Goal: Information Seeking & Learning: Learn about a topic

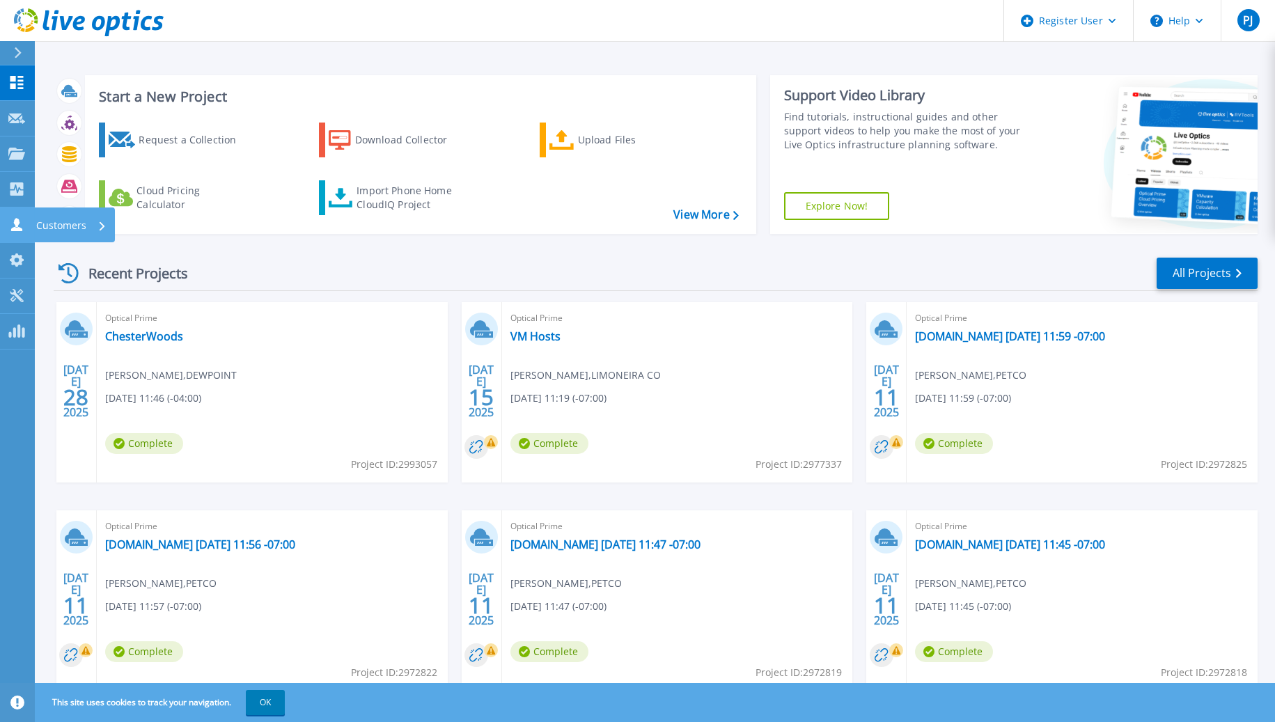
click at [19, 224] on icon at bounding box center [16, 224] width 11 height 13
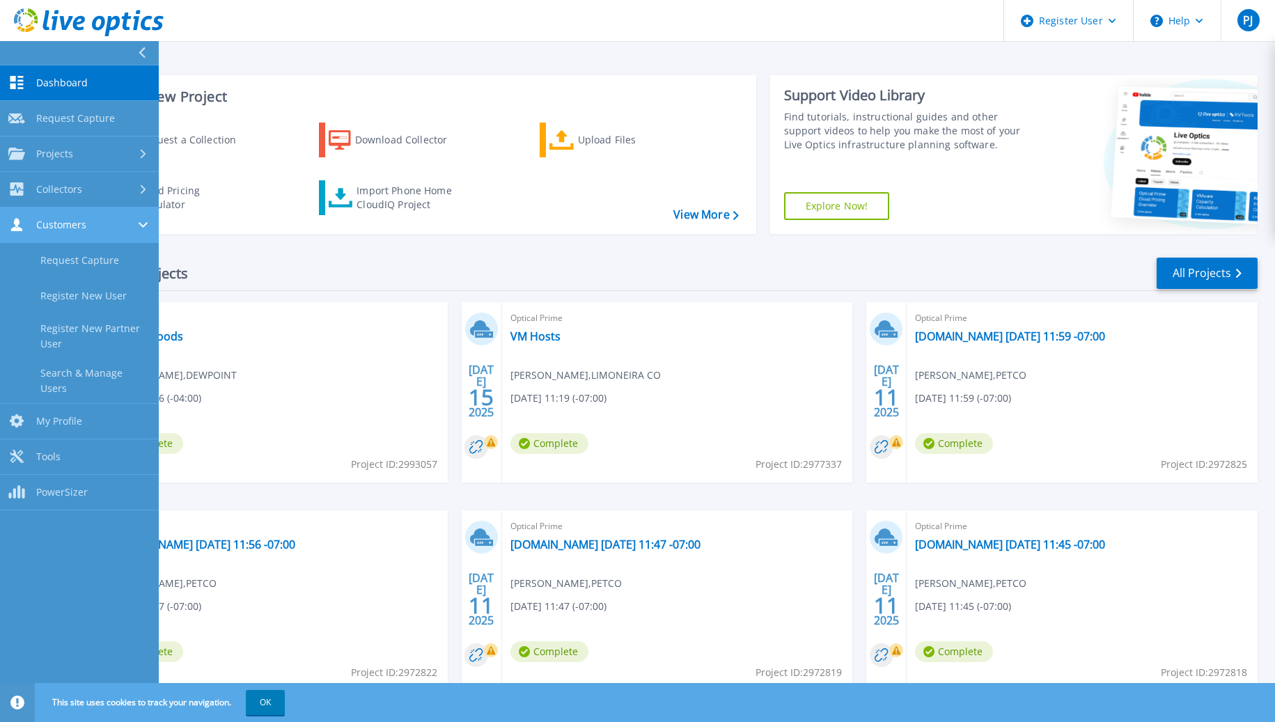
click at [82, 226] on span "Customers" at bounding box center [61, 225] width 50 height 13
click at [81, 227] on span "Customers" at bounding box center [61, 225] width 50 height 13
click at [88, 377] on link "Search & Manage Users" at bounding box center [79, 381] width 159 height 45
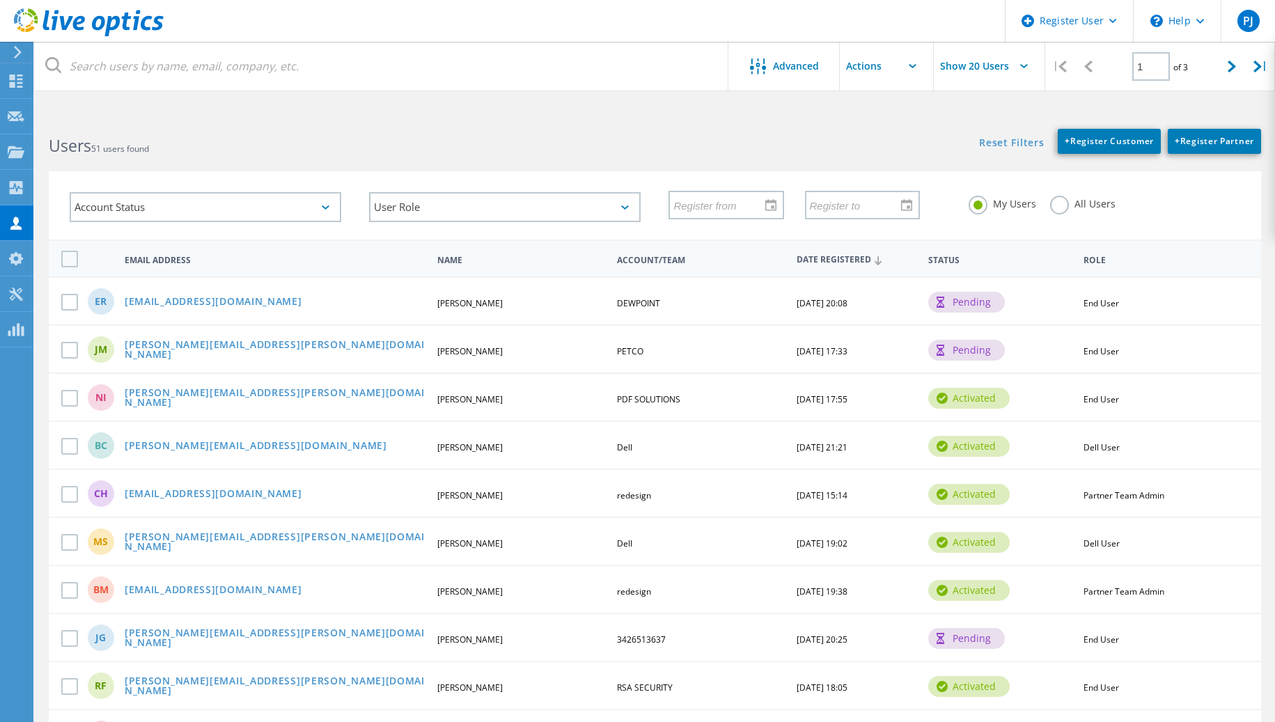
click at [1064, 204] on label "All Users" at bounding box center [1082, 202] width 65 height 13
click at [0, 0] on input "All Users" at bounding box center [0, 0] width 0 height 0
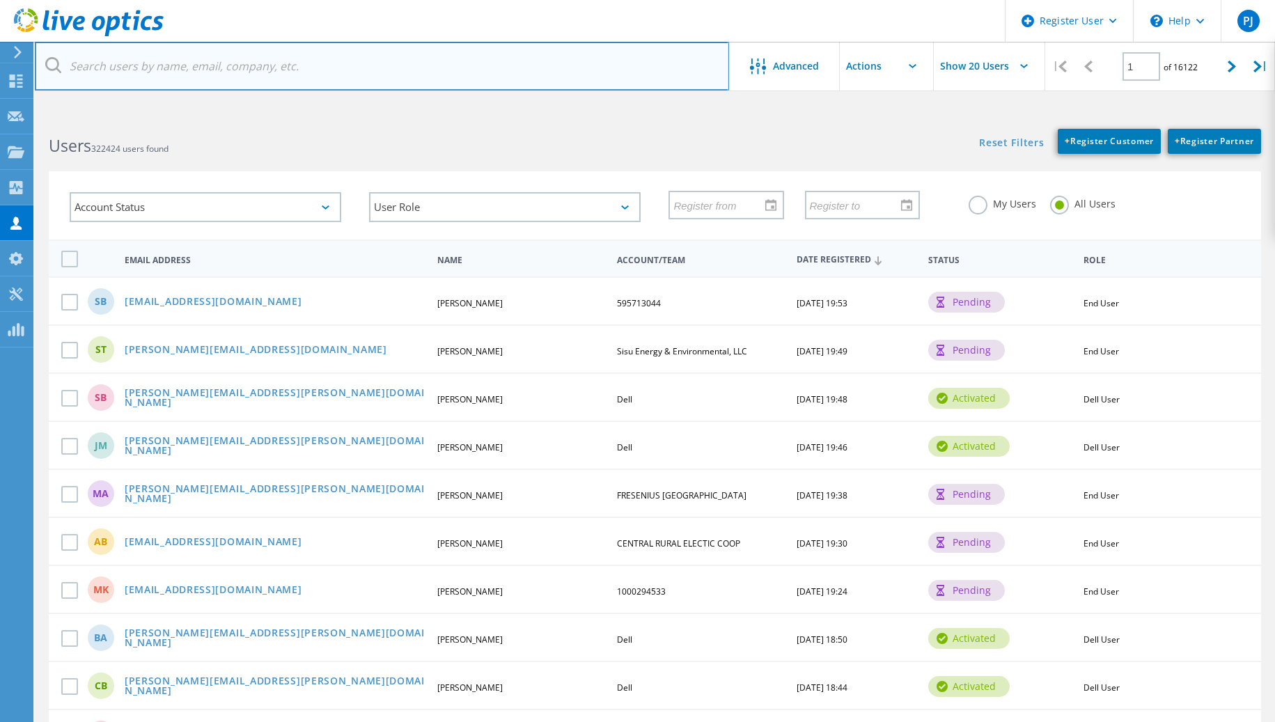
click at [277, 63] on input "text" at bounding box center [382, 66] width 694 height 49
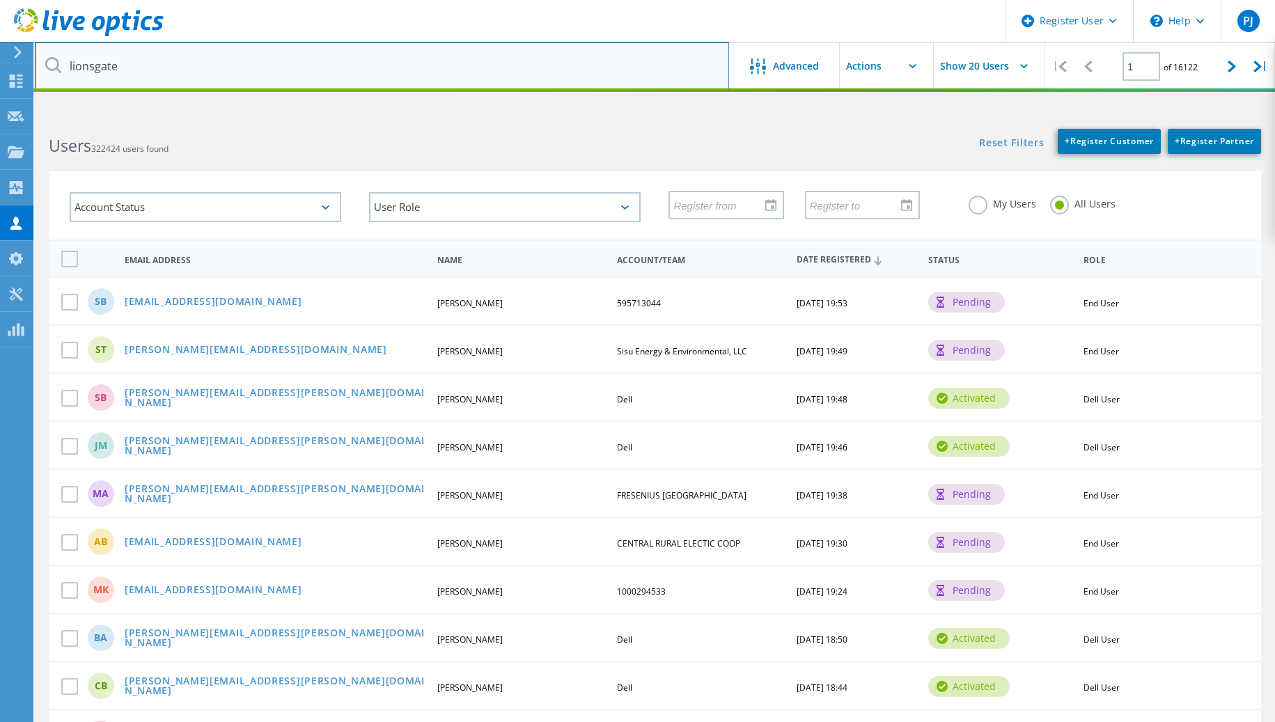
type input "lionsgate"
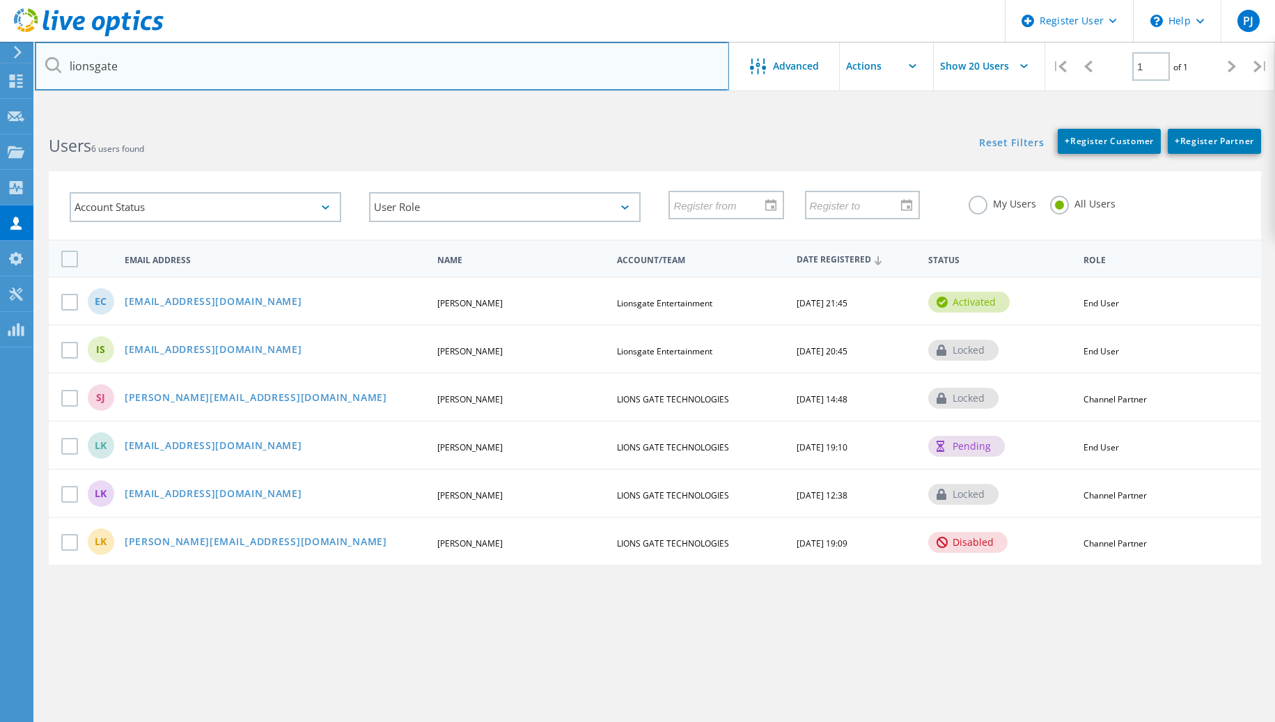
click at [444, 67] on input "lionsgate" at bounding box center [382, 66] width 694 height 49
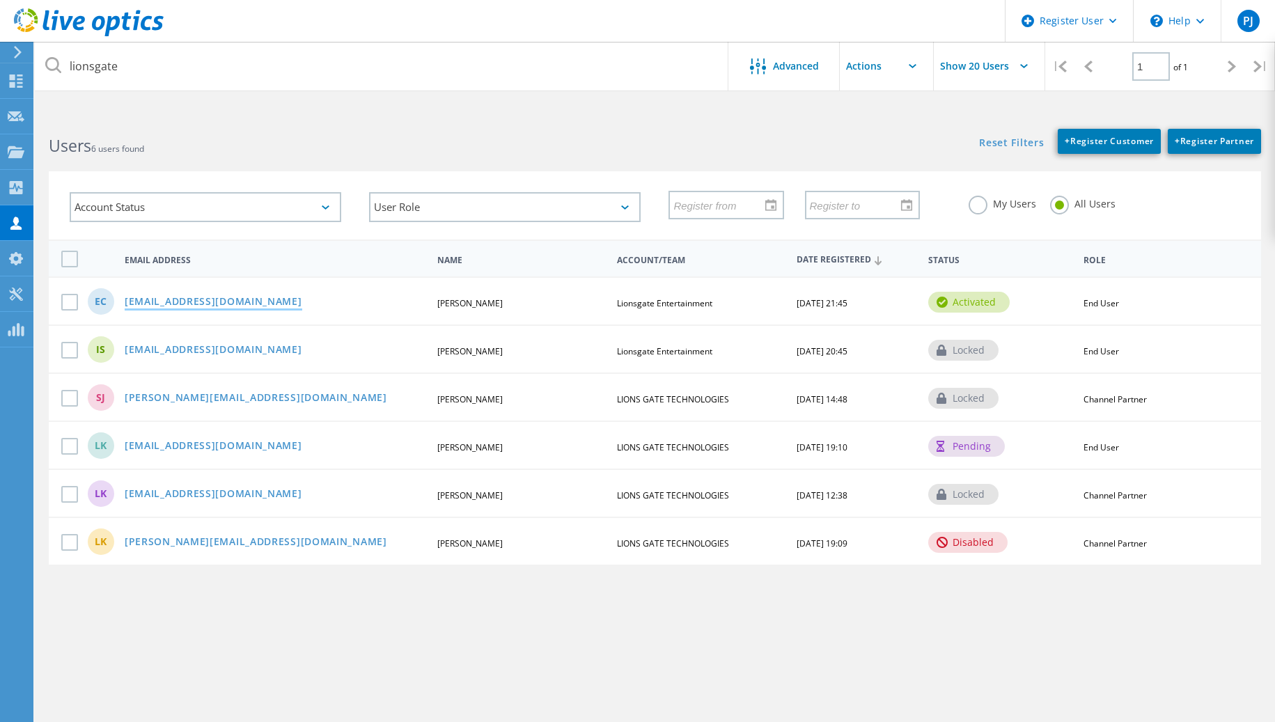
click at [159, 302] on link "[EMAIL_ADDRESS][DOMAIN_NAME]" at bounding box center [214, 303] width 178 height 12
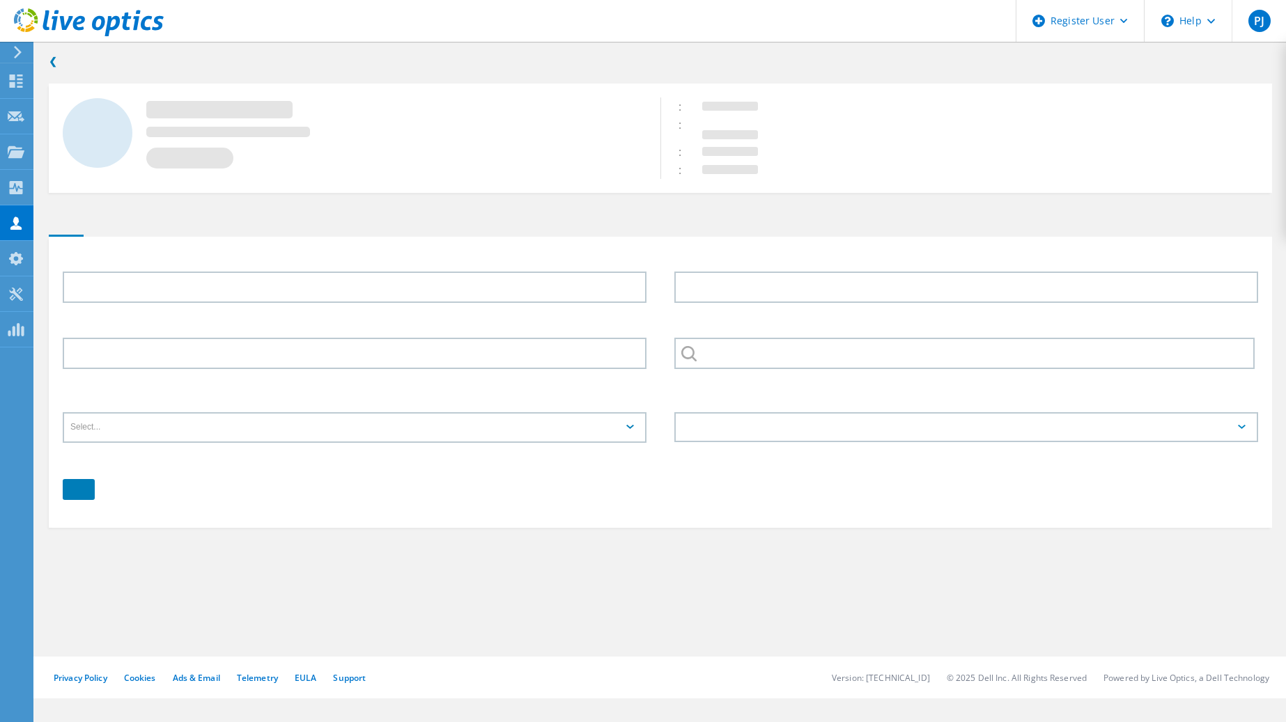
type input "Edward"
type input "Conde"
type input "Lionsgate Entertainment"
type input "English"
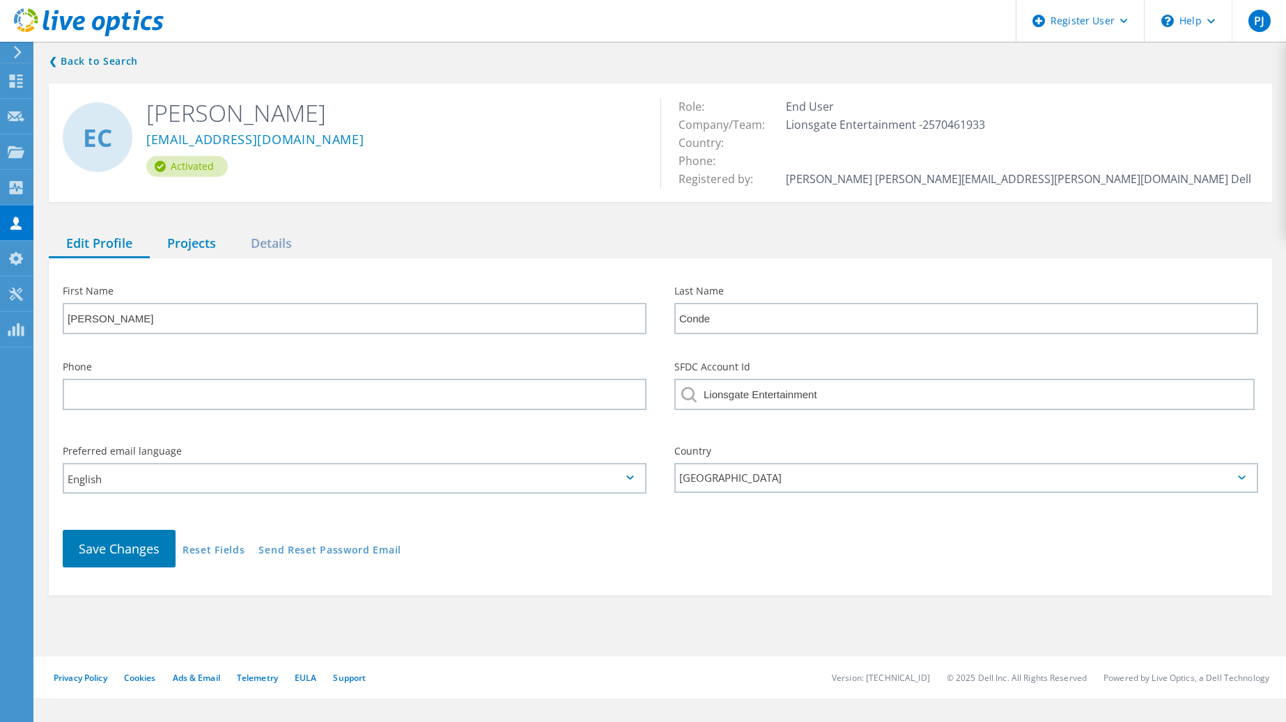
click at [205, 240] on div "Projects" at bounding box center [192, 244] width 84 height 29
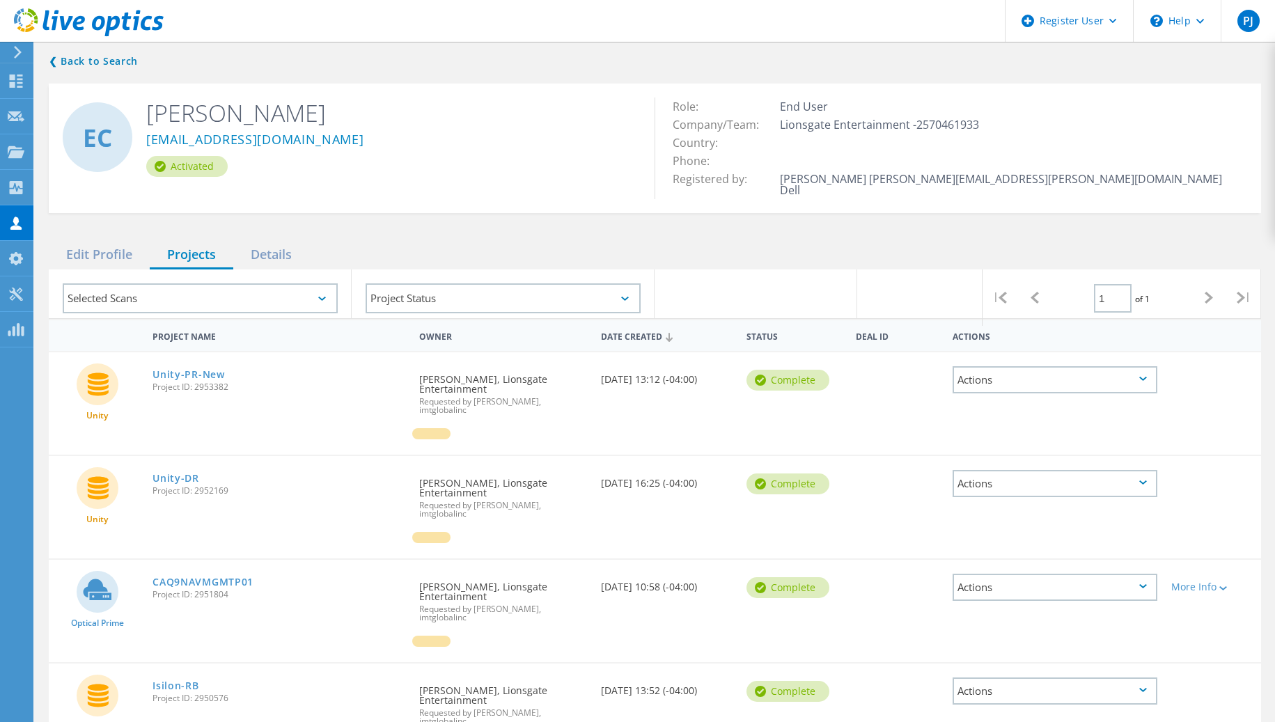
click at [100, 579] on icon at bounding box center [97, 589] width 29 height 21
click at [178, 577] on link "CAQ9NAVMGMTP01" at bounding box center [203, 582] width 101 height 10
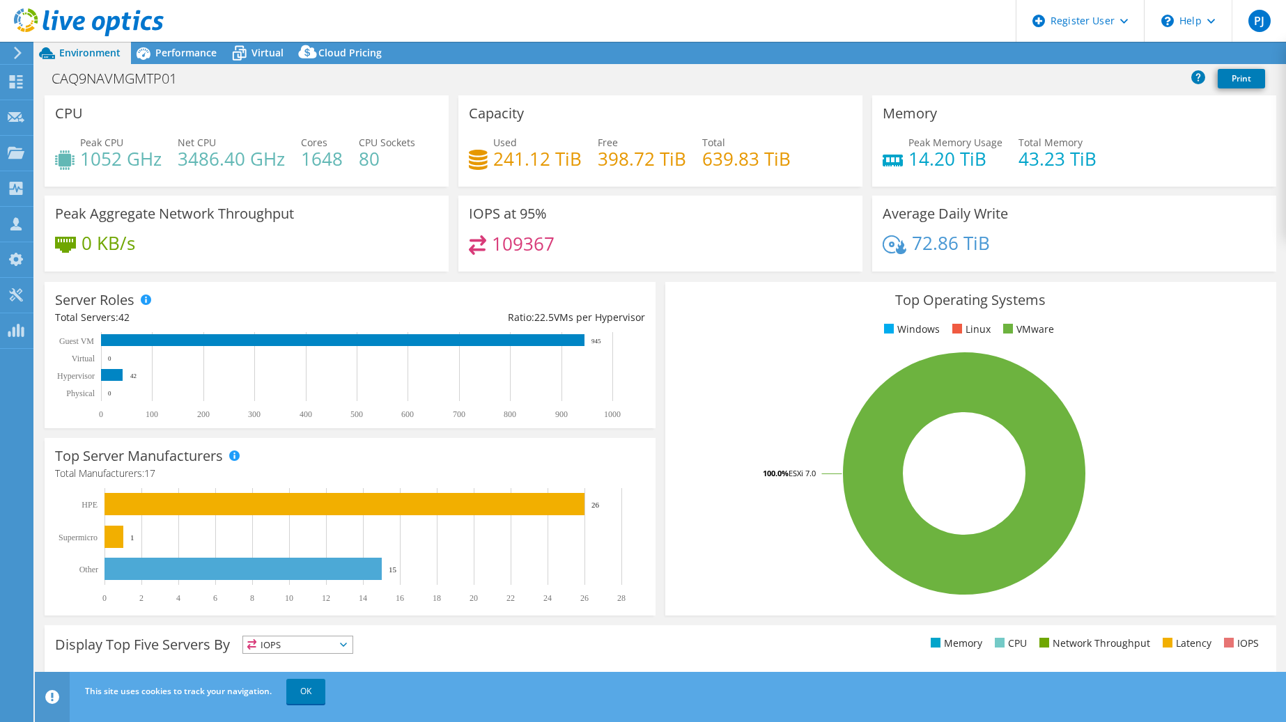
select select "USD"
click at [199, 51] on span "Performance" at bounding box center [185, 52] width 61 height 13
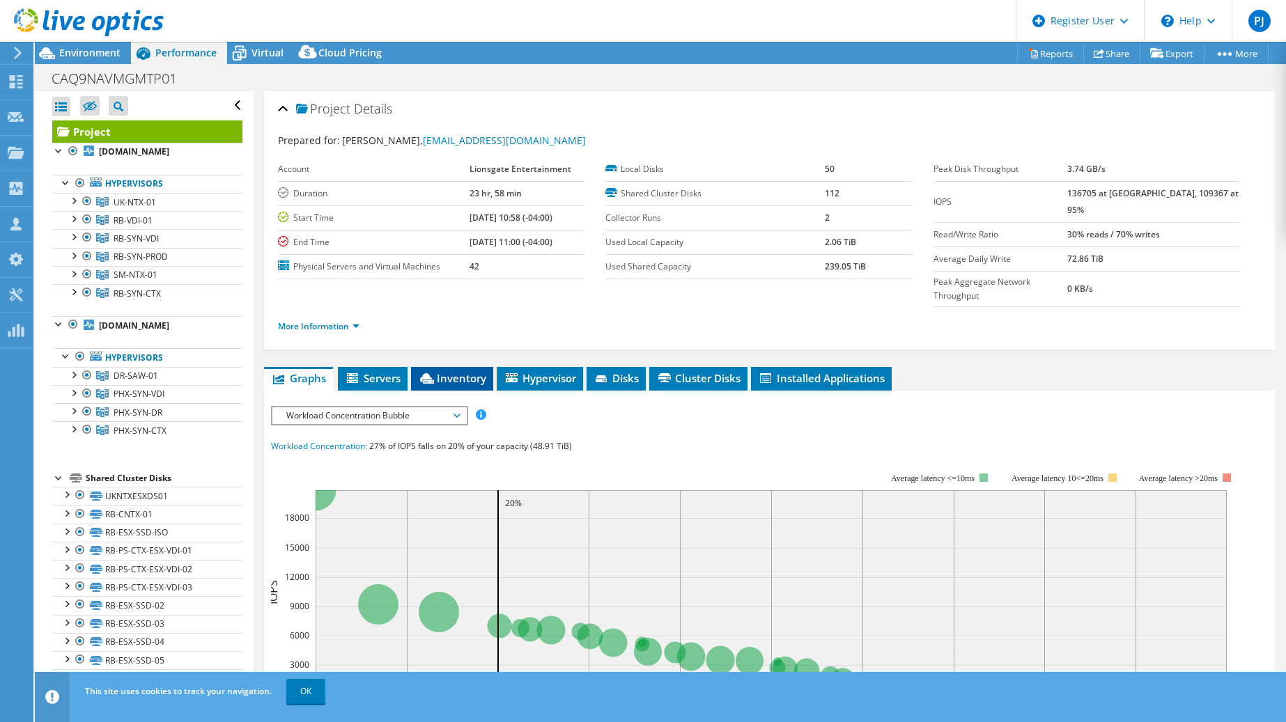
click at [450, 371] on span "Inventory" at bounding box center [452, 378] width 68 height 14
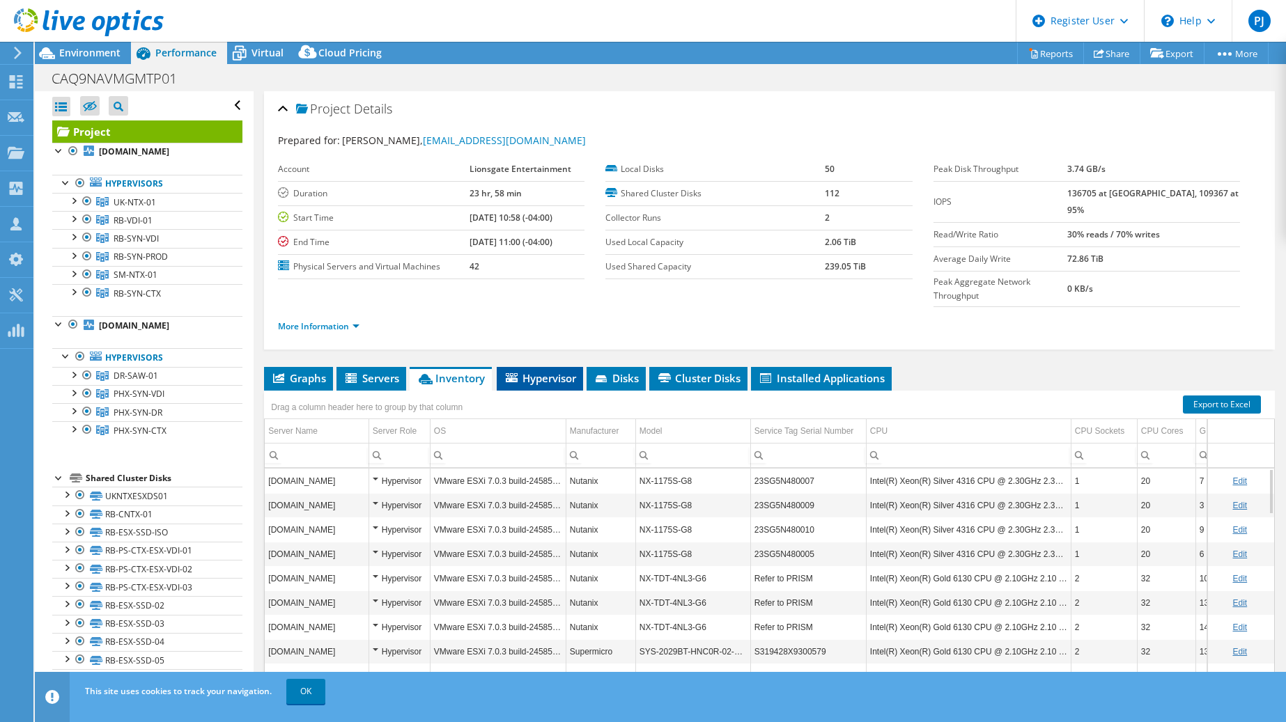
click at [553, 371] on span "Hypervisor" at bounding box center [540, 378] width 72 height 14
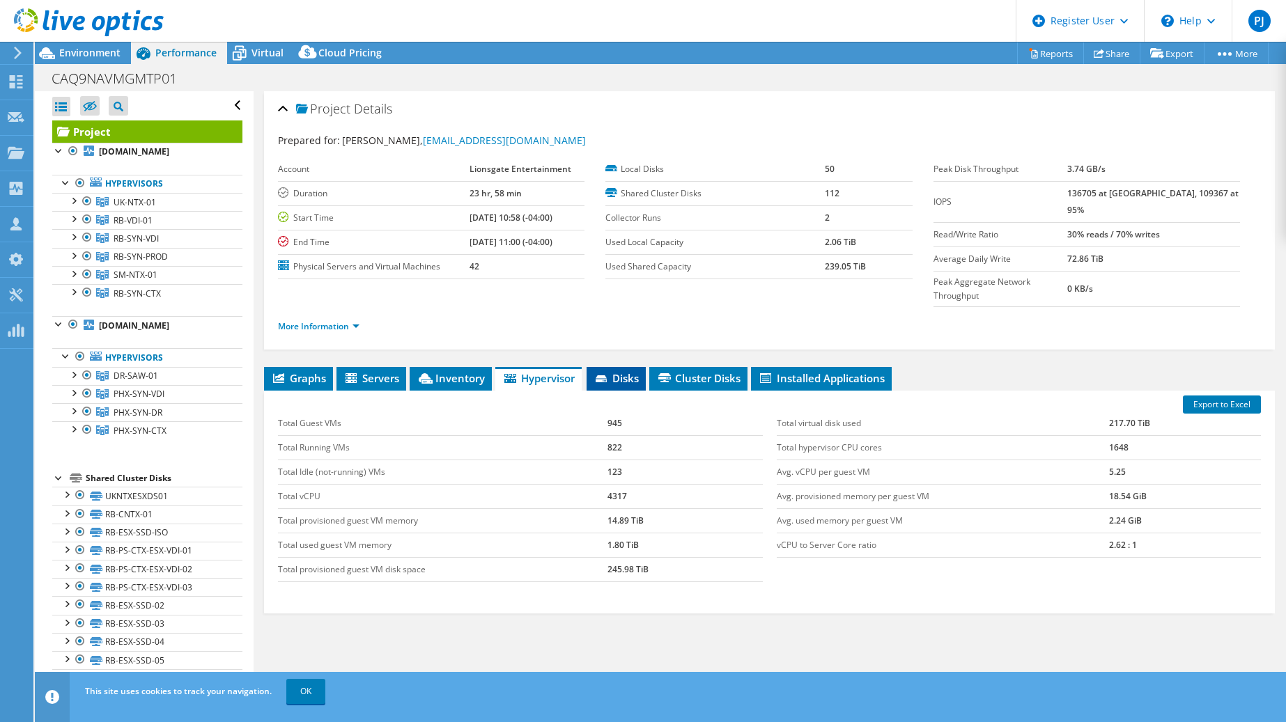
click at [624, 371] on span "Disks" at bounding box center [615, 378] width 45 height 14
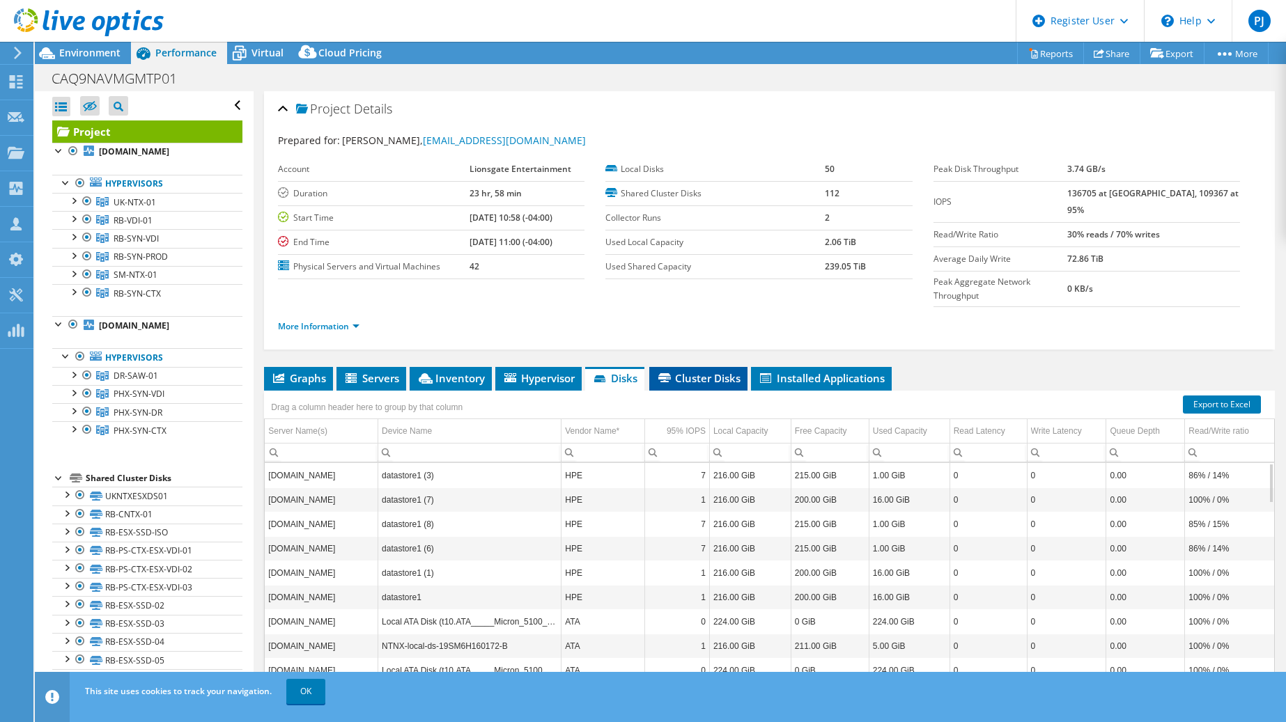
click at [705, 371] on span "Cluster Disks" at bounding box center [698, 378] width 84 height 14
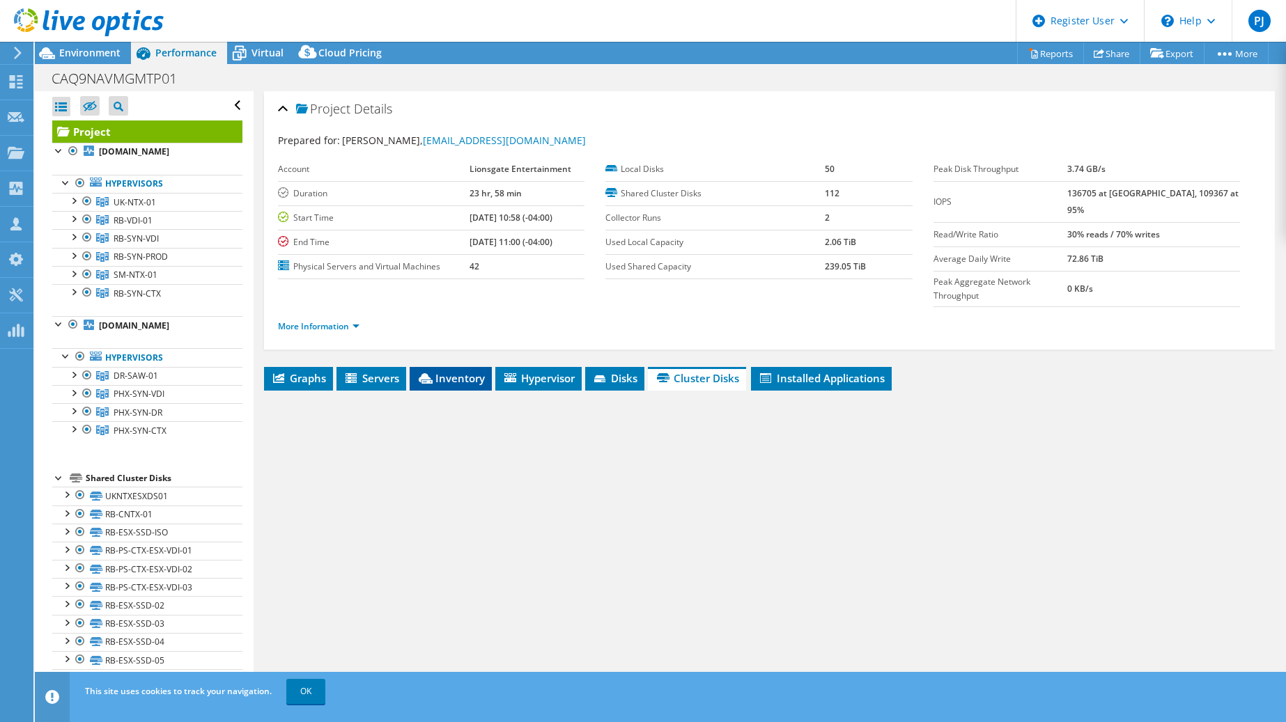
click at [465, 371] on span "Inventory" at bounding box center [450, 378] width 68 height 14
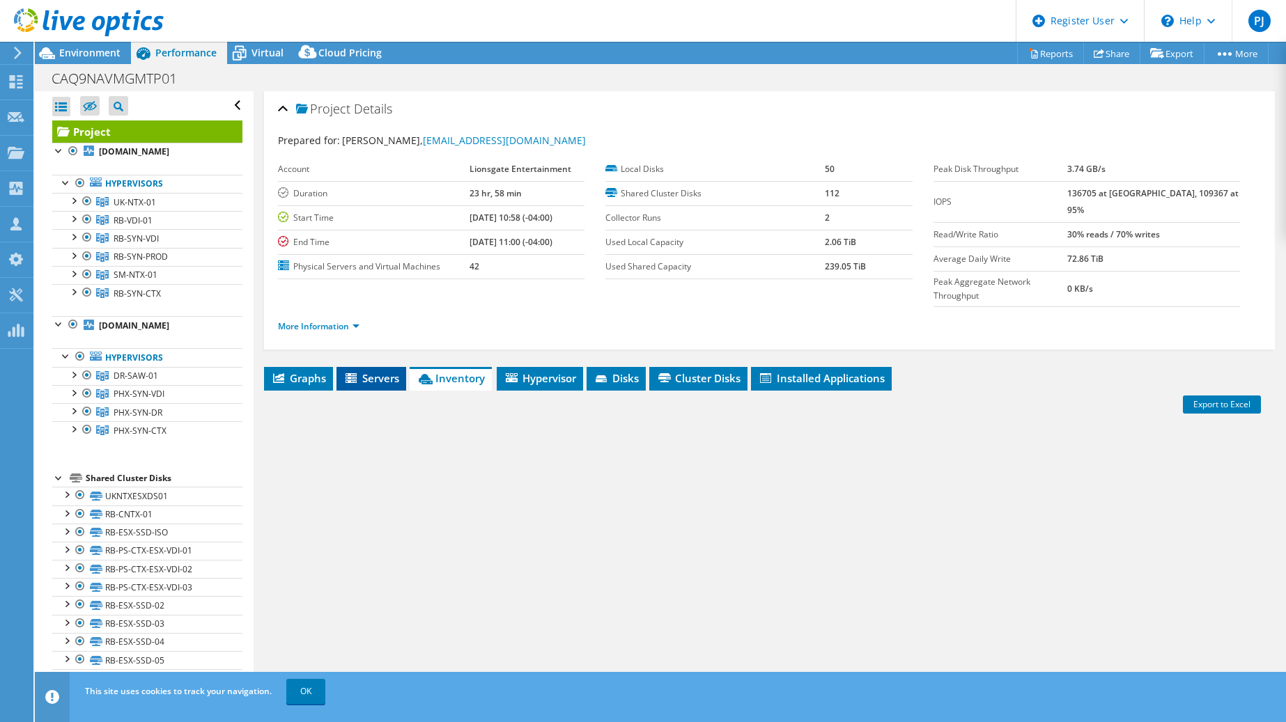
click at [373, 371] on span "Servers" at bounding box center [371, 378] width 56 height 14
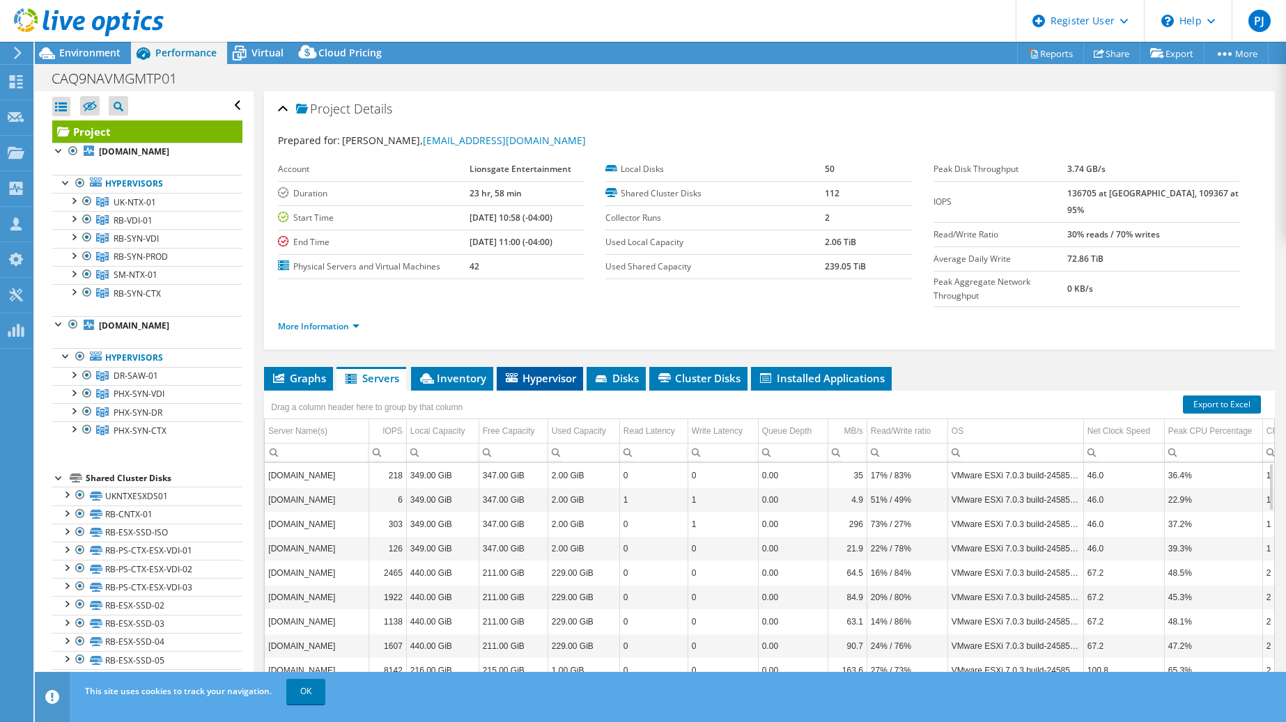
click at [547, 371] on span "Hypervisor" at bounding box center [540, 378] width 72 height 14
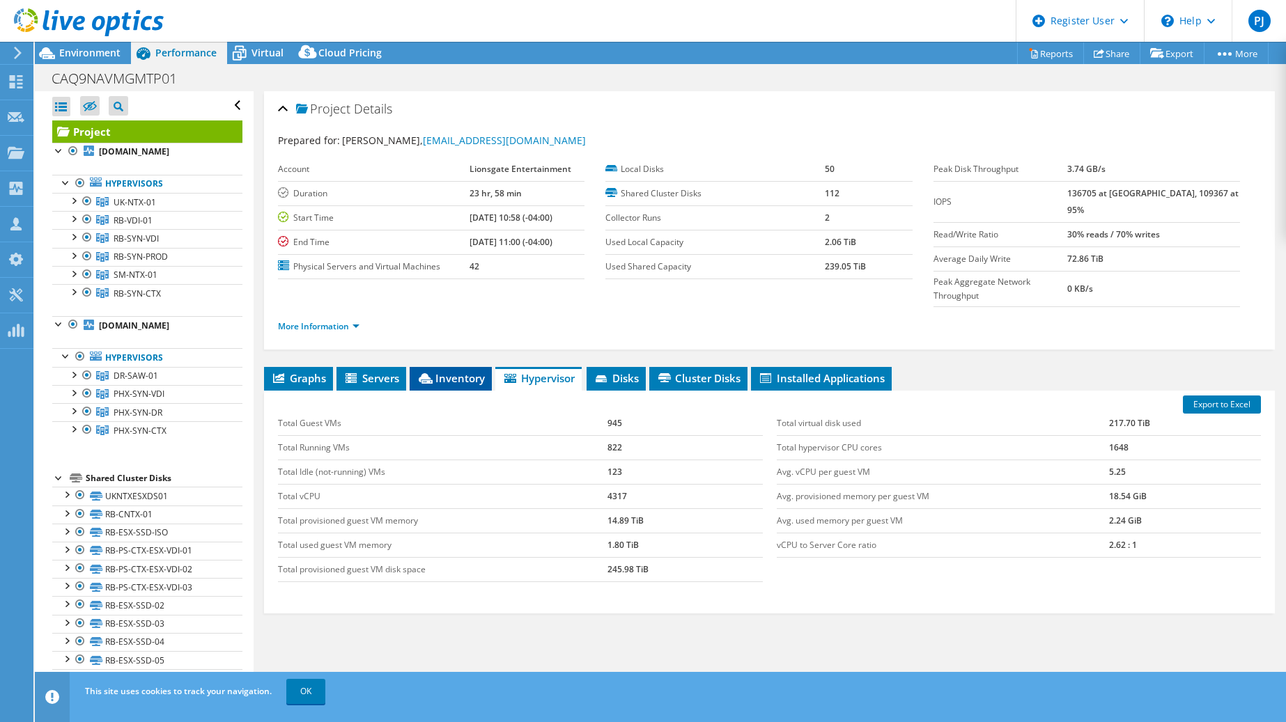
click at [453, 371] on span "Inventory" at bounding box center [450, 378] width 68 height 14
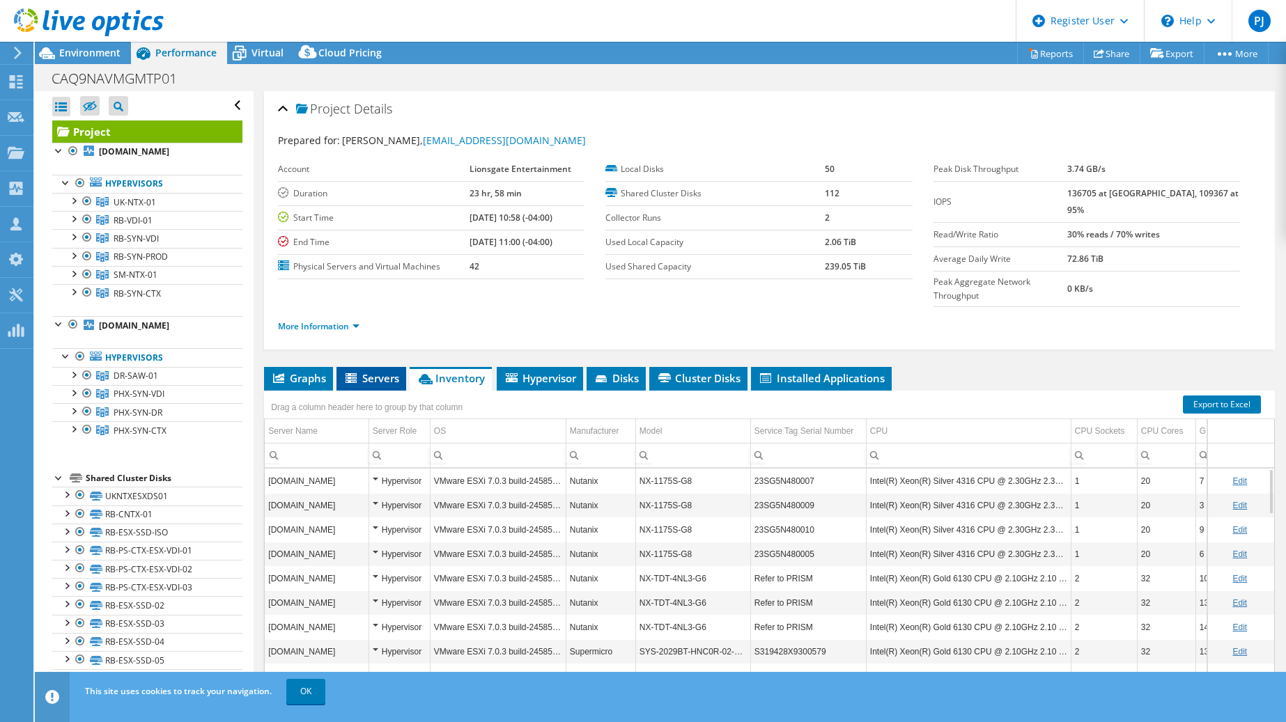
click at [377, 371] on span "Servers" at bounding box center [371, 378] width 56 height 14
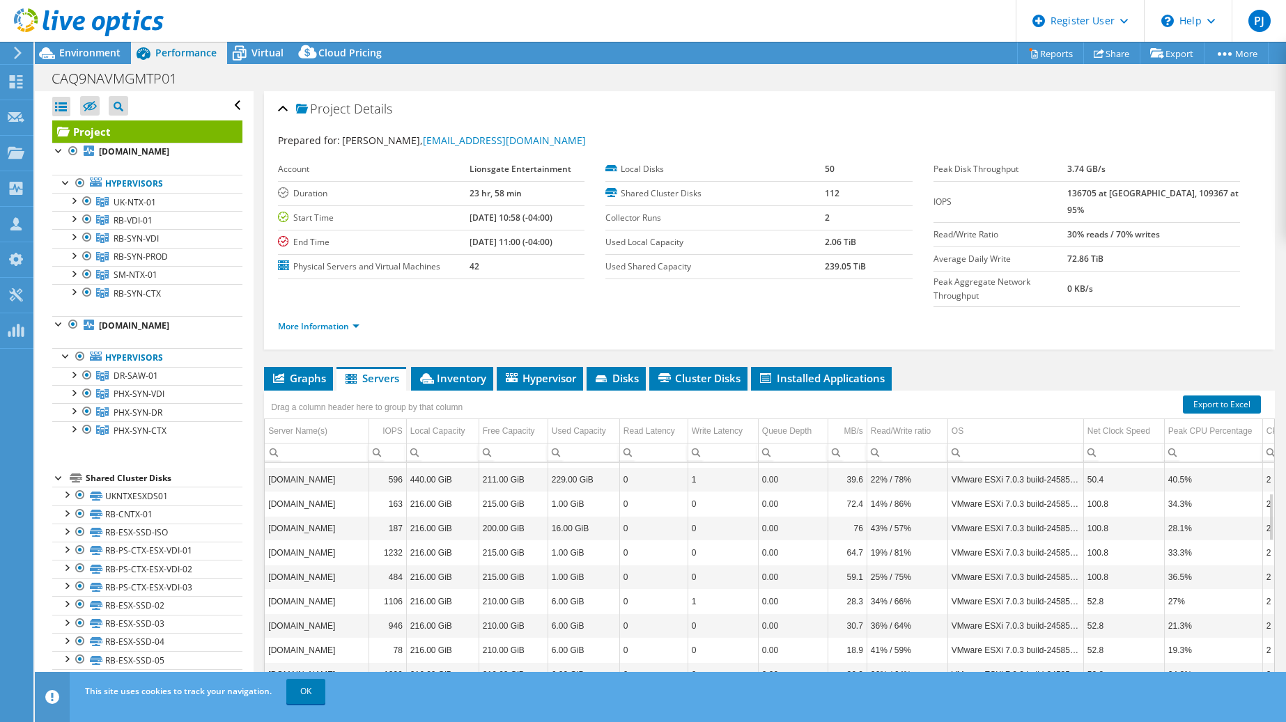
scroll to position [139, 0]
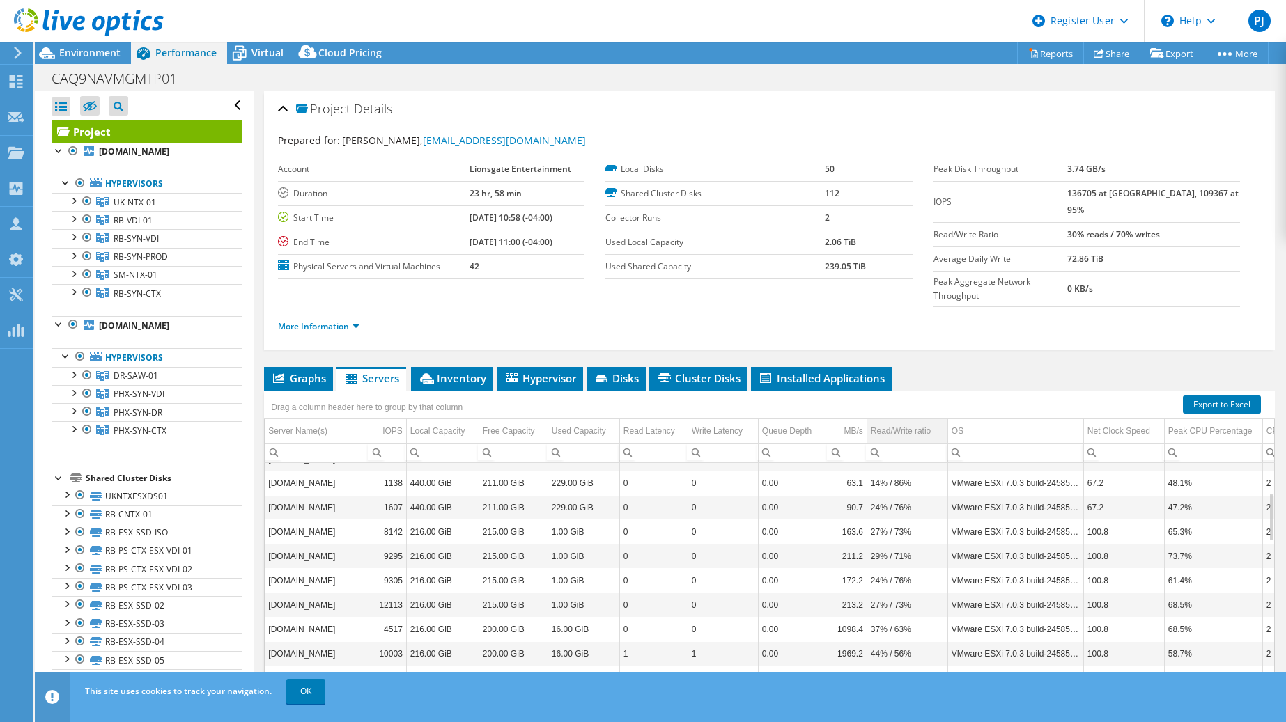
click at [917, 423] on div "Read/Write ratio" at bounding box center [901, 431] width 60 height 17
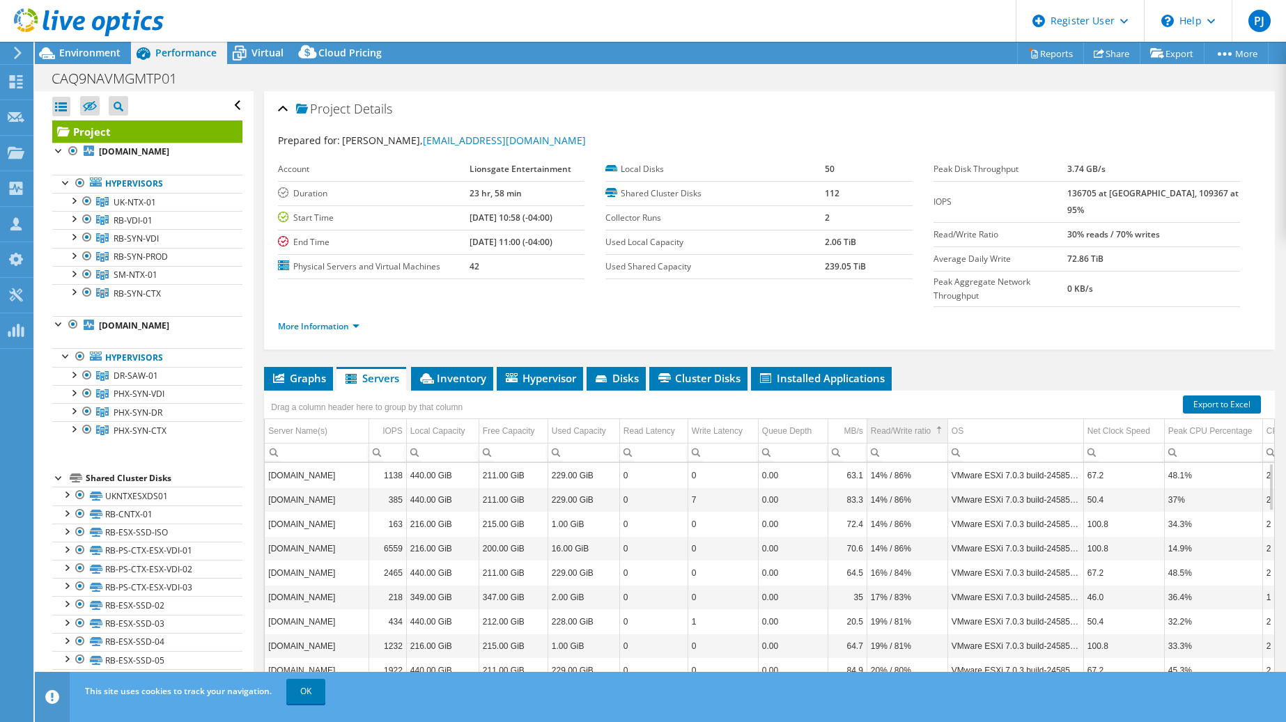
click at [910, 423] on div "Read/Write ratio" at bounding box center [901, 431] width 60 height 17
click at [553, 371] on span "Hypervisor" at bounding box center [540, 378] width 72 height 14
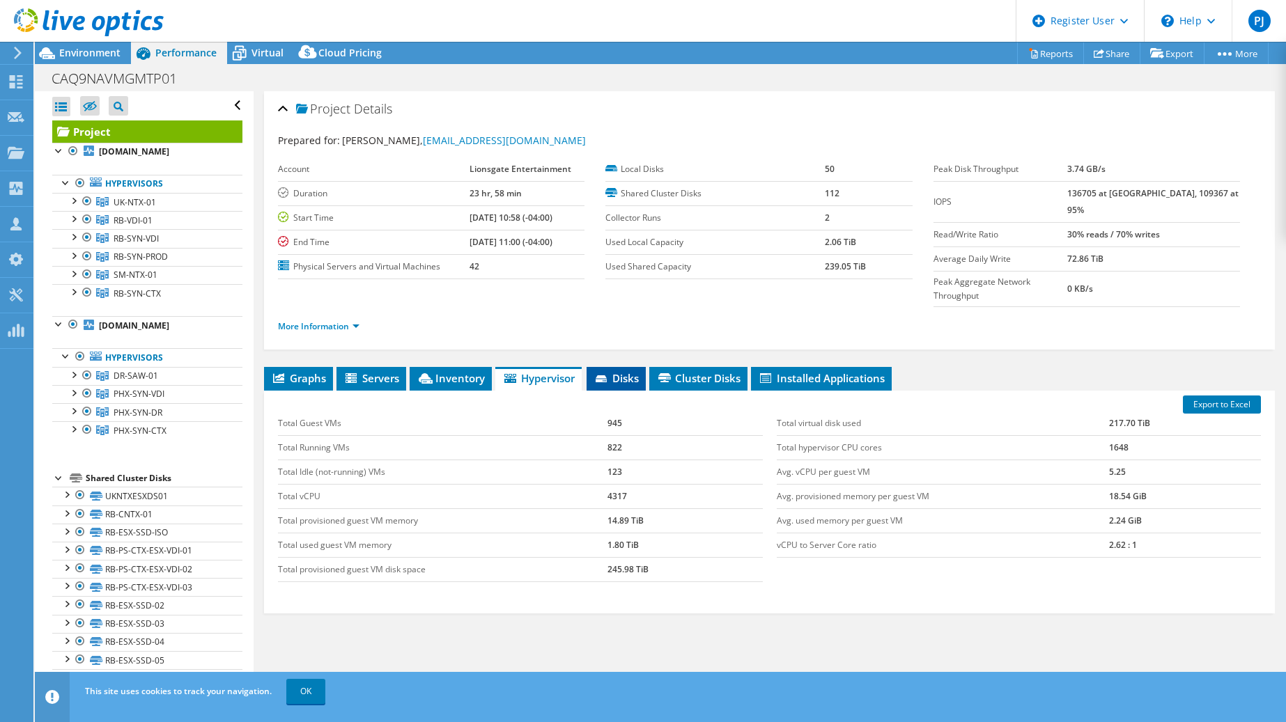
click at [622, 371] on span "Disks" at bounding box center [615, 378] width 45 height 14
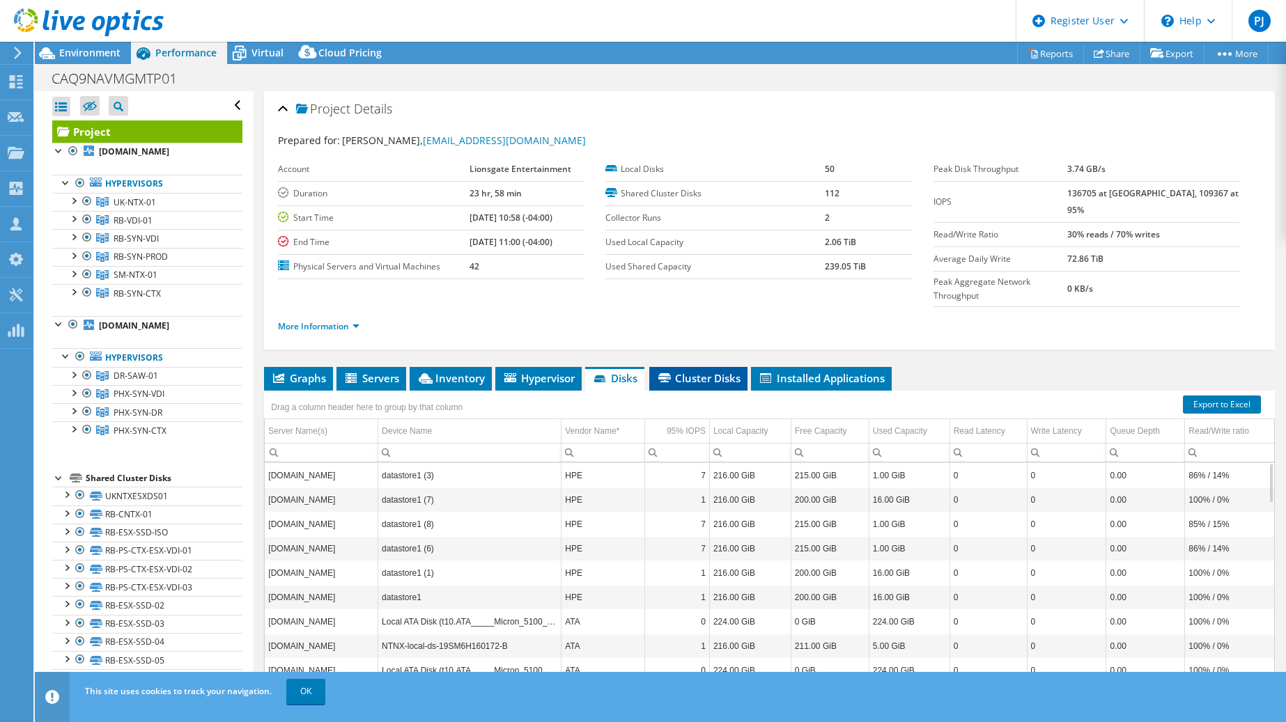
click at [690, 371] on span "Cluster Disks" at bounding box center [698, 378] width 84 height 14
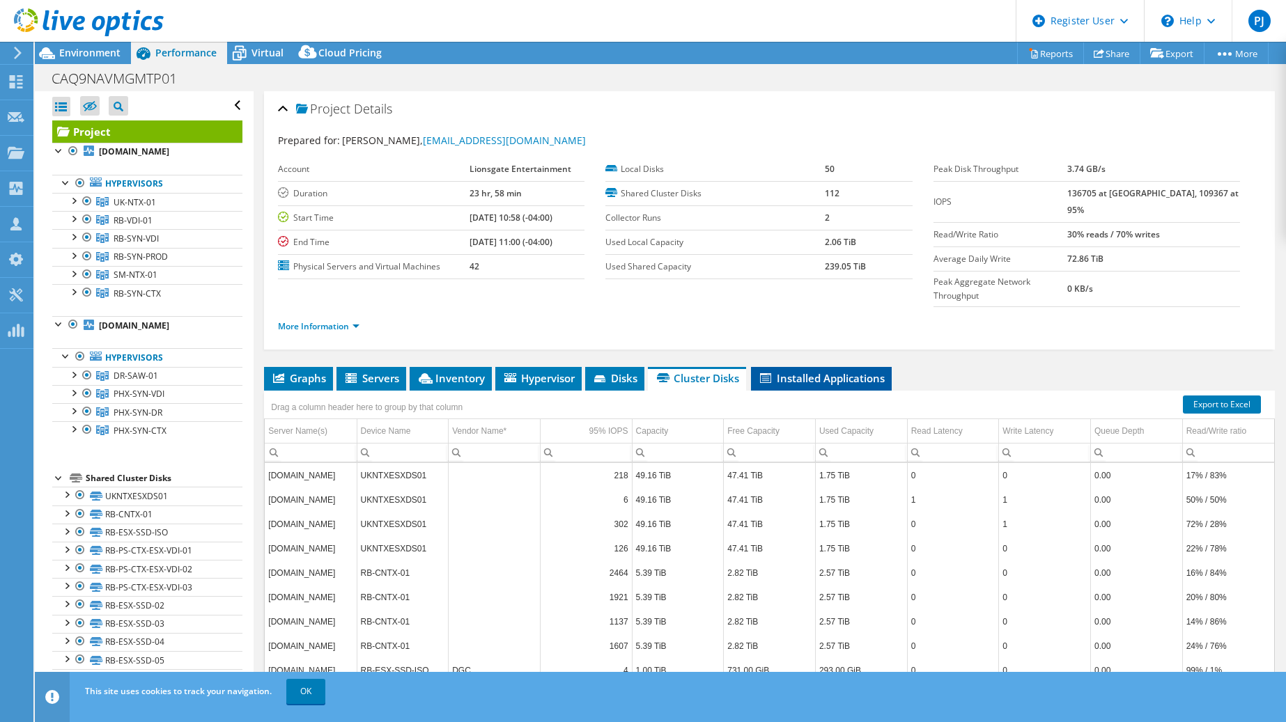
click at [806, 367] on li "Installed Applications" at bounding box center [821, 379] width 141 height 24
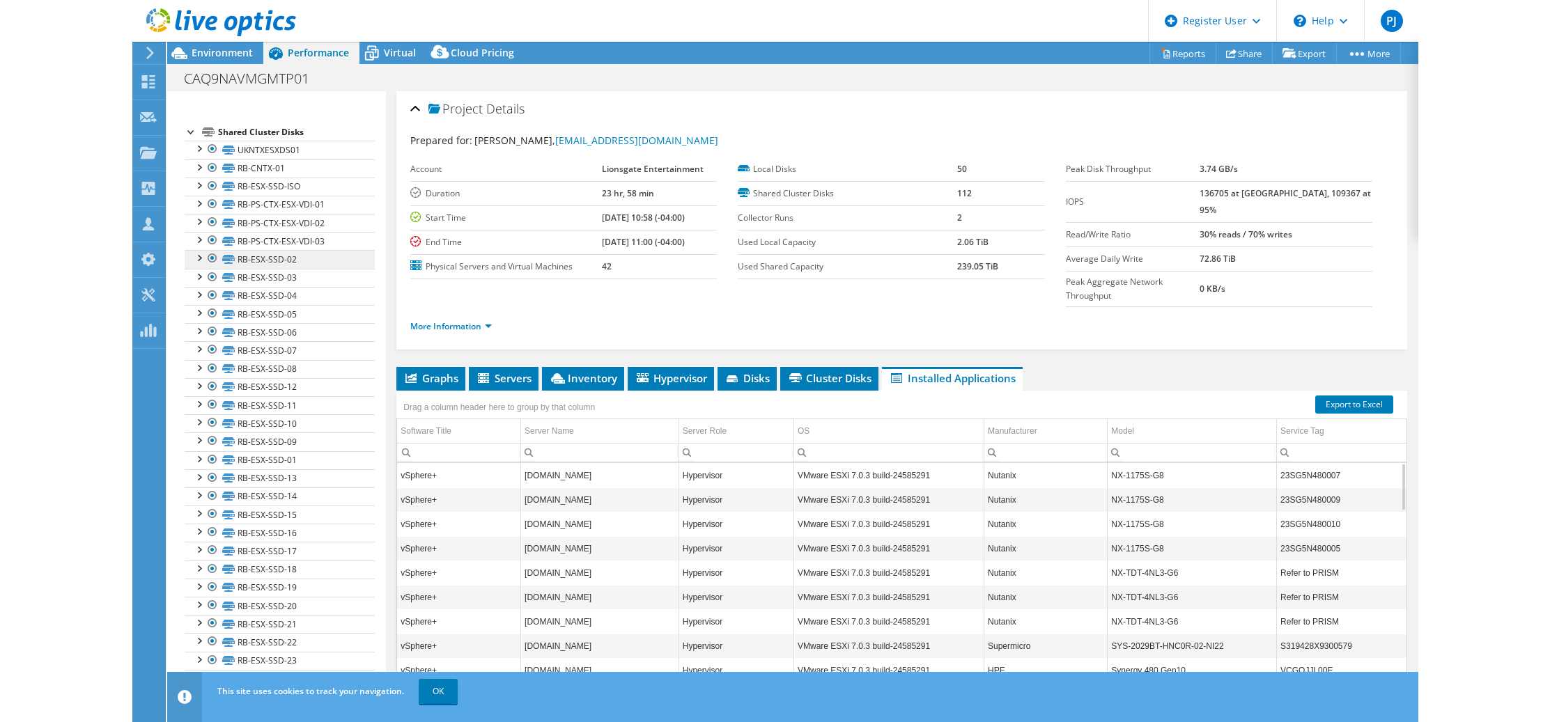
scroll to position [148, 0]
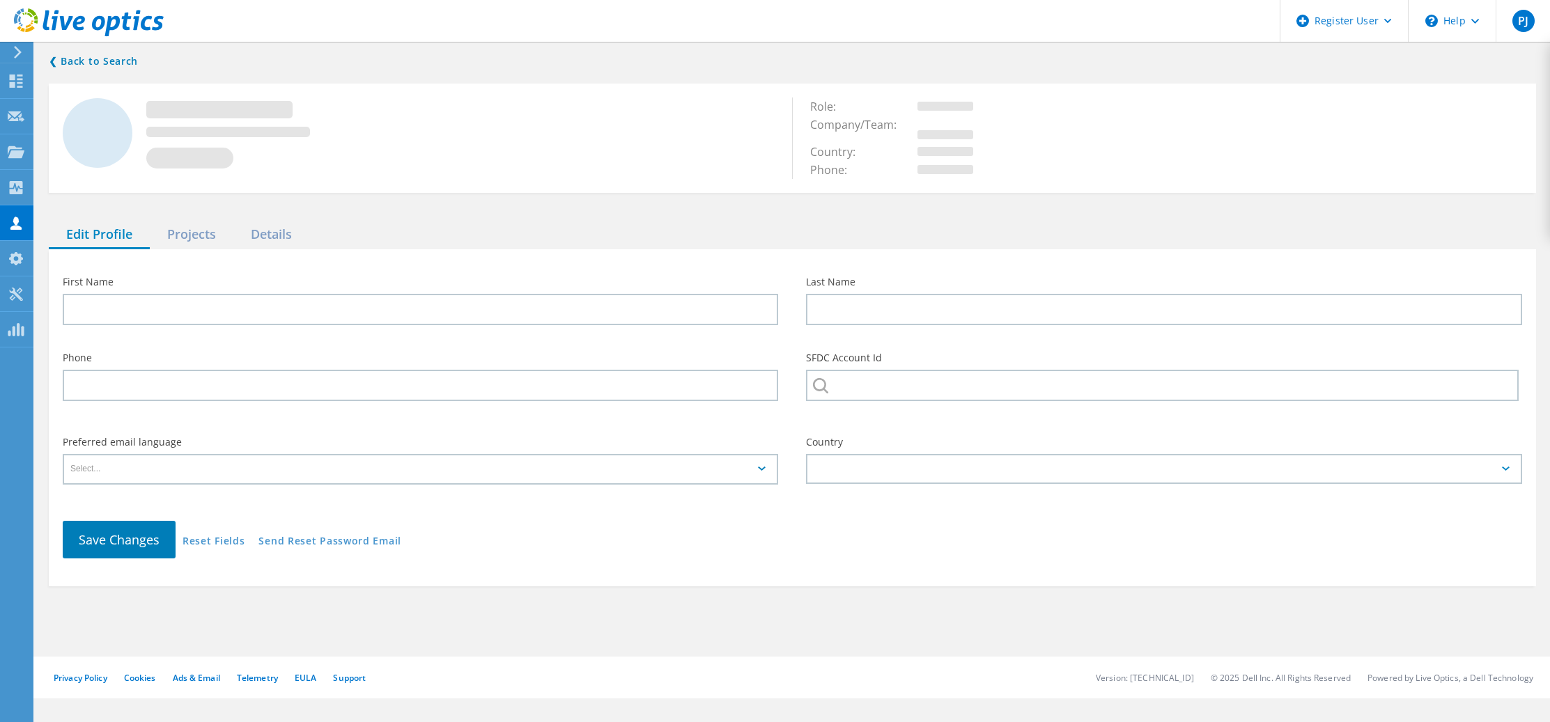
type input "[PERSON_NAME]"
type input "Conde"
type input "Lionsgate Entertainment"
type input "English"
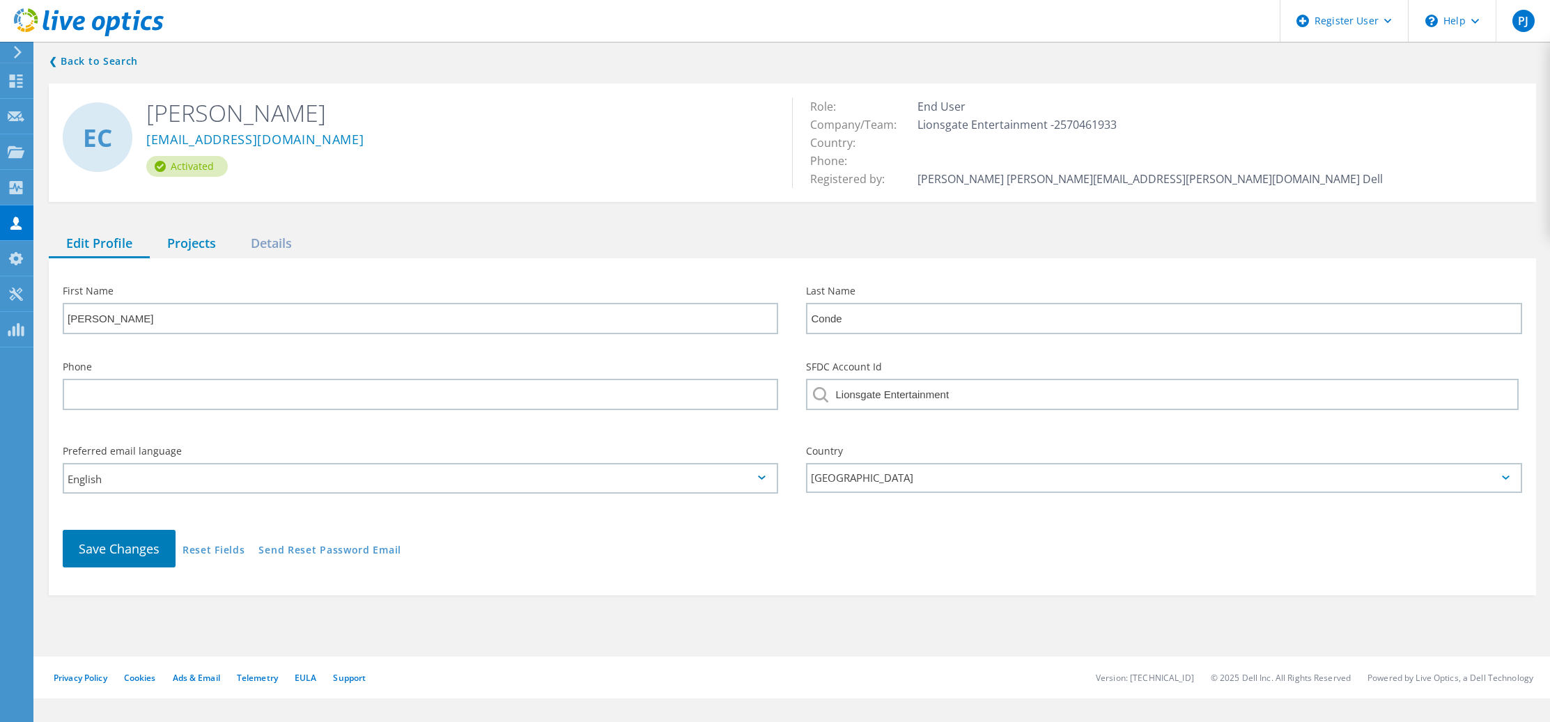
click at [206, 239] on div "Projects" at bounding box center [192, 244] width 84 height 29
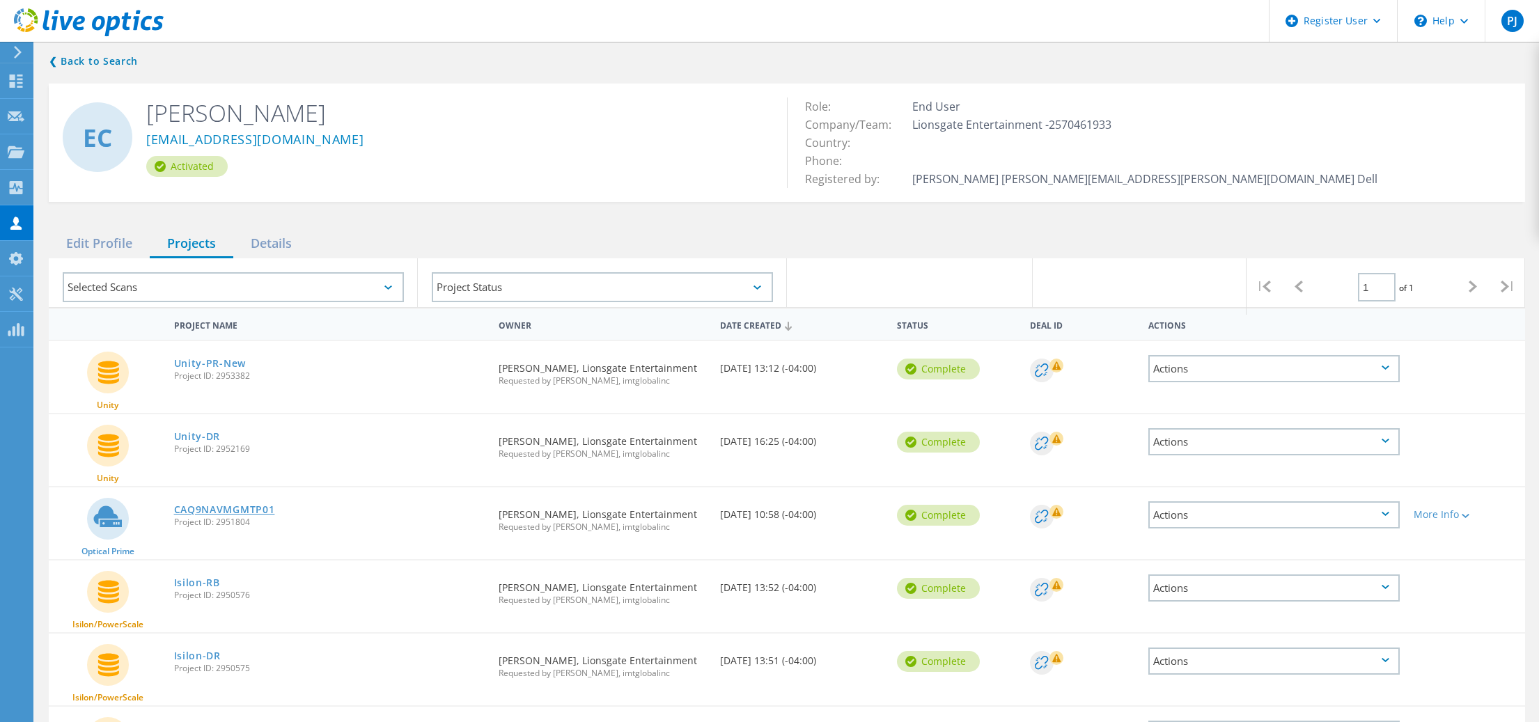
click at [215, 507] on link "CAQ9NAVMGMTP01" at bounding box center [224, 510] width 101 height 10
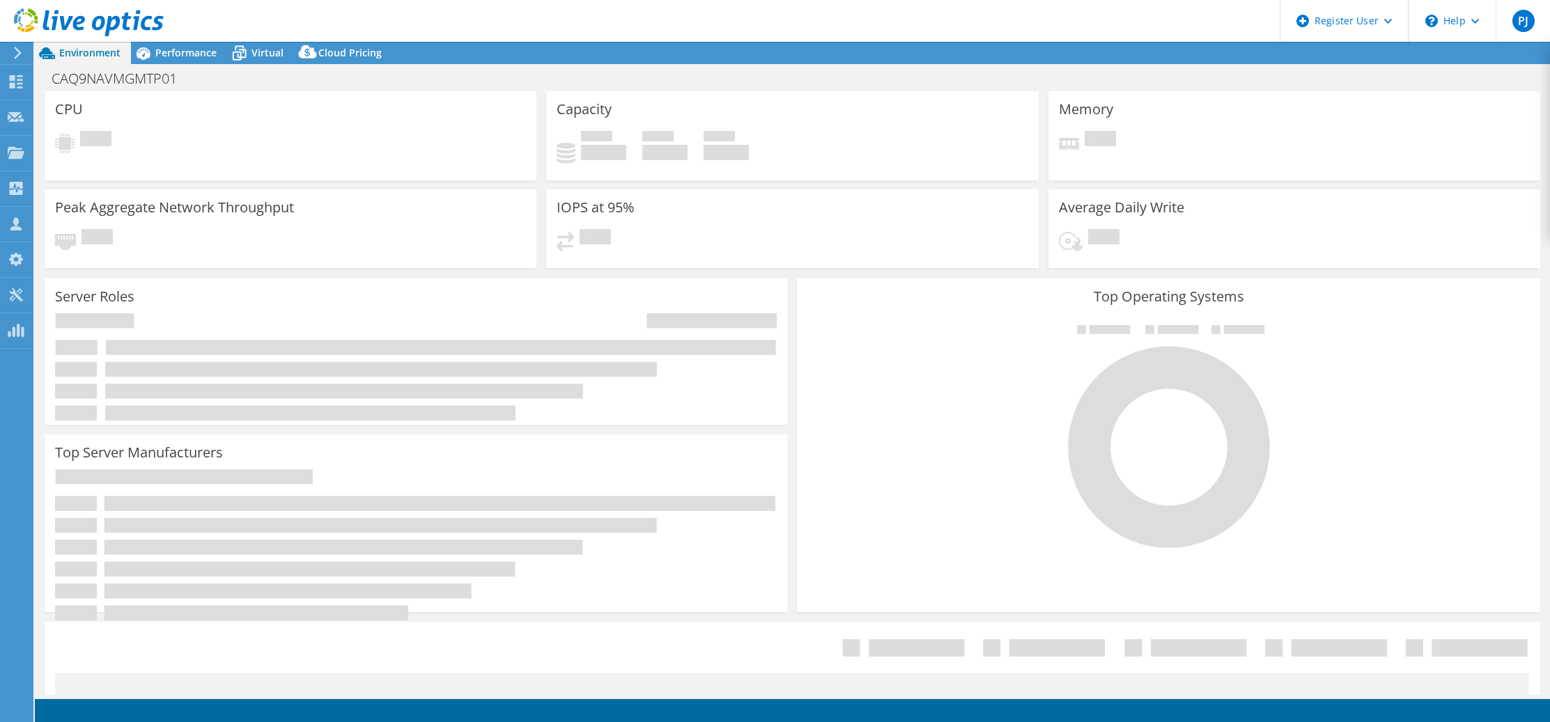
select select "USD"
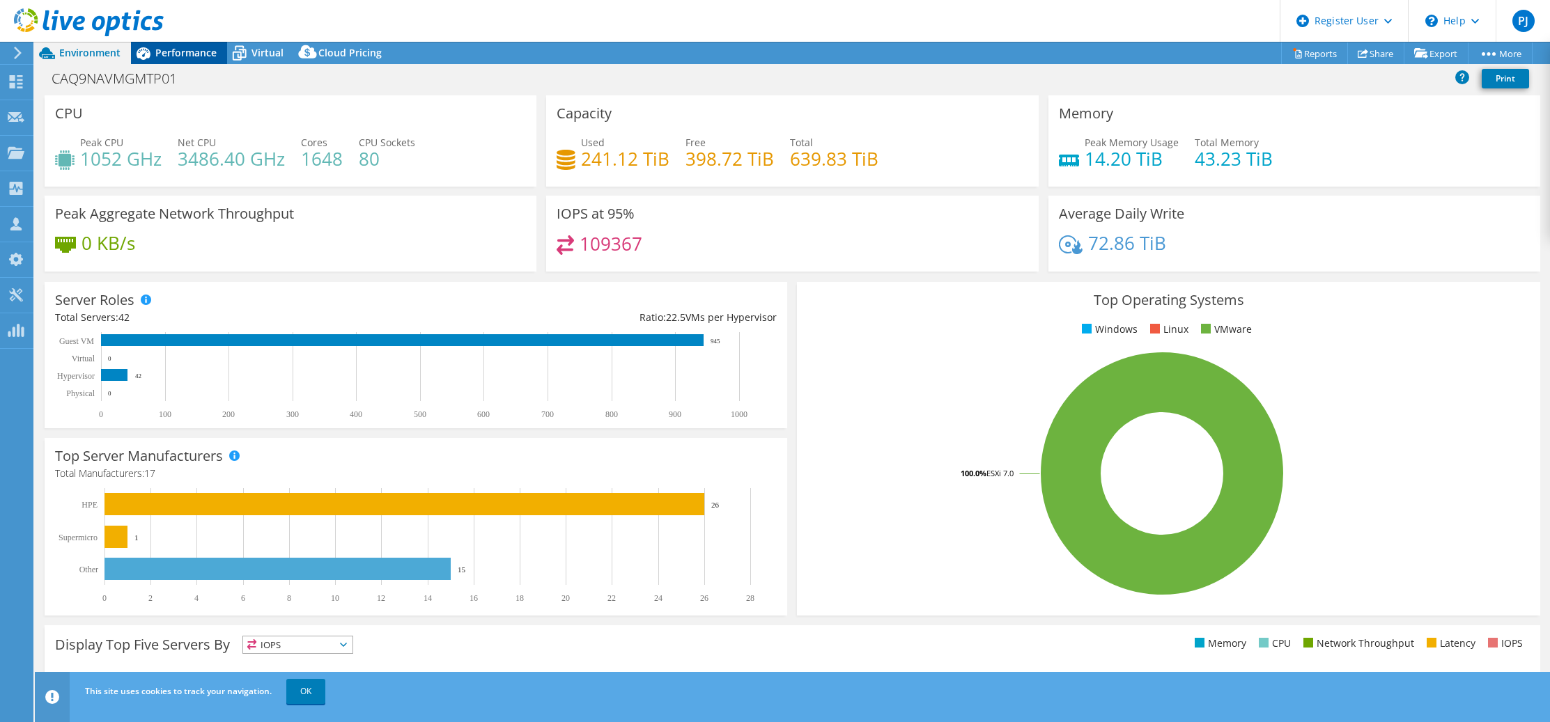
click at [180, 55] on span "Performance" at bounding box center [185, 52] width 61 height 13
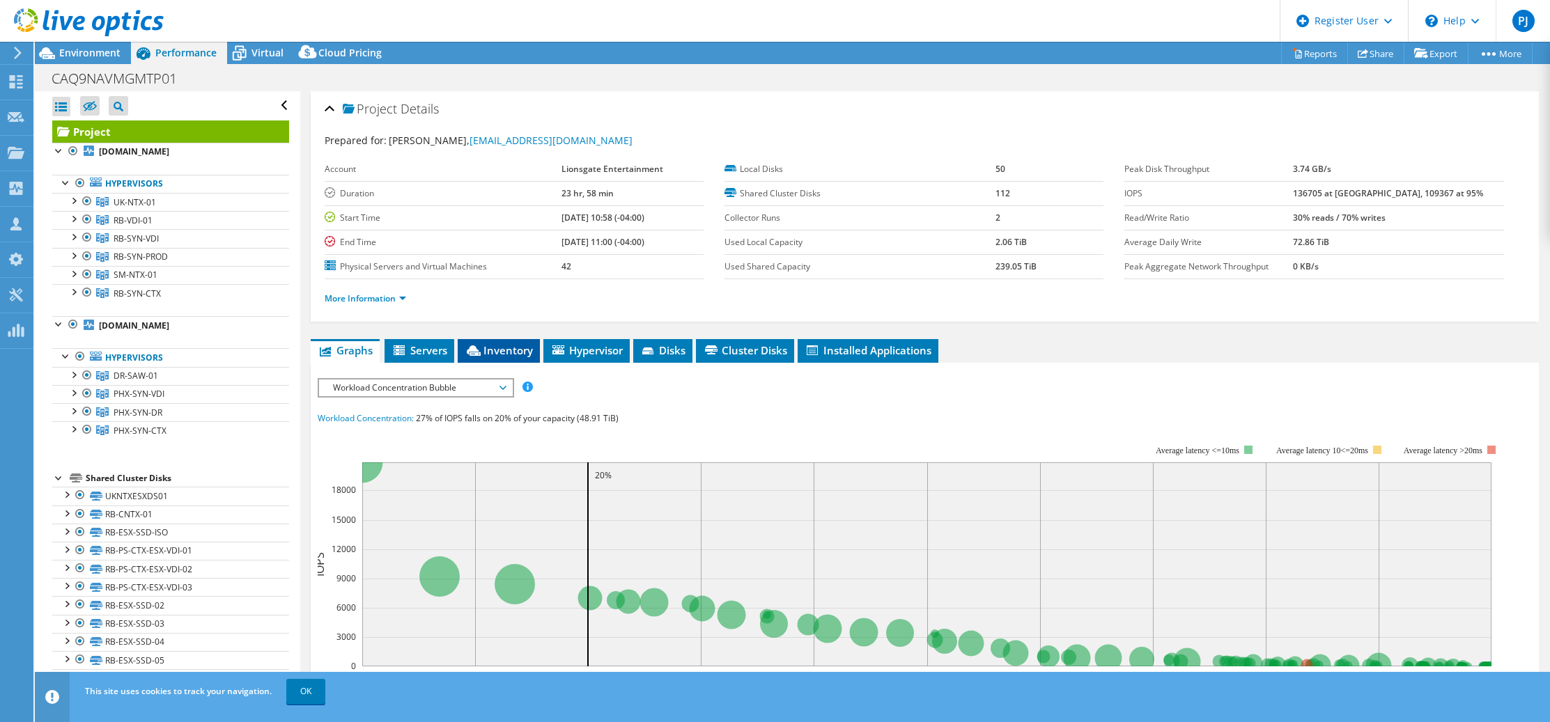
click at [506, 353] on span "Inventory" at bounding box center [499, 350] width 68 height 14
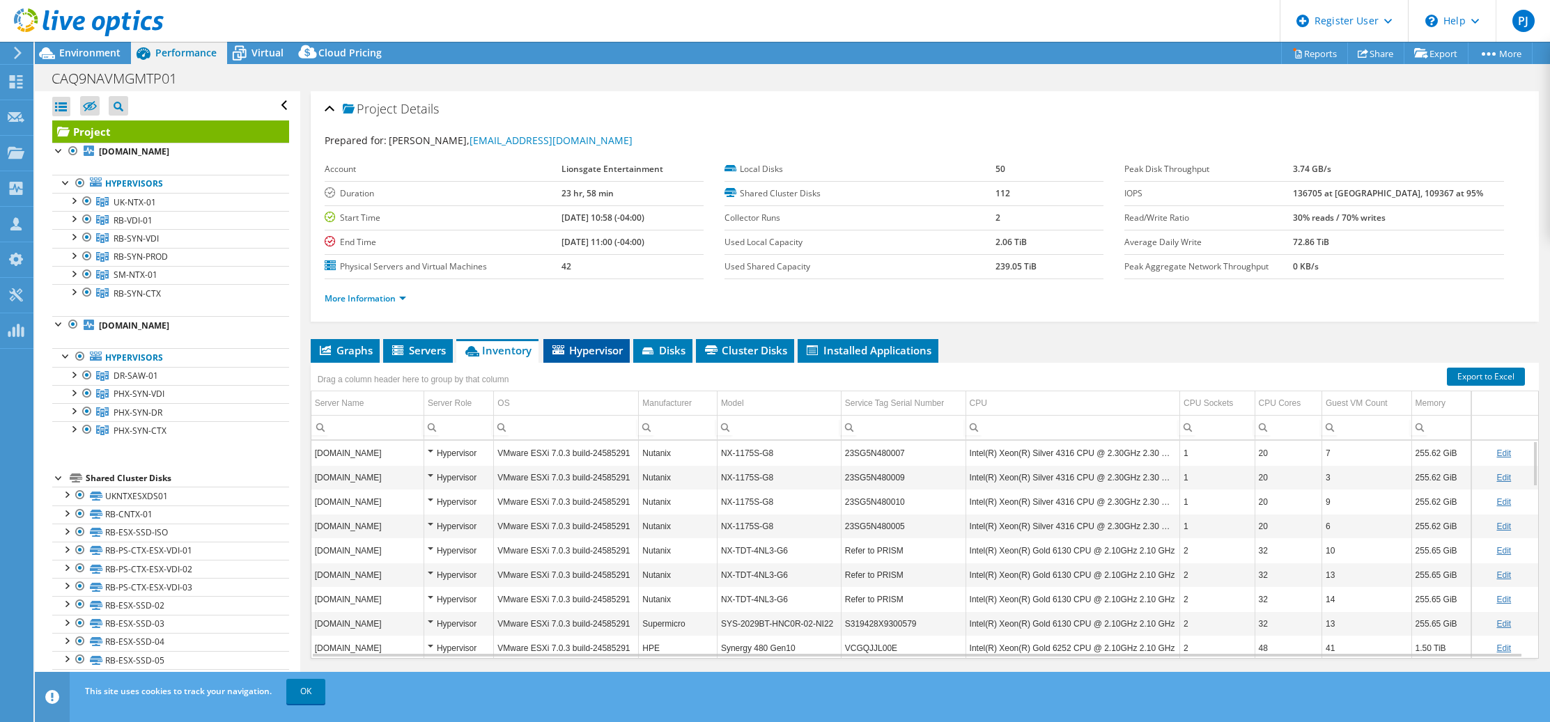
click at [584, 347] on span "Hypervisor" at bounding box center [586, 350] width 72 height 14
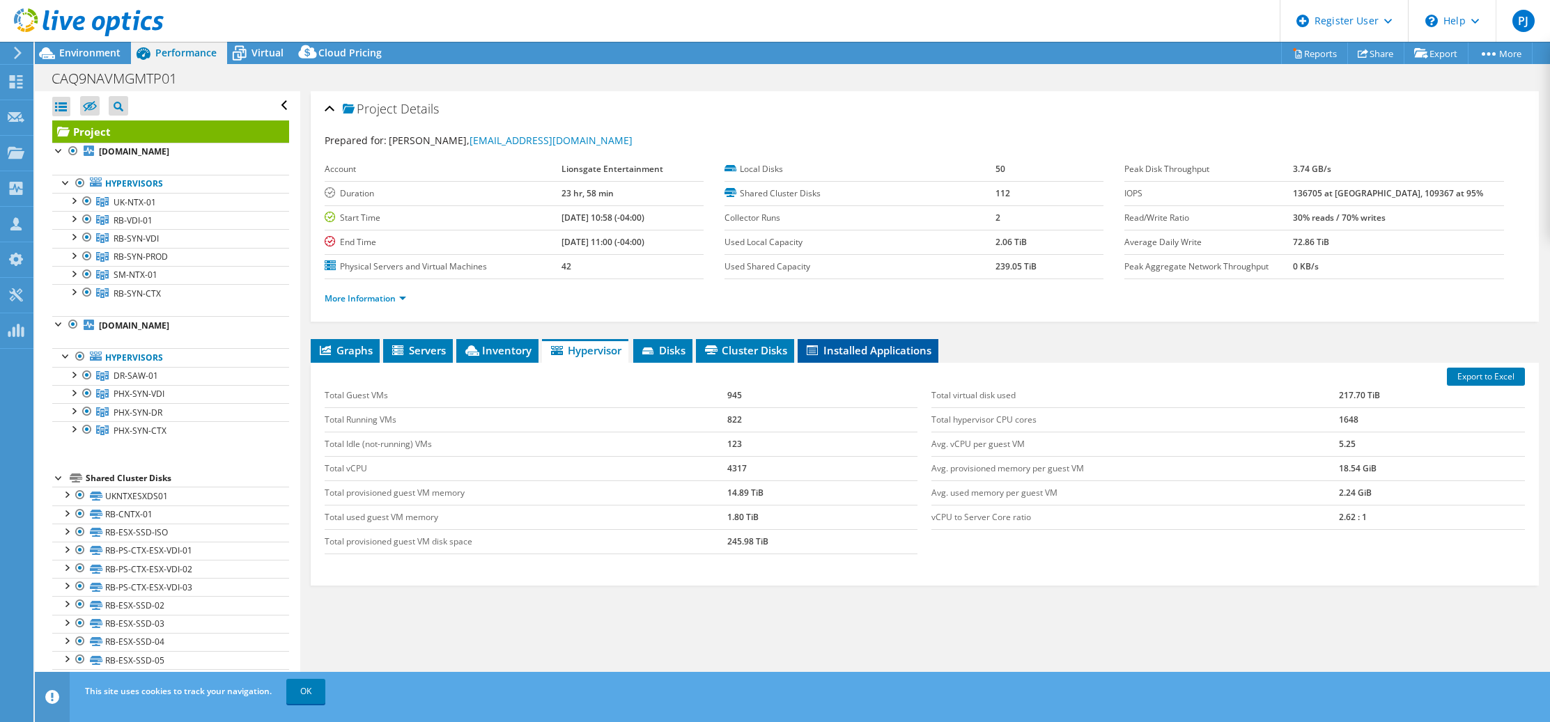
click at [834, 350] on span "Installed Applications" at bounding box center [867, 350] width 127 height 14
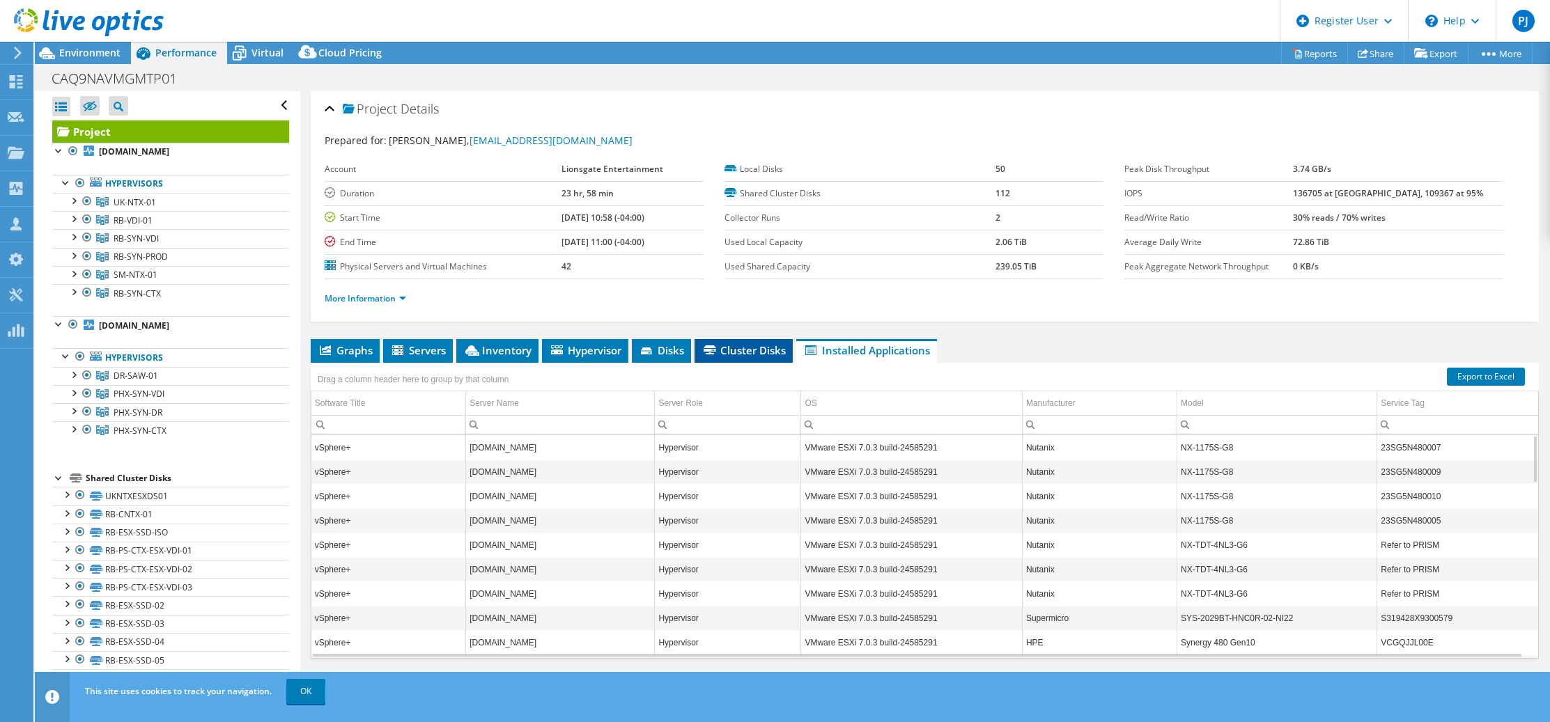
click at [733, 352] on span "Cluster Disks" at bounding box center [743, 350] width 84 height 14
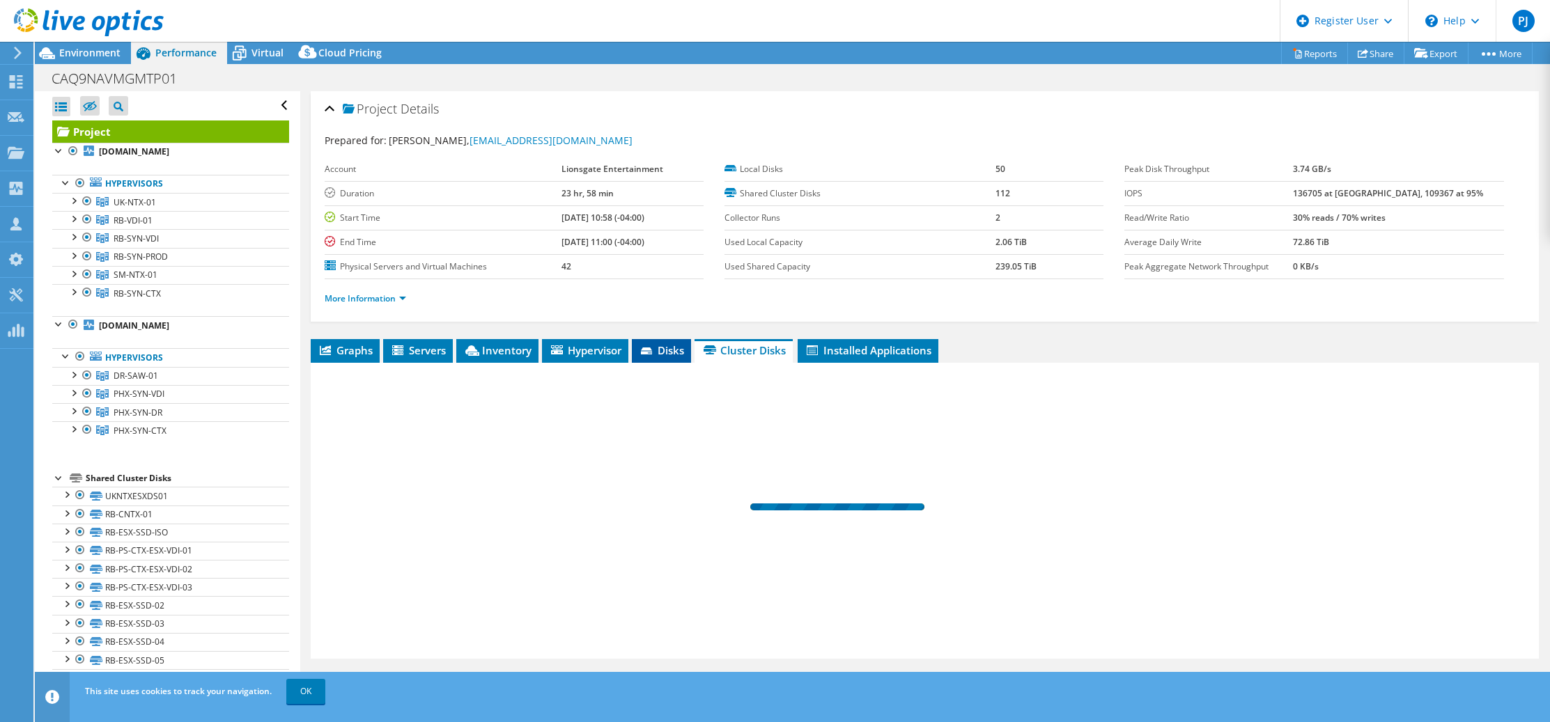
click at [651, 349] on icon at bounding box center [646, 351] width 11 height 7
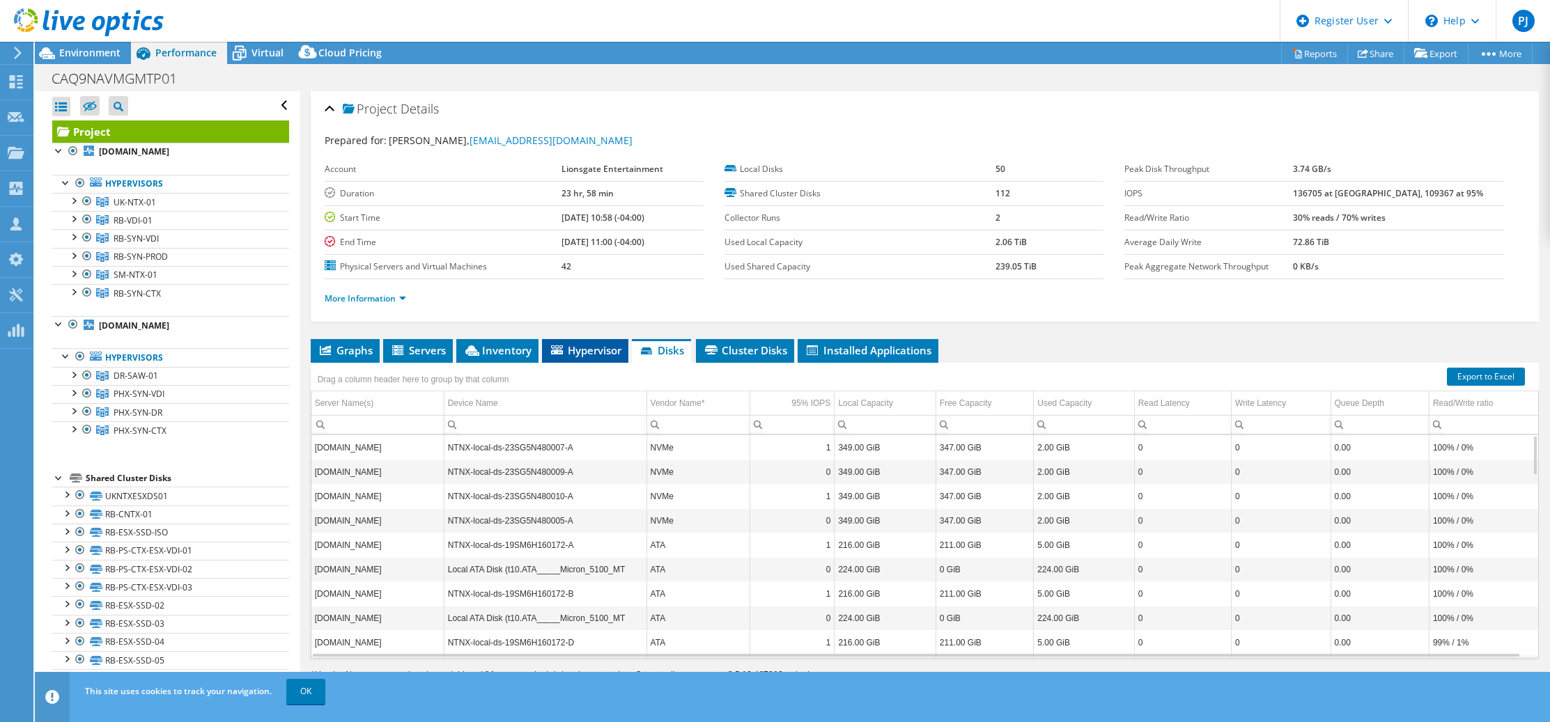
click at [581, 349] on span "Hypervisor" at bounding box center [585, 350] width 72 height 14
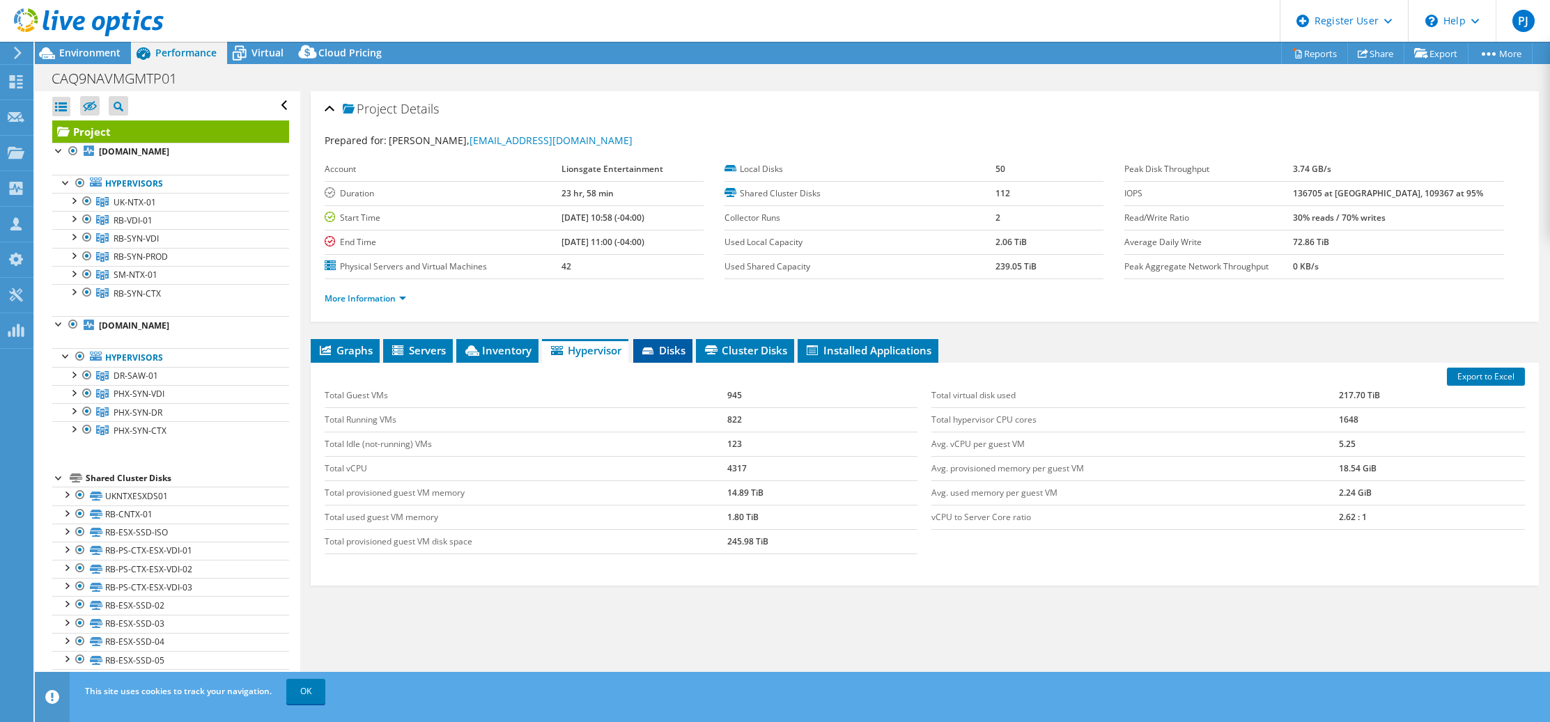
click at [681, 348] on span "Disks" at bounding box center [662, 350] width 45 height 14
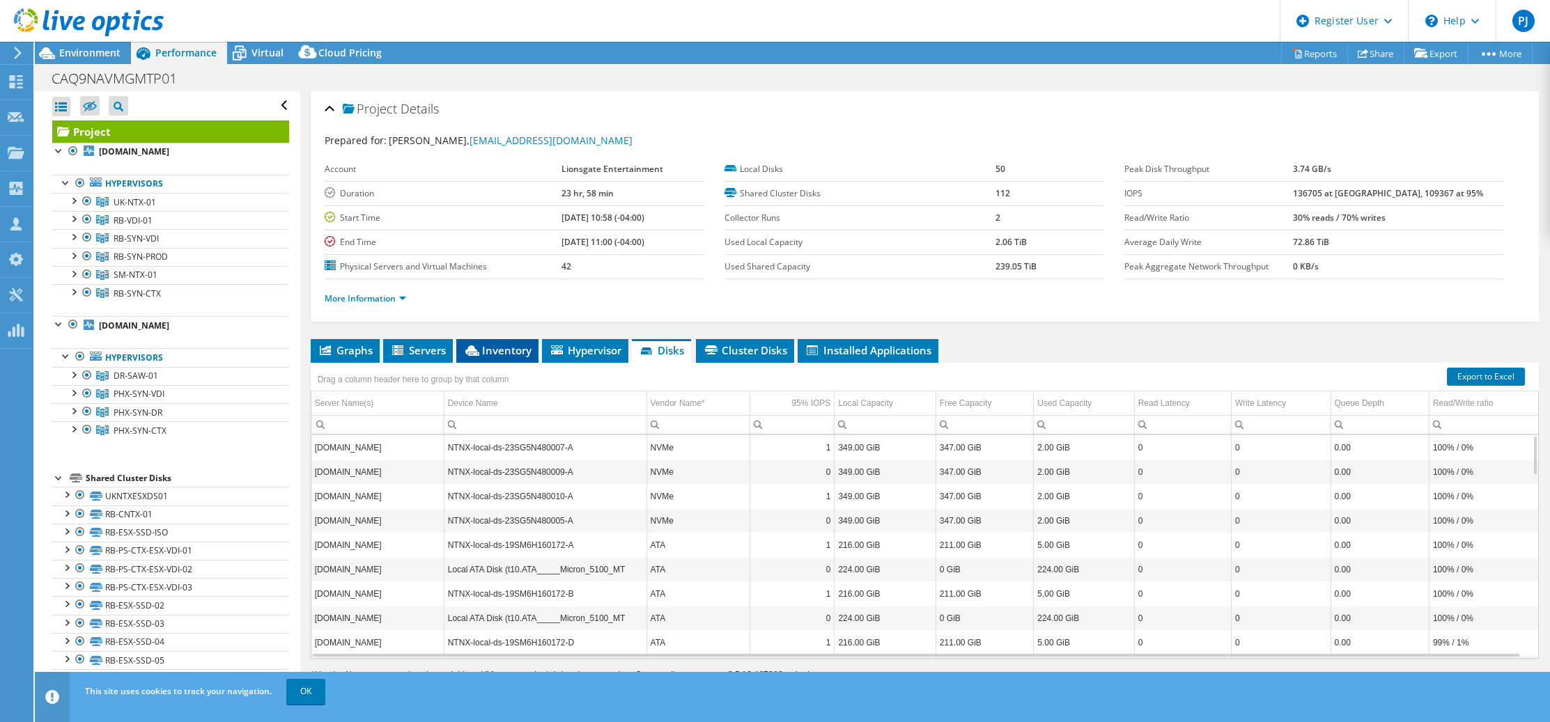
click at [515, 349] on span "Inventory" at bounding box center [497, 350] width 68 height 14
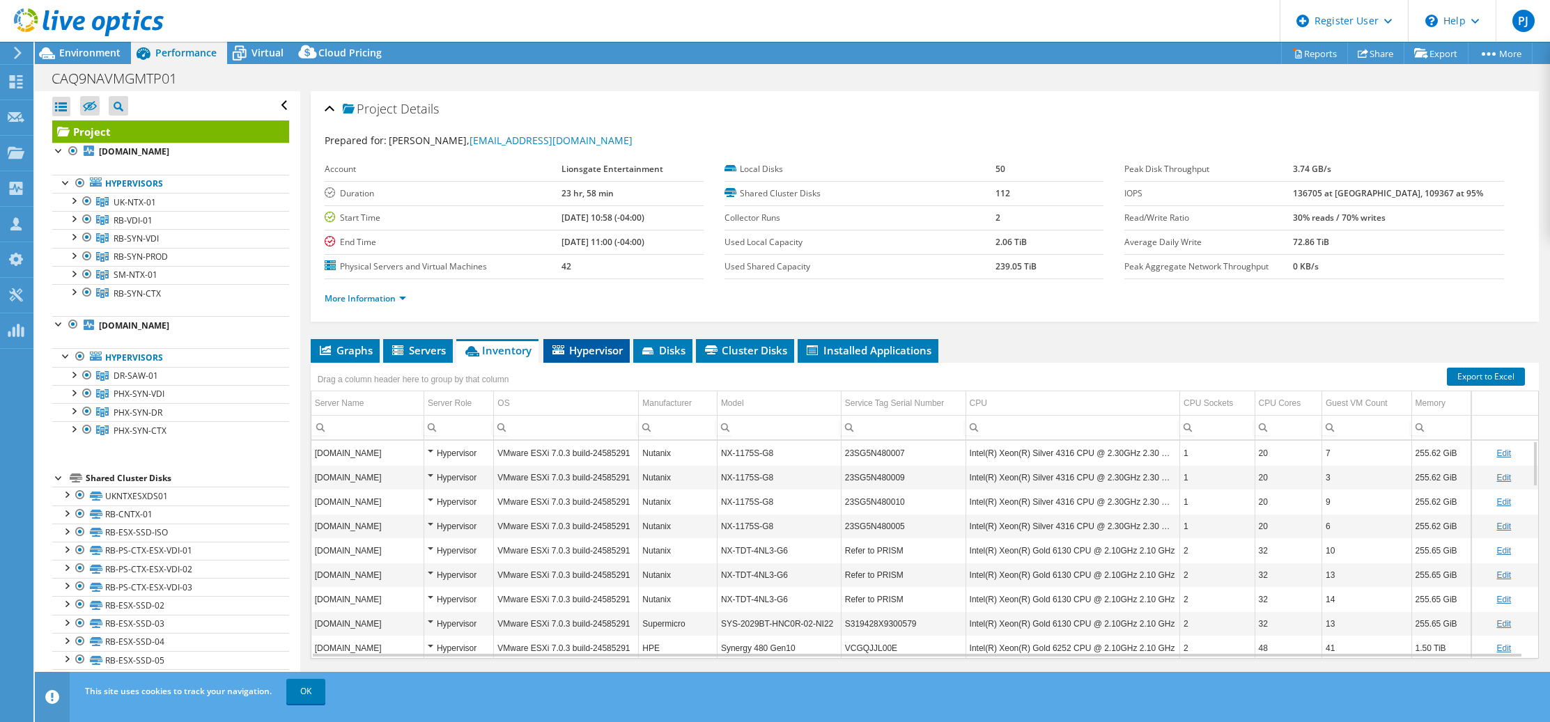
click at [603, 350] on span "Hypervisor" at bounding box center [586, 350] width 72 height 14
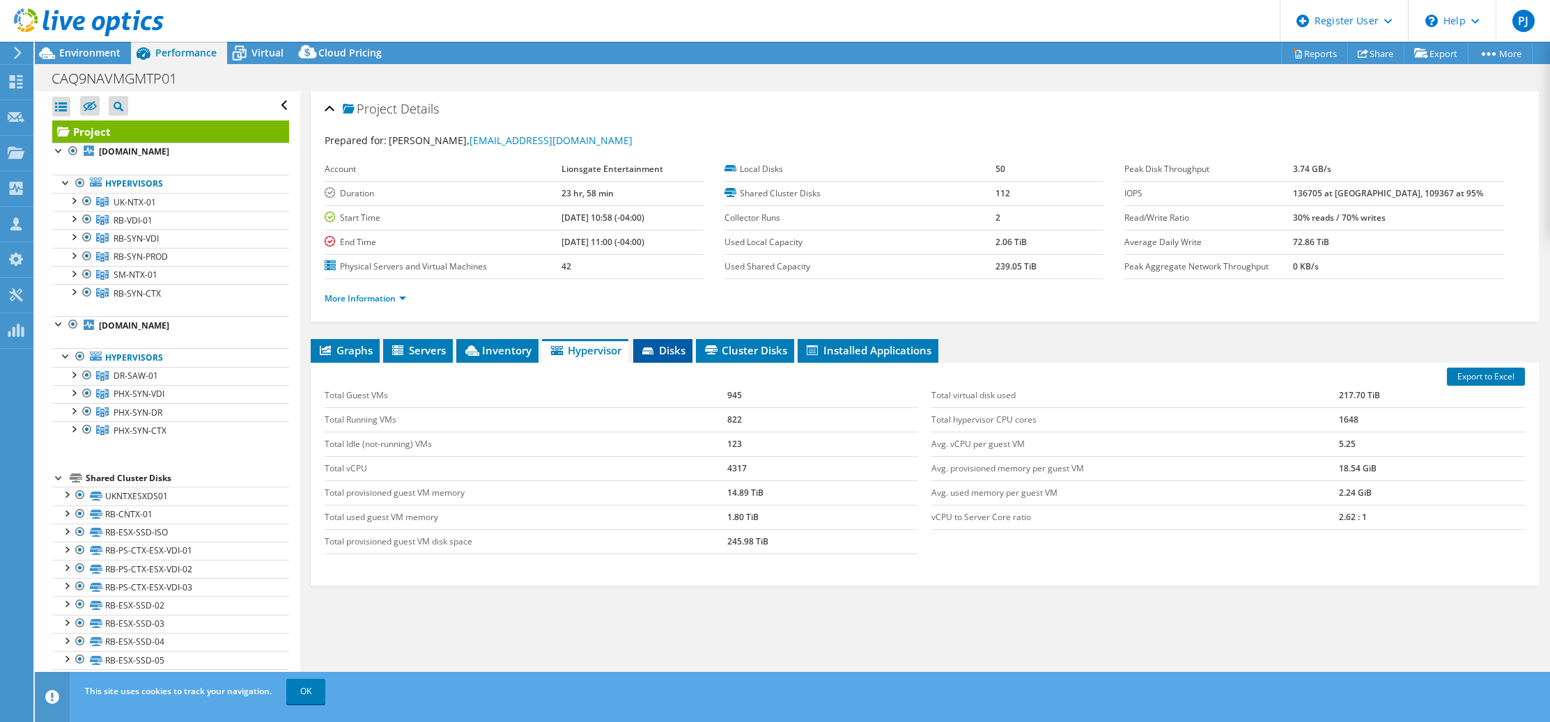
click at [678, 353] on span "Disks" at bounding box center [662, 350] width 45 height 14
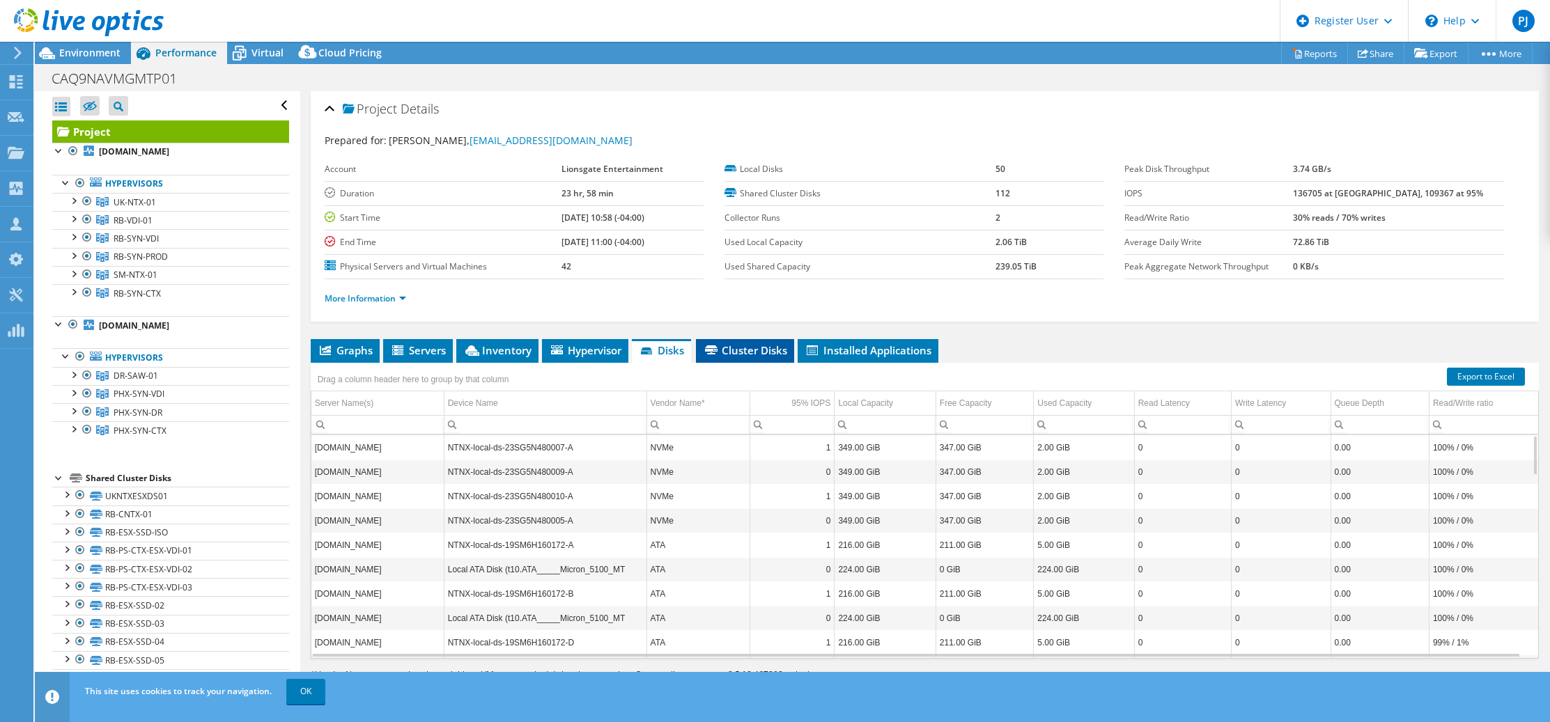
click at [765, 357] on li "Cluster Disks" at bounding box center [745, 351] width 98 height 24
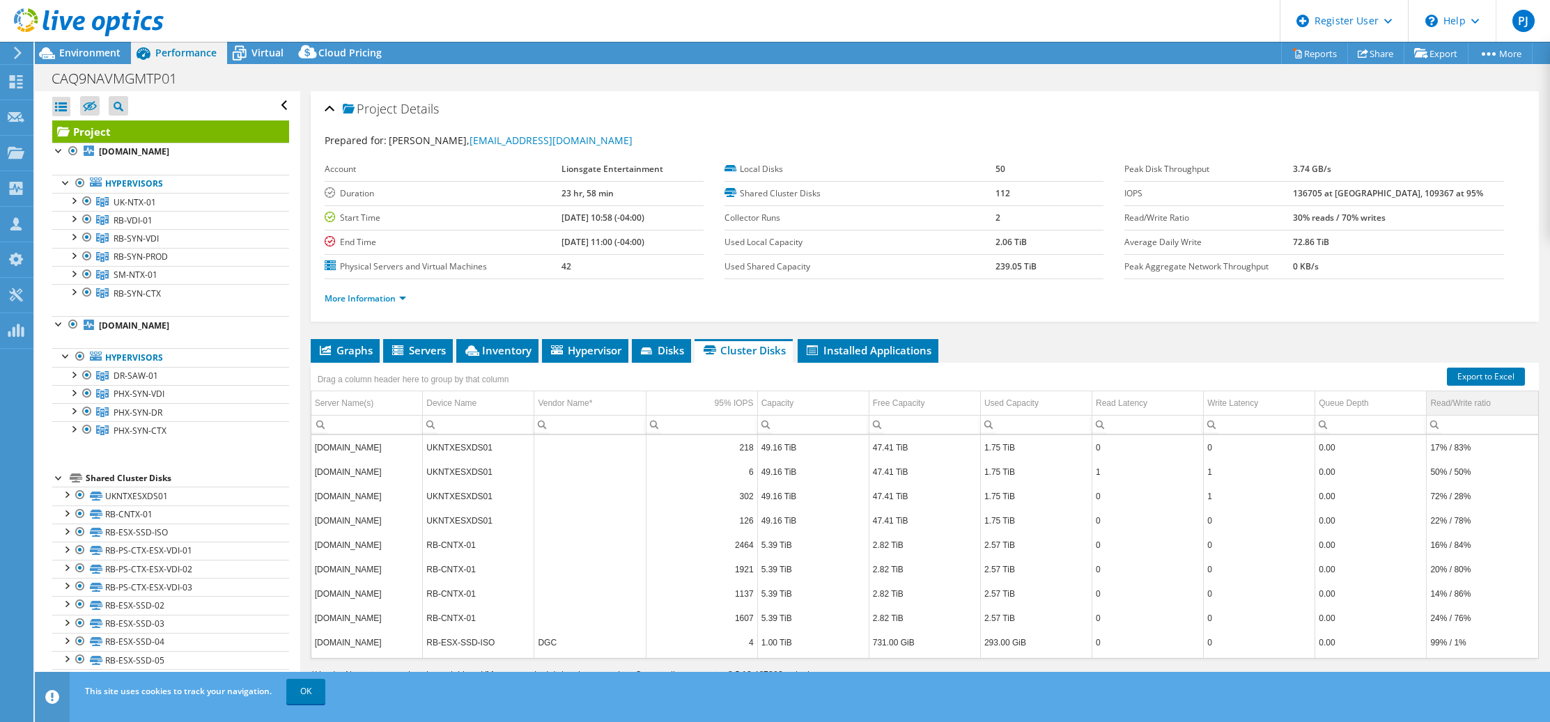
click at [1460, 404] on div "Read/Write ratio" at bounding box center [1460, 403] width 60 height 17
click at [1452, 406] on div "Read/Write ratio" at bounding box center [1460, 403] width 60 height 17
click at [875, 349] on span "Installed Applications" at bounding box center [867, 350] width 127 height 14
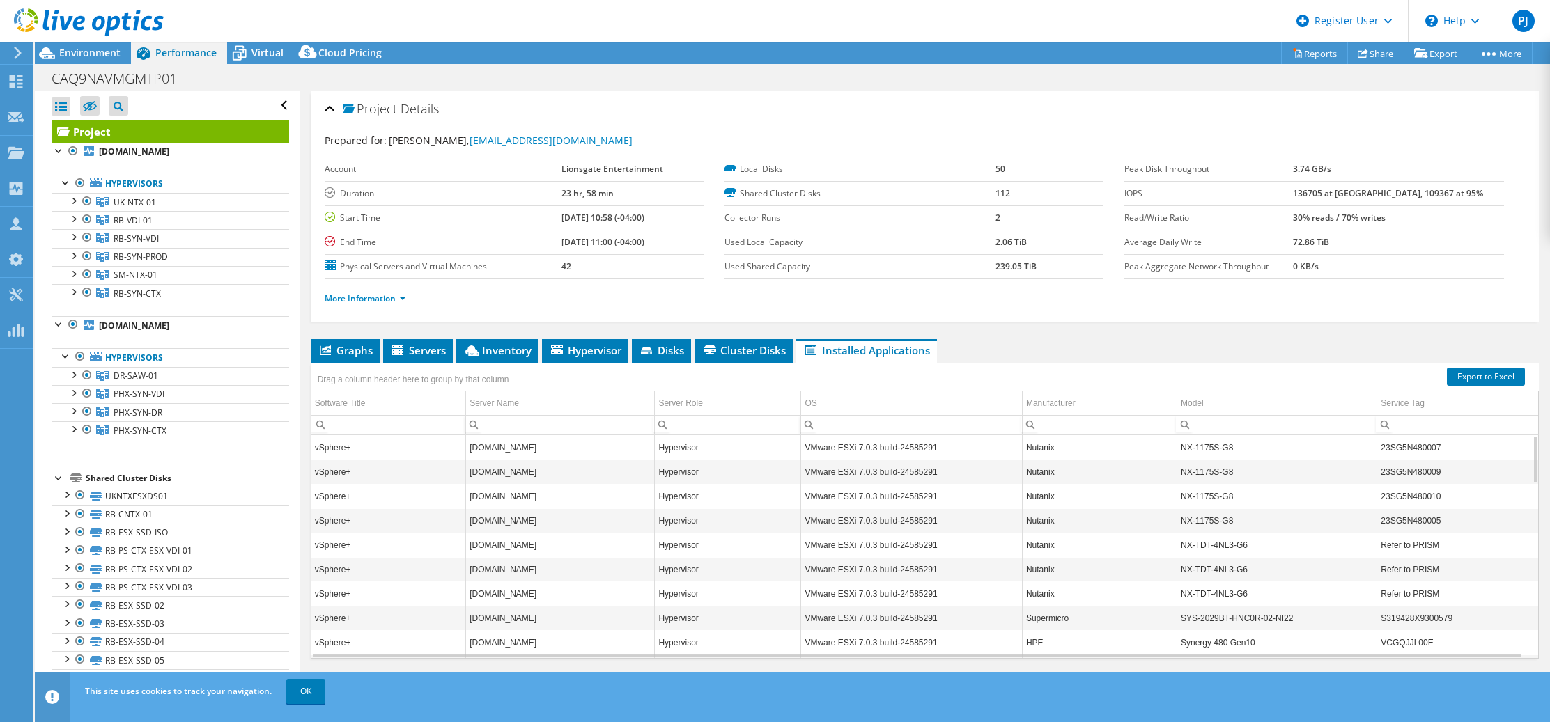
click at [845, 346] on span "Installed Applications" at bounding box center [866, 350] width 127 height 14
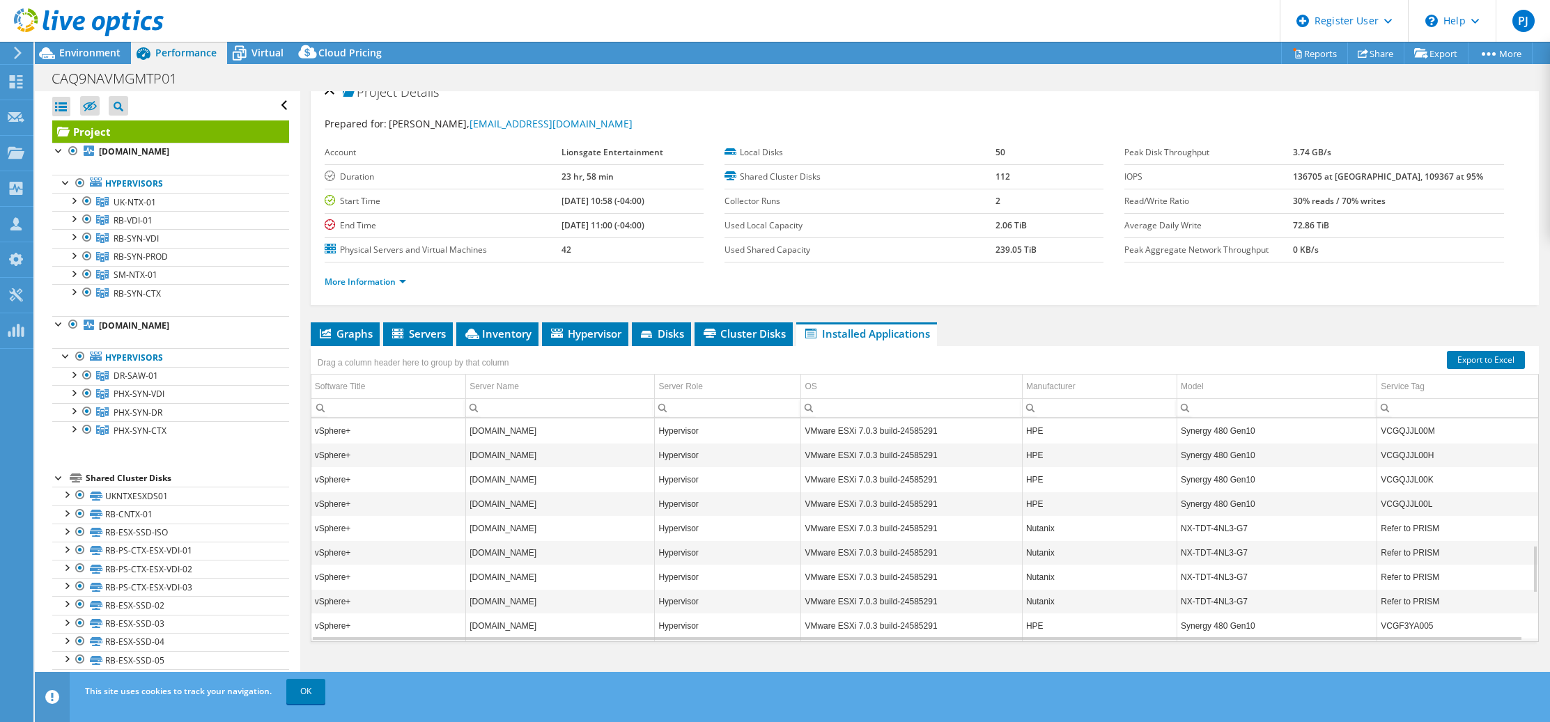
scroll to position [807, 0]
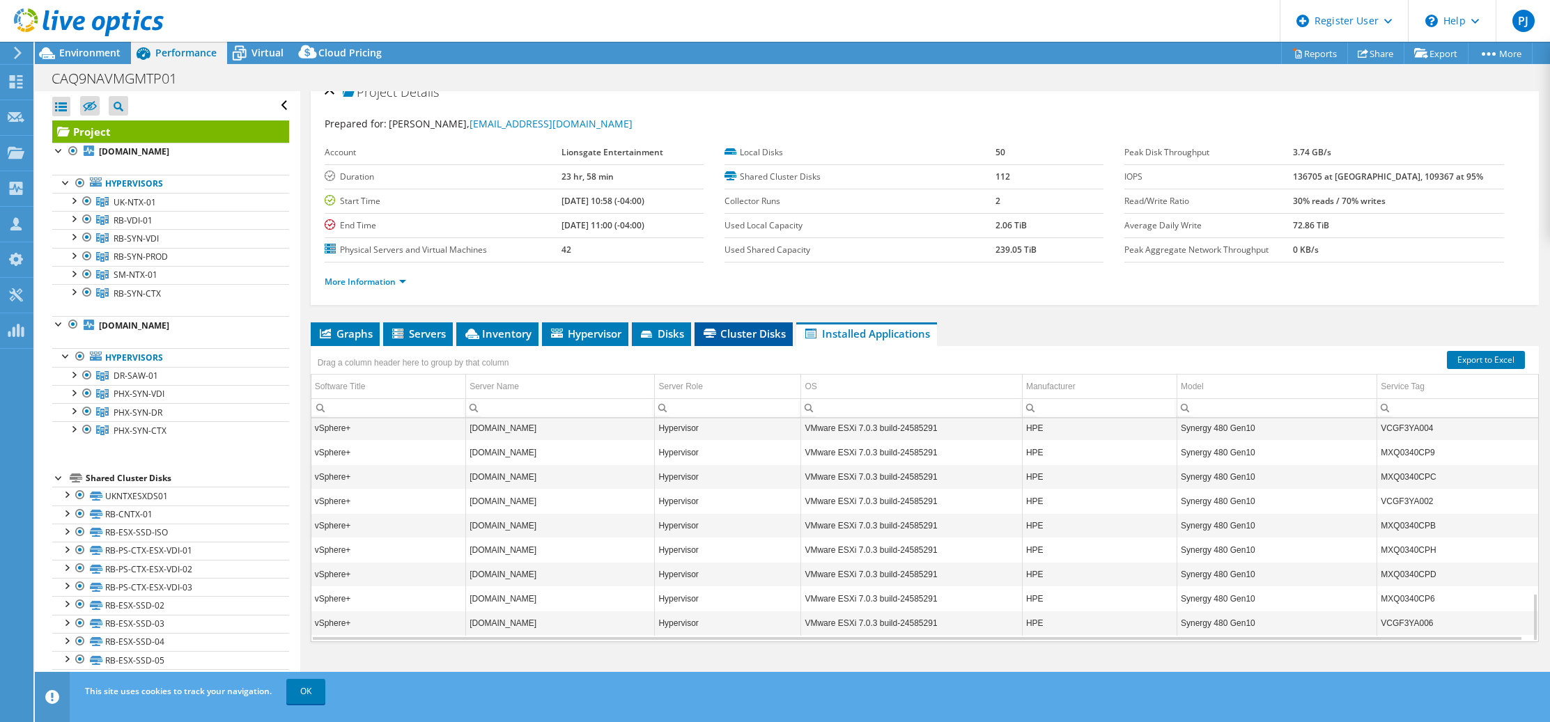
click at [756, 337] on span "Cluster Disks" at bounding box center [743, 334] width 84 height 14
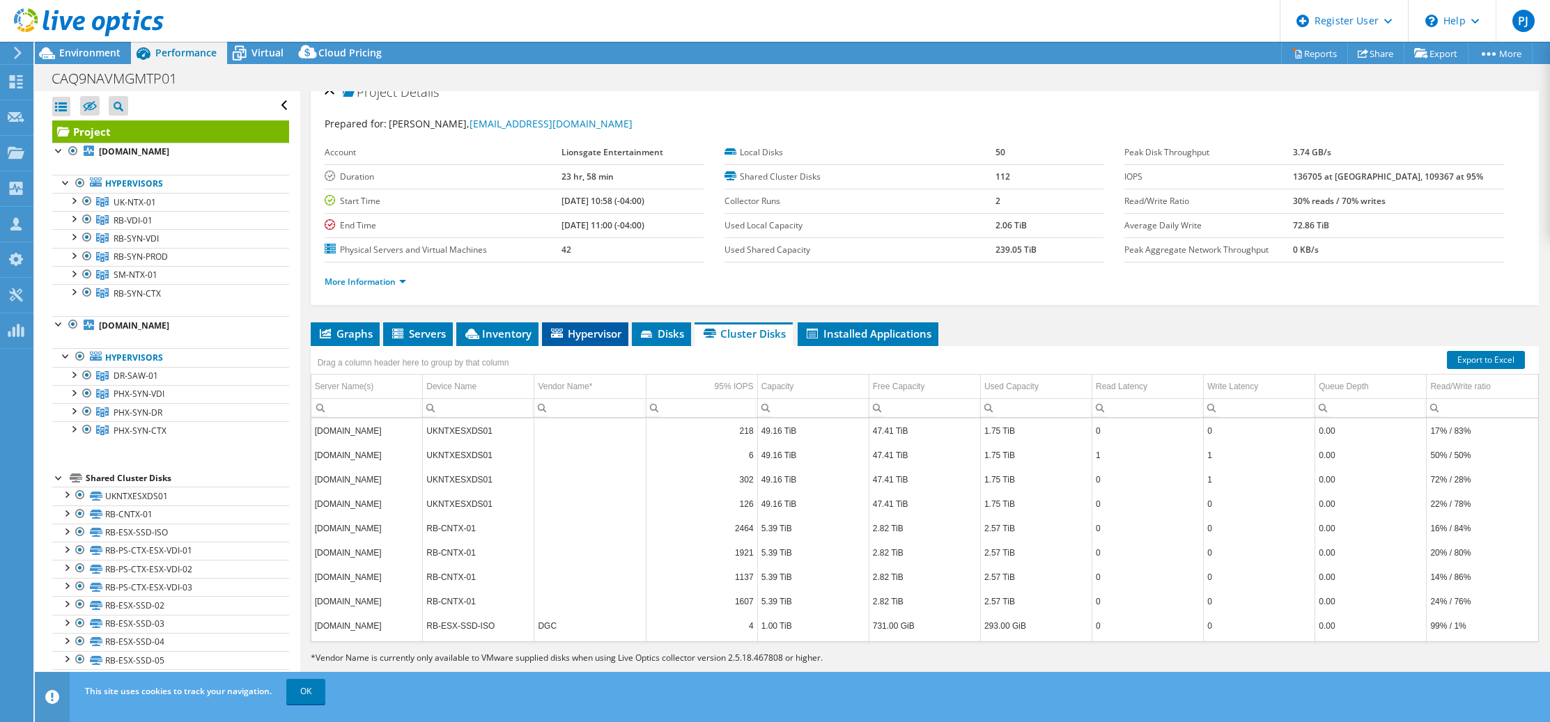
click at [593, 326] on li "Hypervisor" at bounding box center [585, 334] width 86 height 24
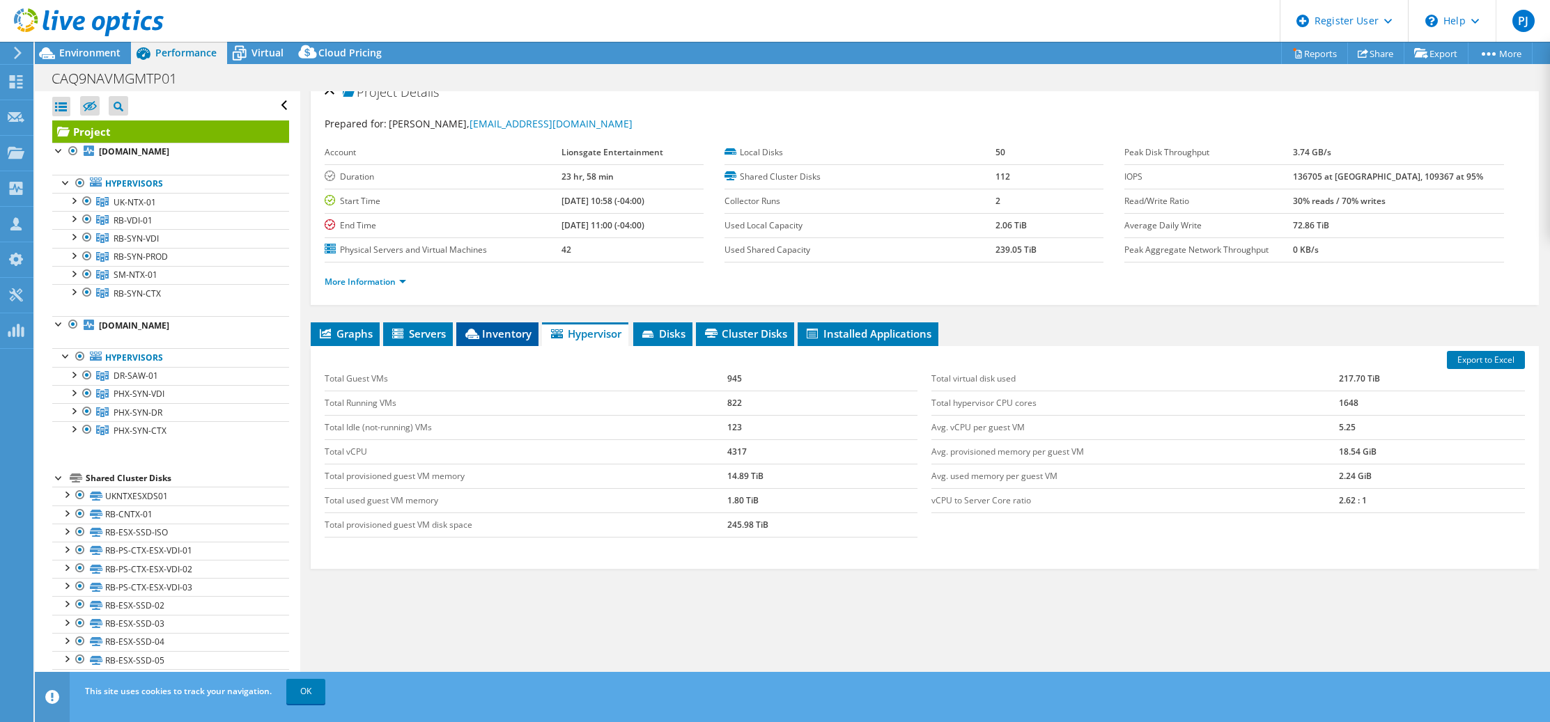
click at [519, 336] on span "Inventory" at bounding box center [497, 334] width 68 height 14
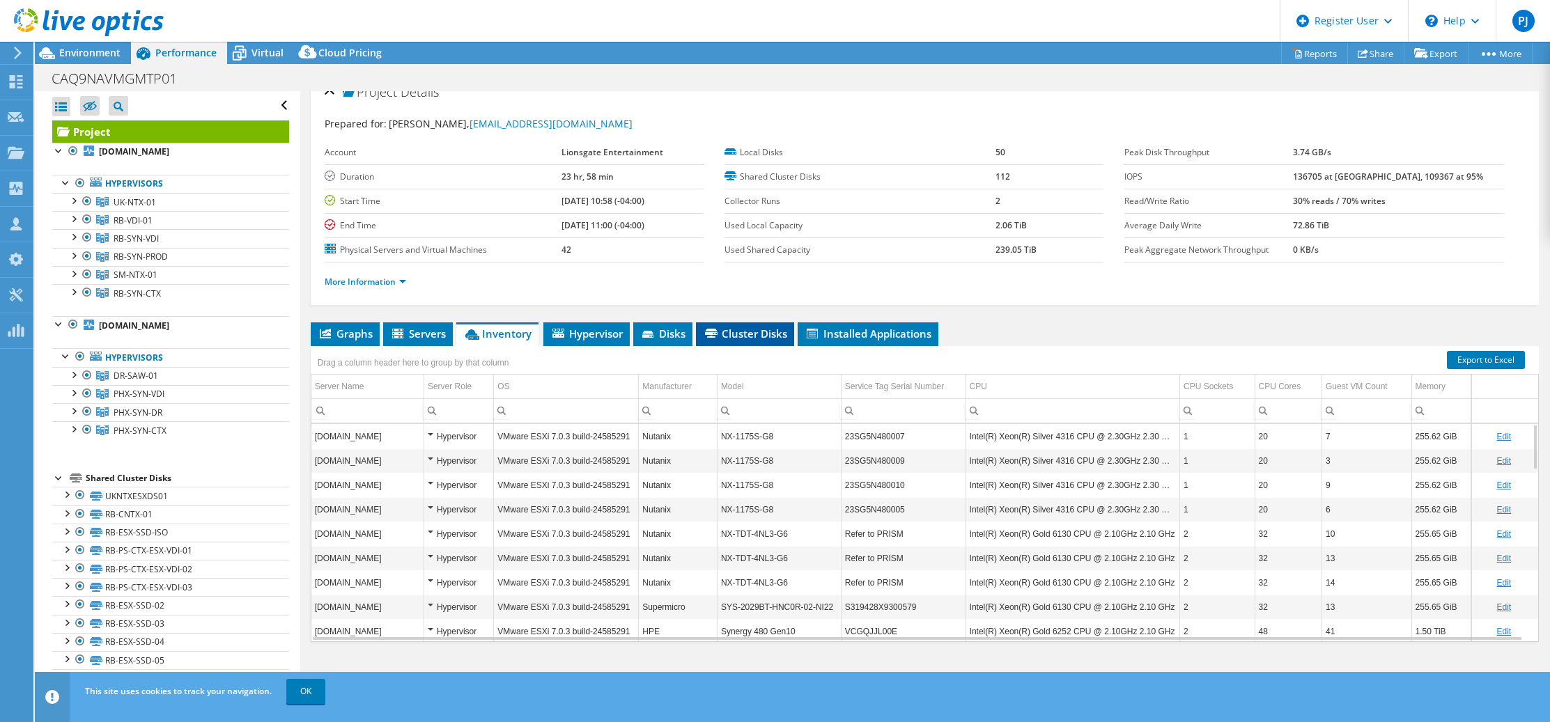
click at [762, 325] on li "Cluster Disks" at bounding box center [745, 334] width 98 height 24
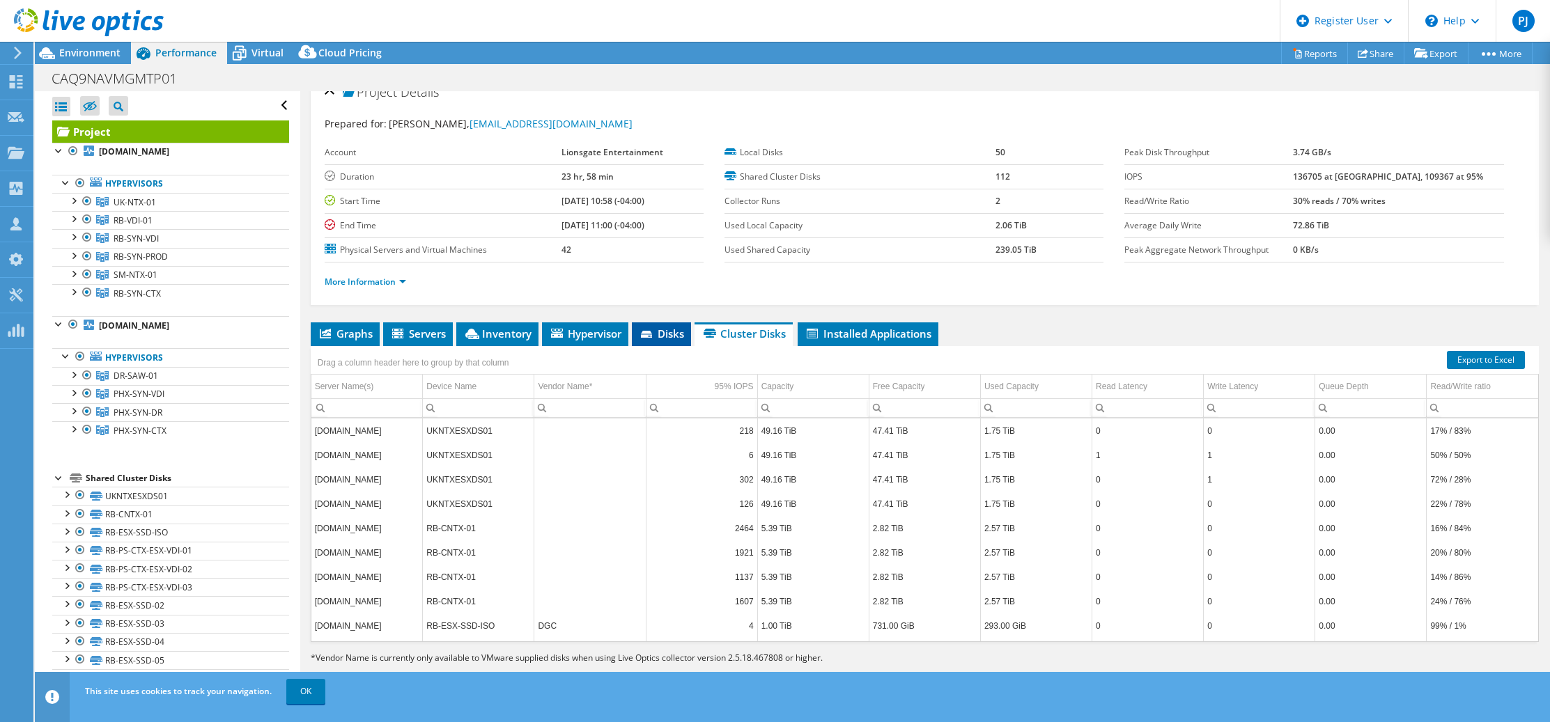
click at [664, 333] on span "Disks" at bounding box center [661, 334] width 45 height 14
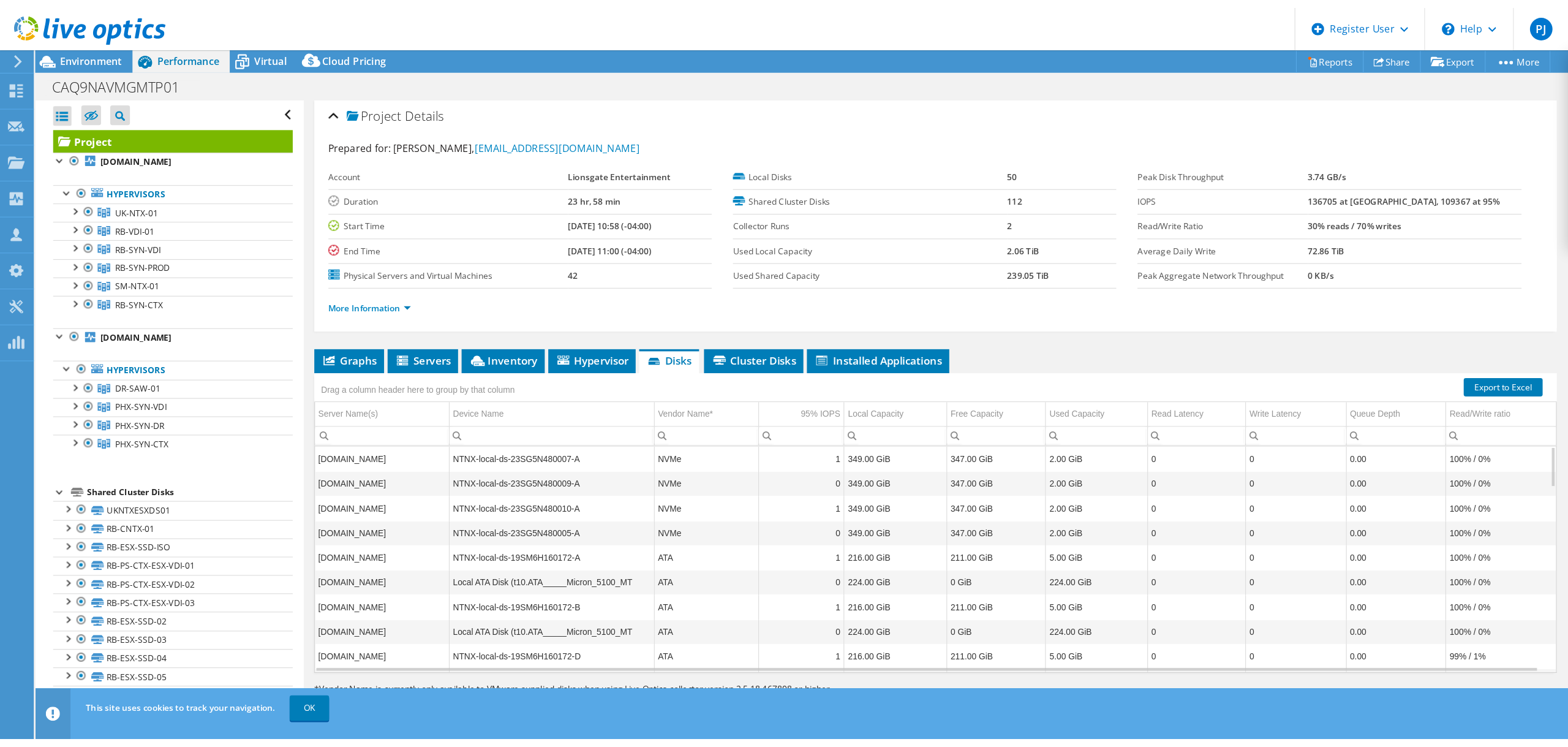
scroll to position [0, 0]
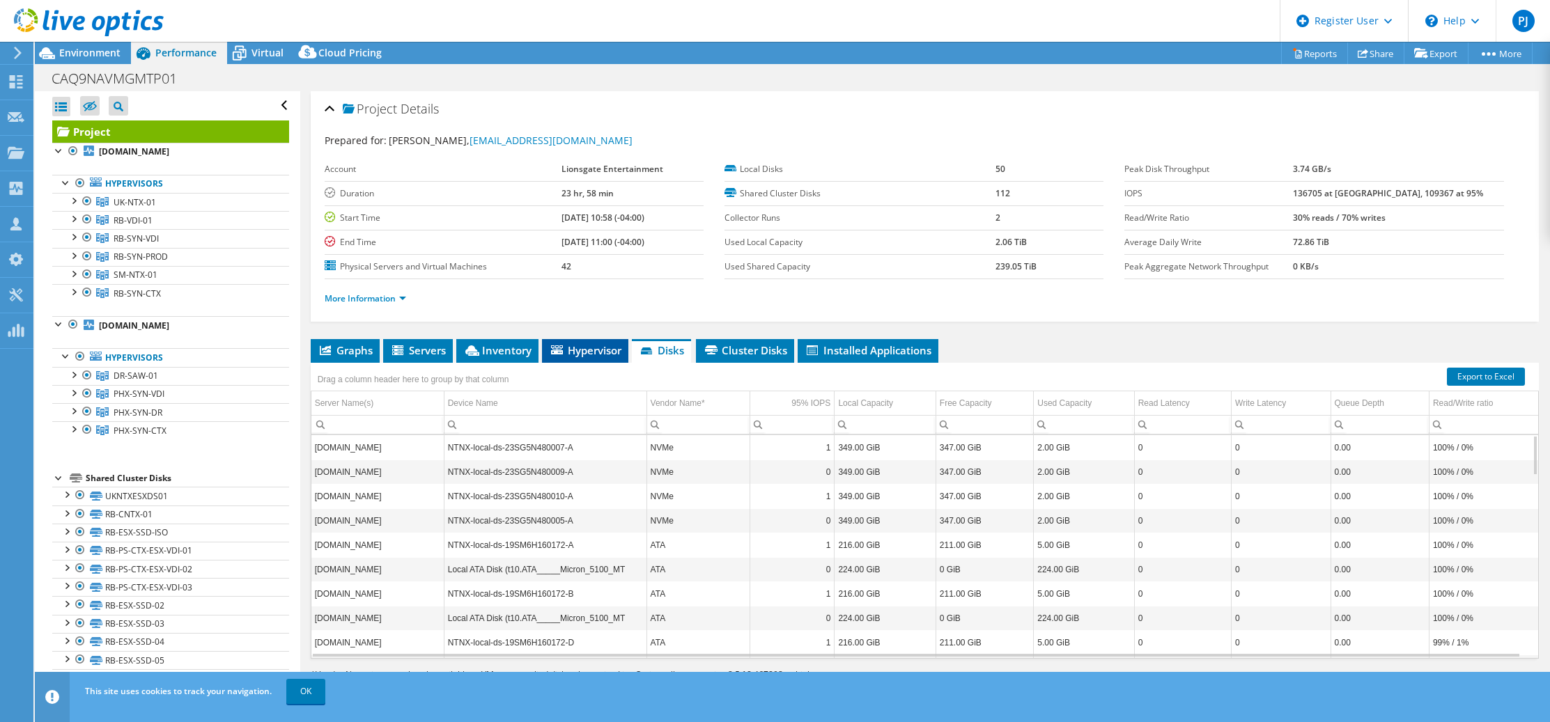
click at [599, 355] on span "Hypervisor" at bounding box center [585, 350] width 72 height 14
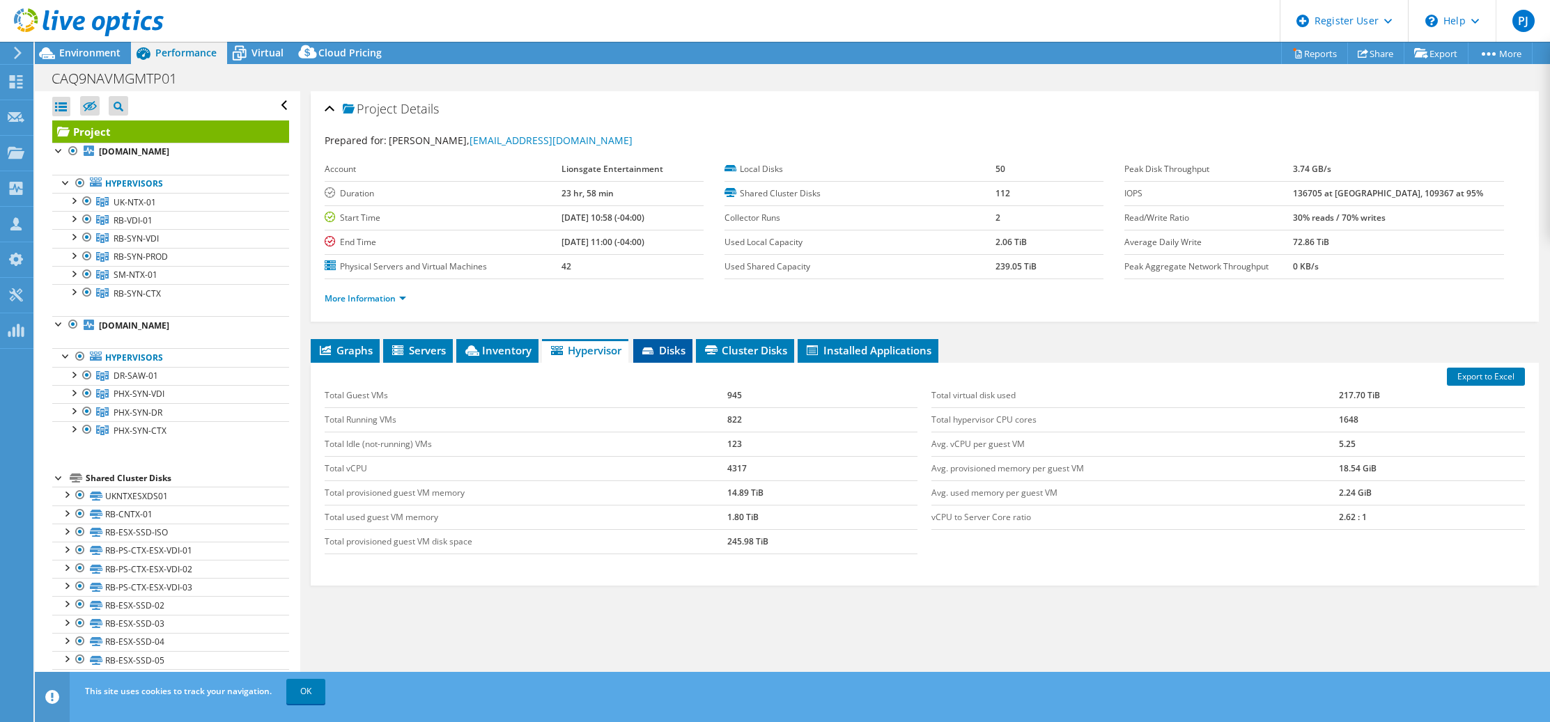
click at [676, 346] on span "Disks" at bounding box center [662, 350] width 45 height 14
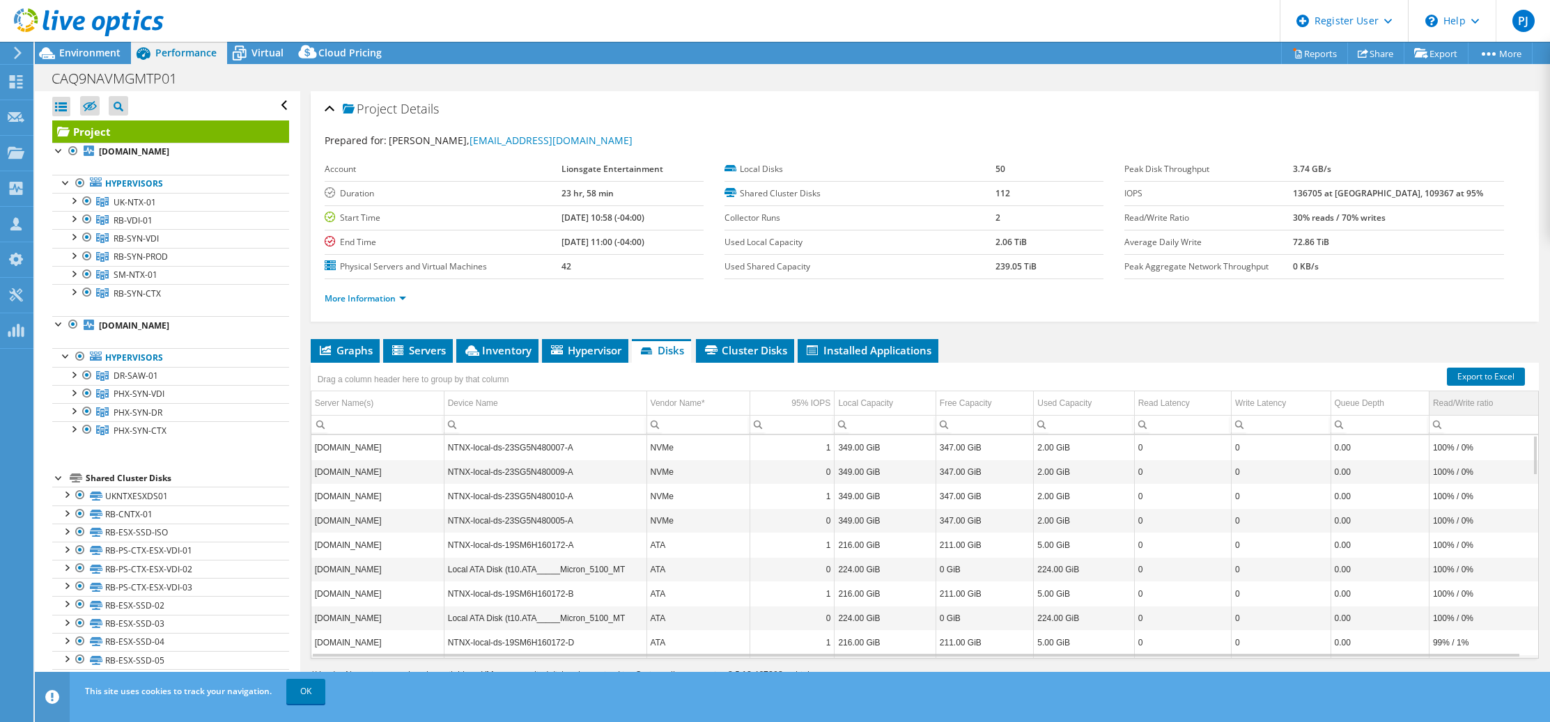
click at [1464, 407] on div "Read/Write ratio" at bounding box center [1463, 403] width 60 height 17
click at [754, 348] on span "Cluster Disks" at bounding box center [745, 350] width 84 height 14
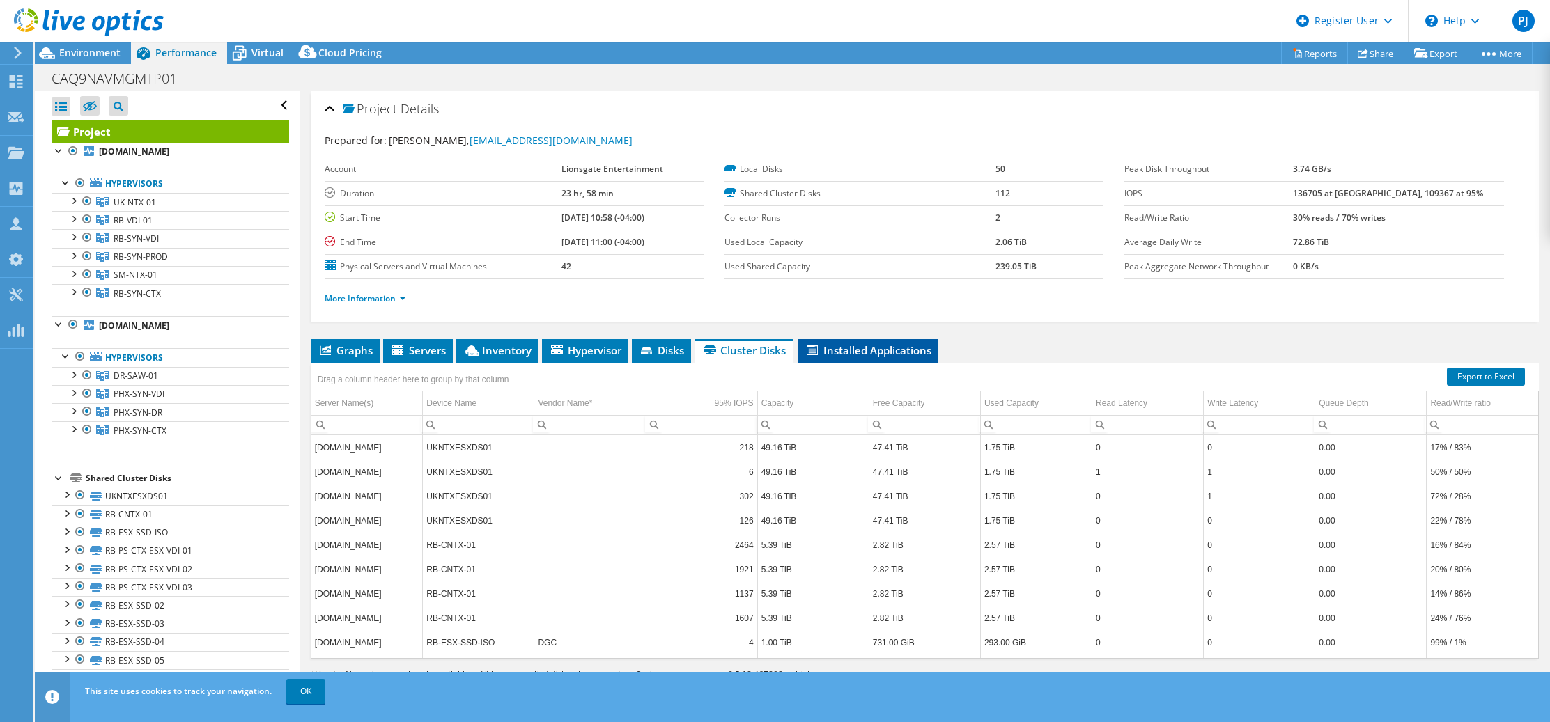
click at [894, 348] on span "Installed Applications" at bounding box center [867, 350] width 127 height 14
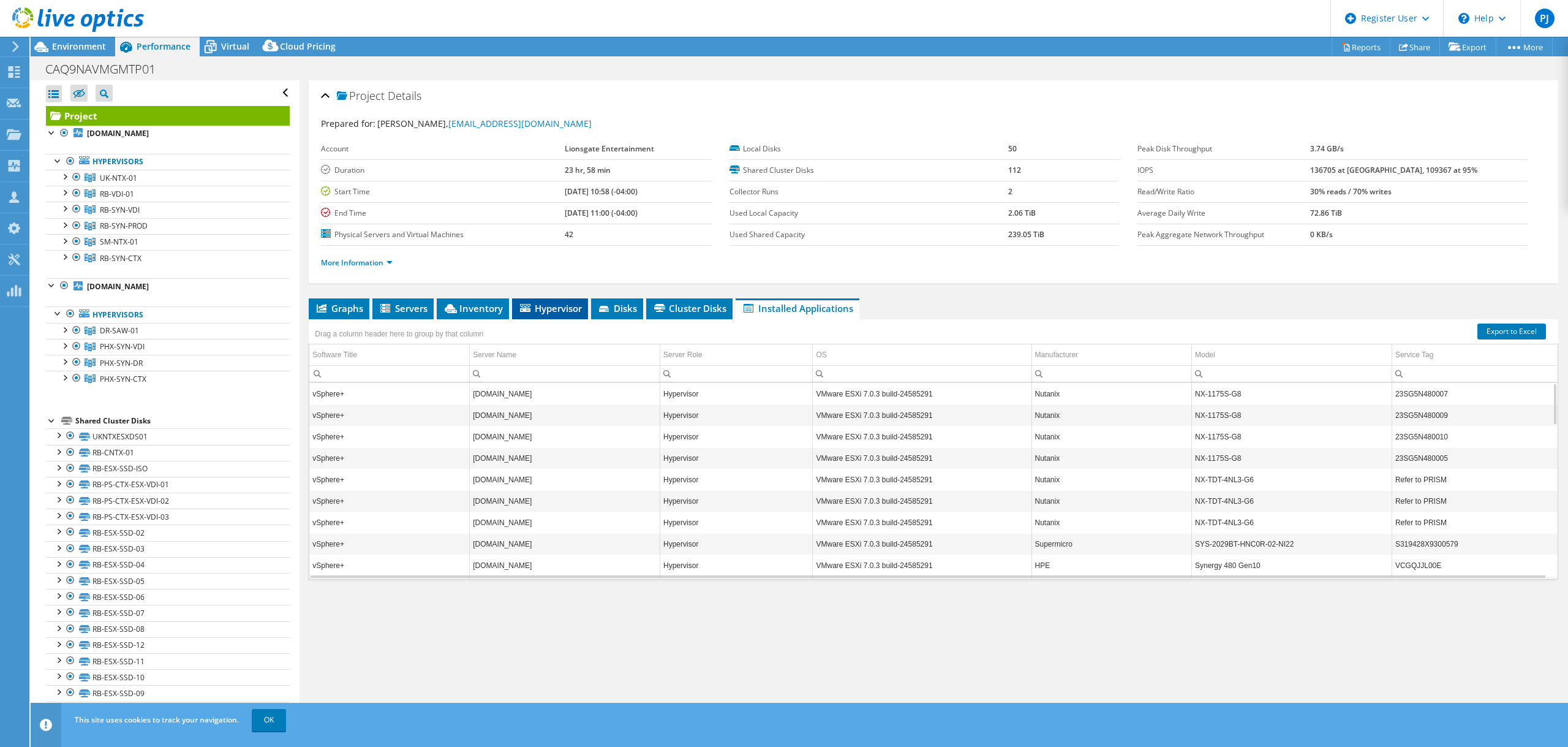
click at [559, 308] on span "Hypervisor" at bounding box center [550, 308] width 63 height 12
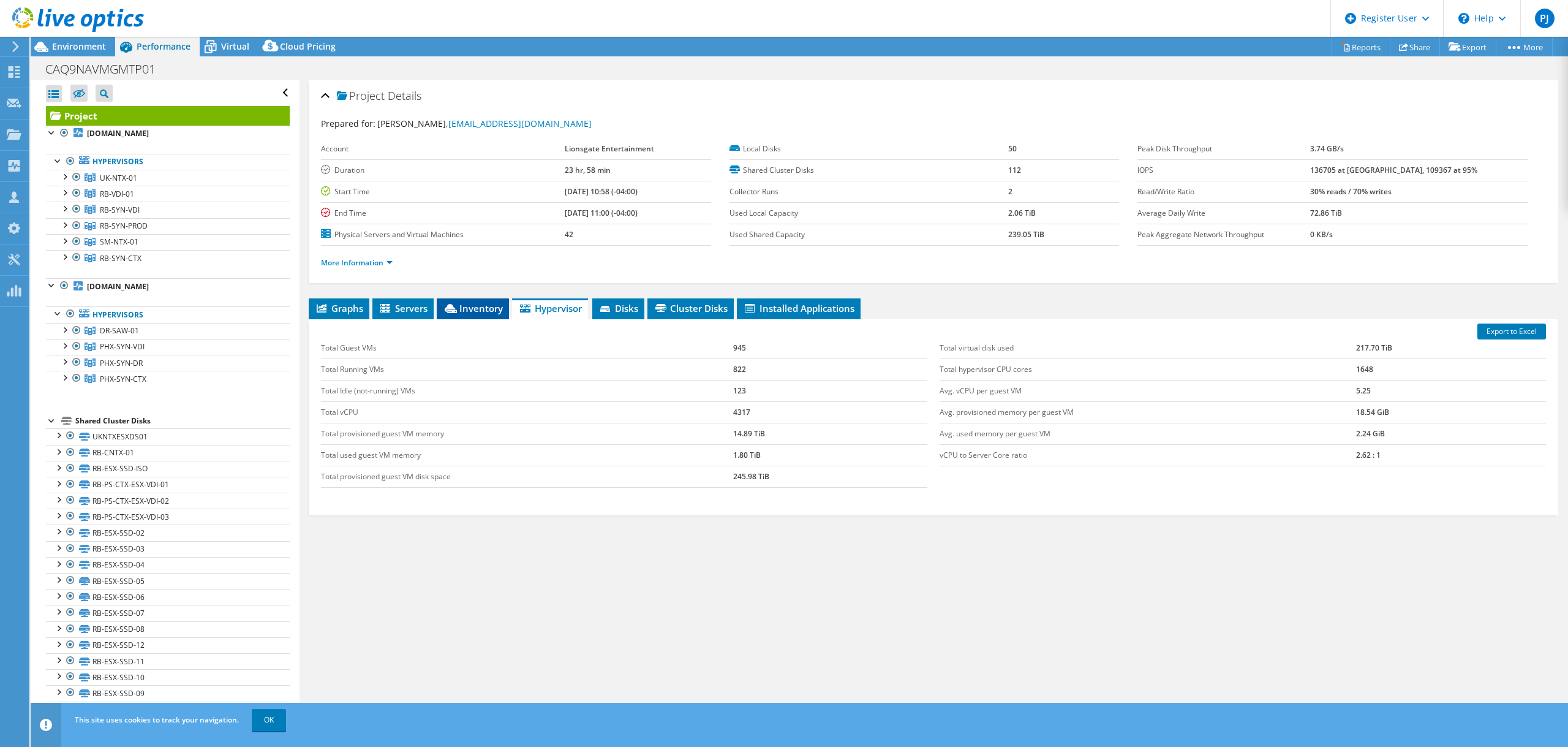
click at [475, 306] on span "Inventory" at bounding box center [473, 308] width 60 height 12
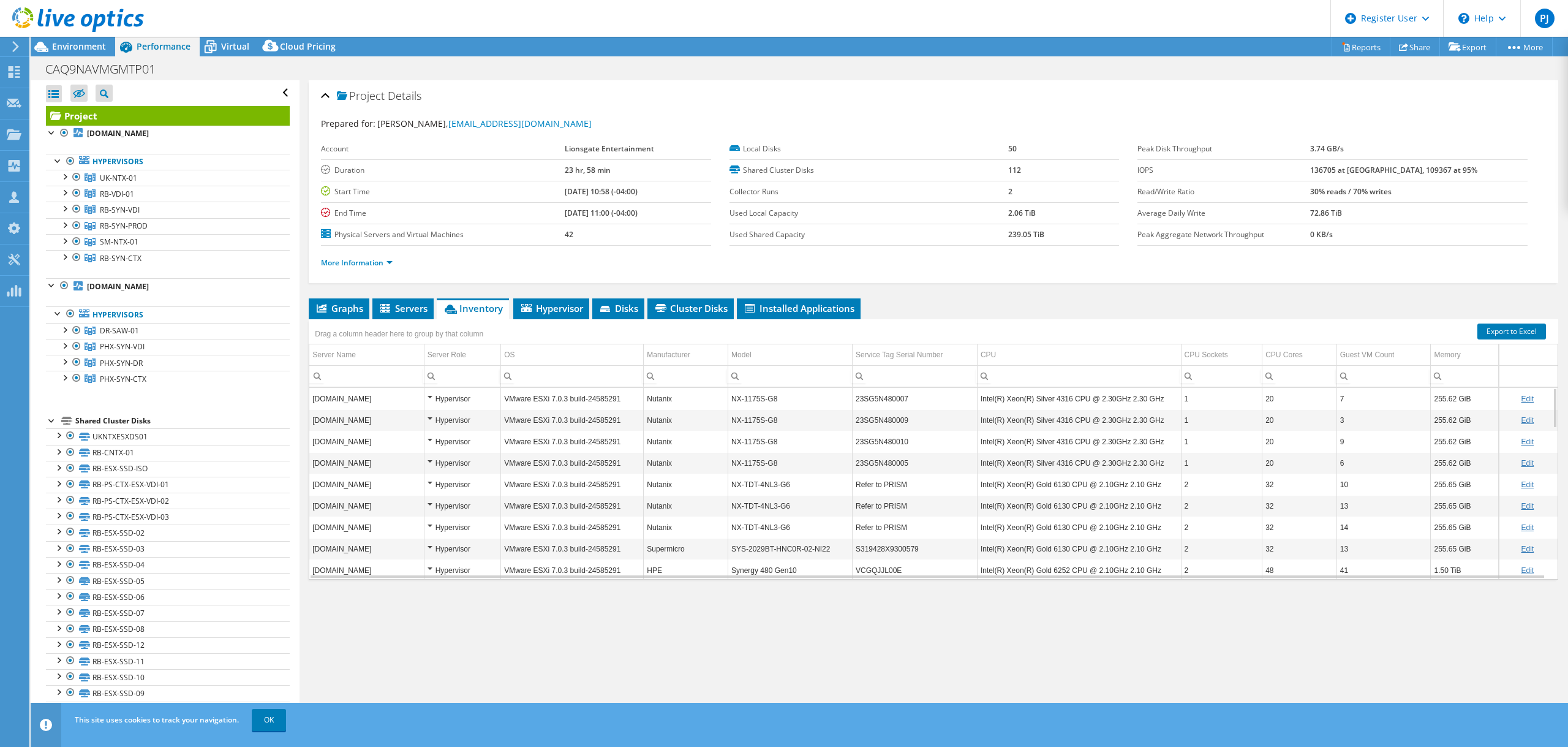
click at [483, 310] on span "Inventory" at bounding box center [473, 308] width 60 height 12
click at [543, 308] on span "Hypervisor" at bounding box center [551, 308] width 63 height 12
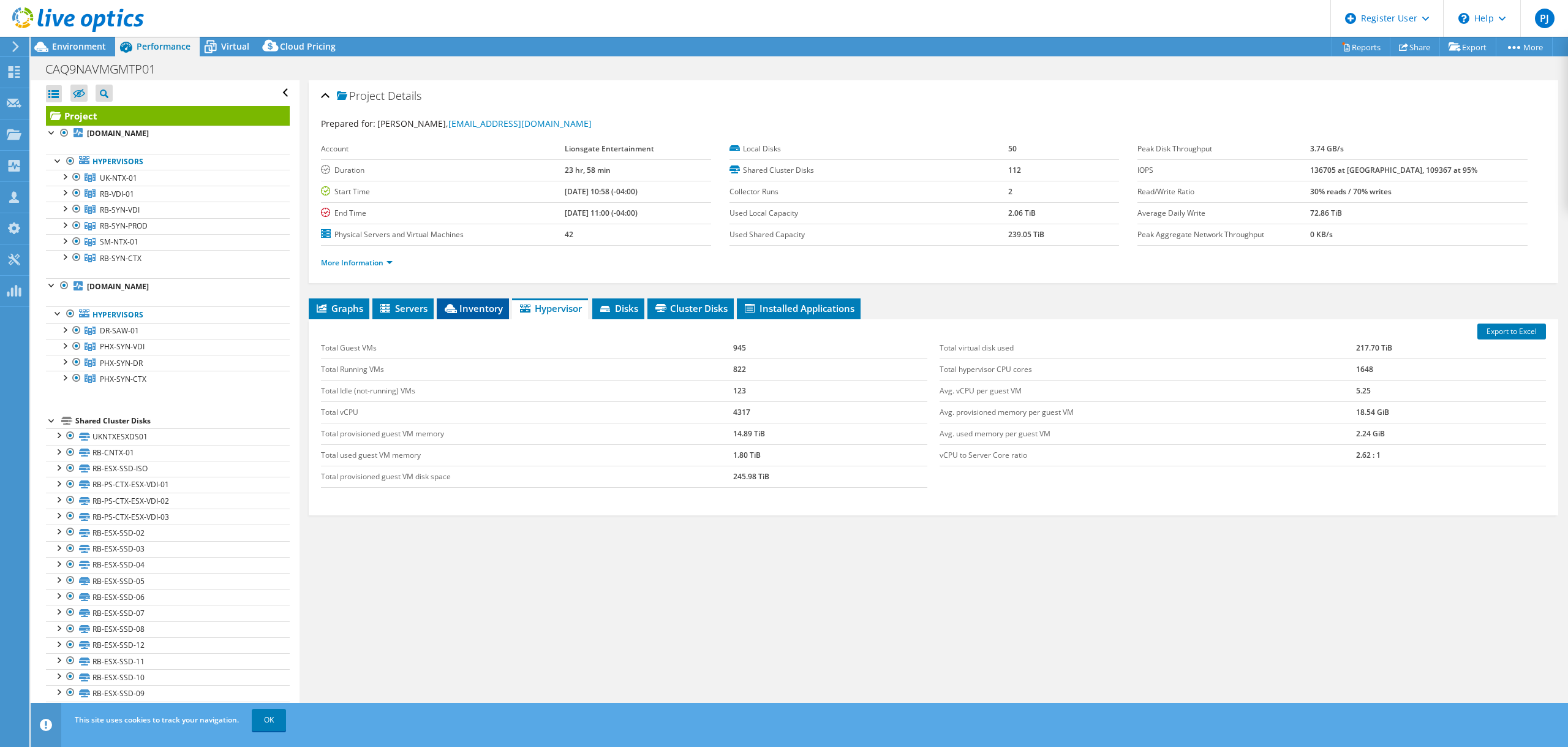
click at [489, 310] on span "Inventory" at bounding box center [473, 308] width 60 height 12
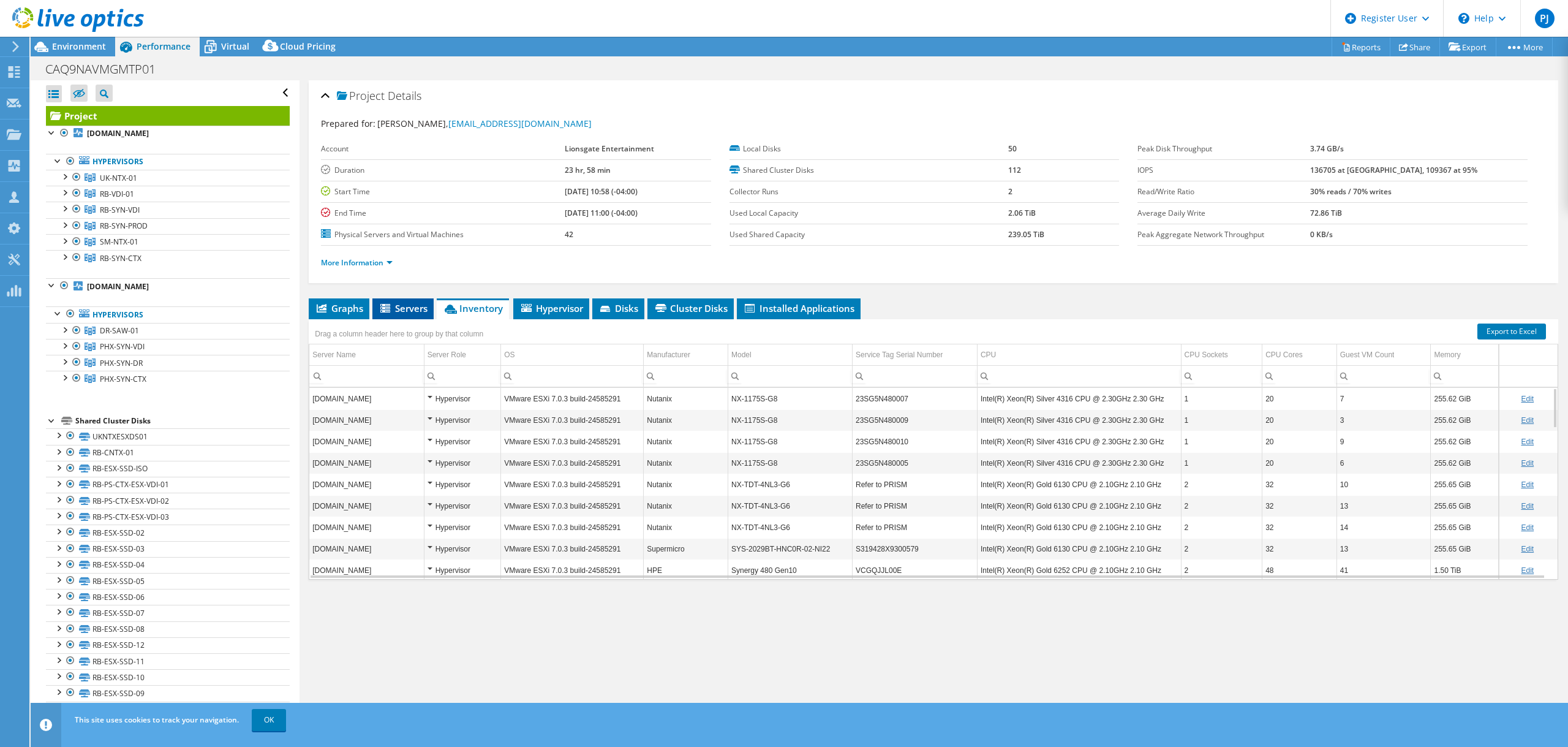
click at [421, 310] on span "Servers" at bounding box center [403, 308] width 49 height 12
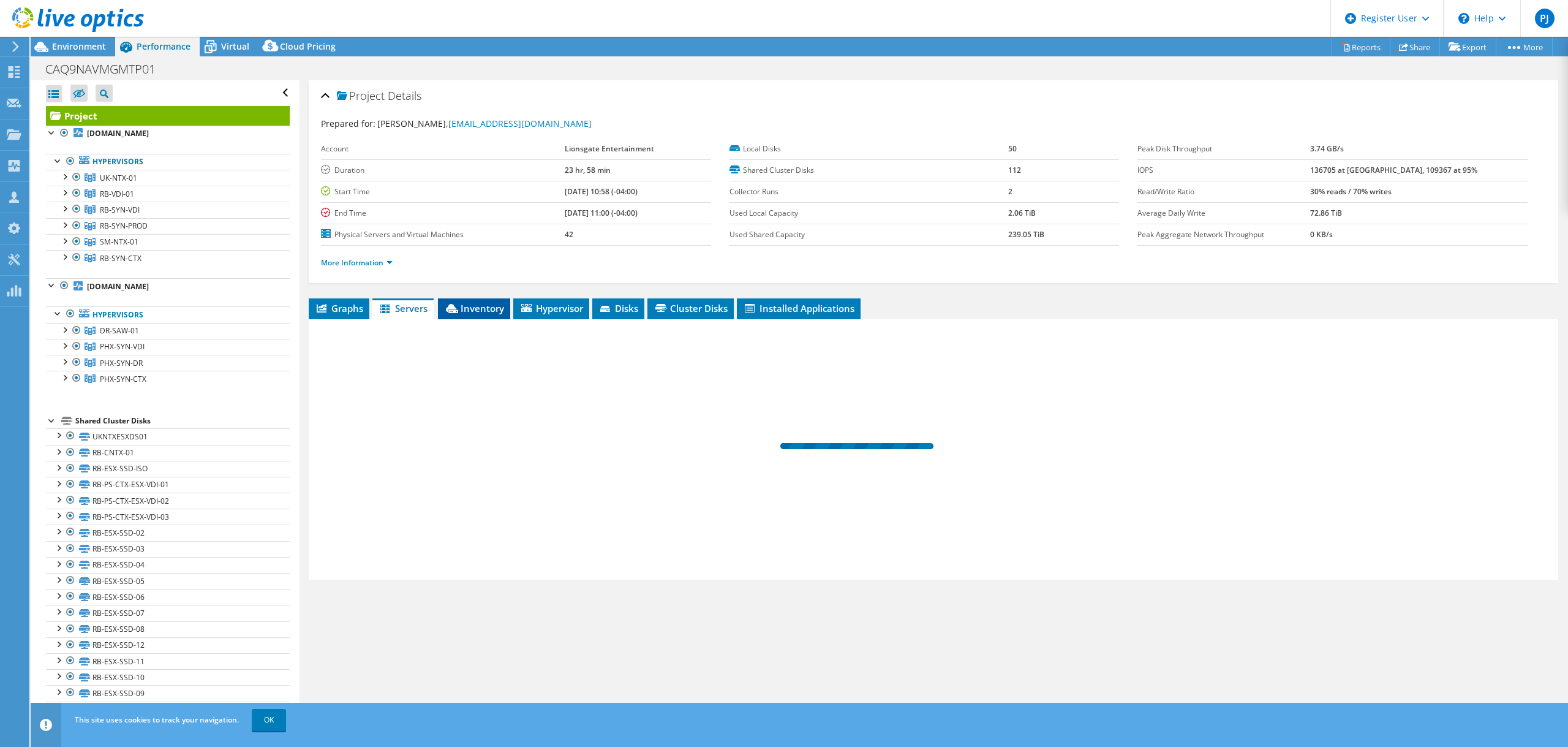
click at [495, 310] on span "Inventory" at bounding box center [474, 308] width 60 height 12
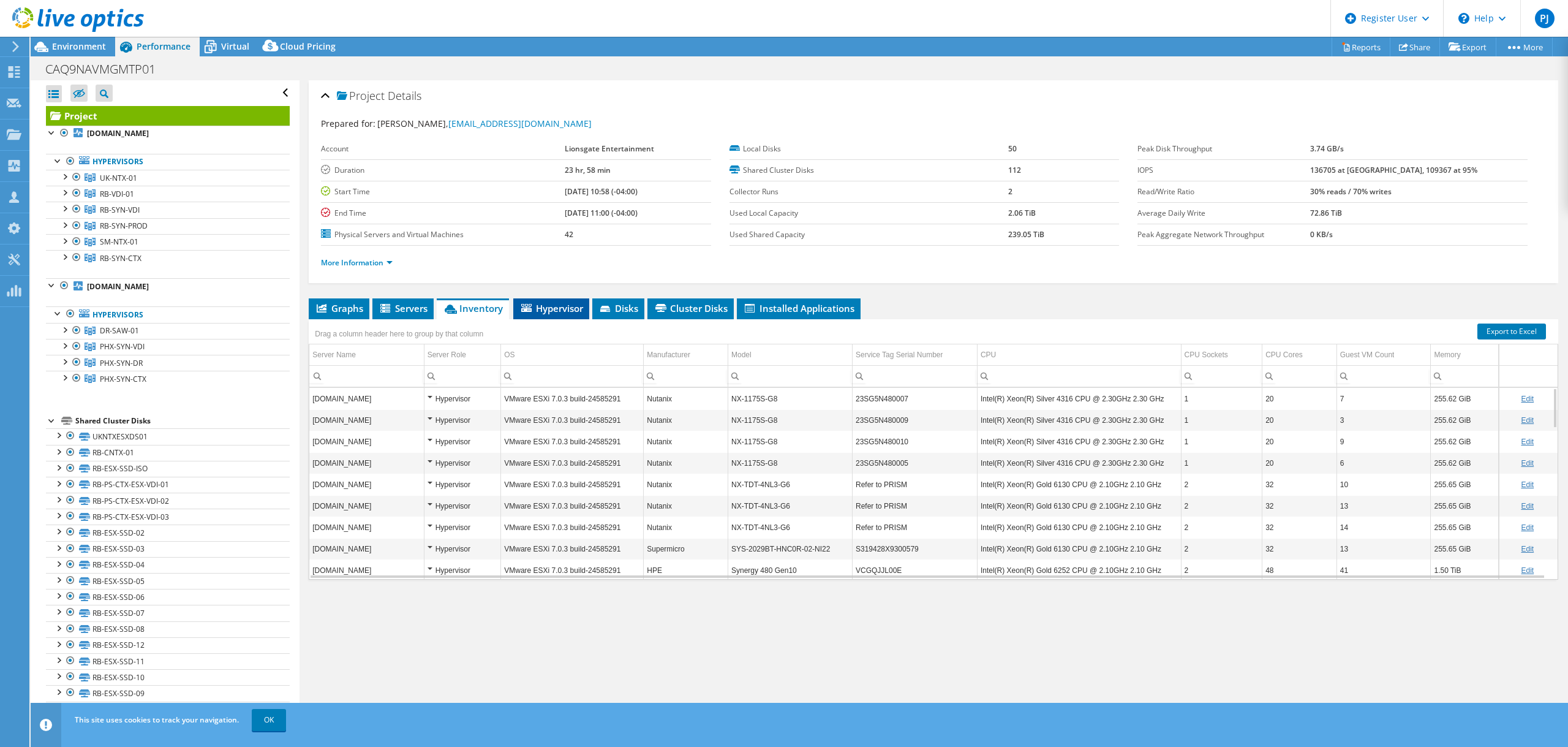
click at [558, 311] on span "Hypervisor" at bounding box center [551, 308] width 63 height 12
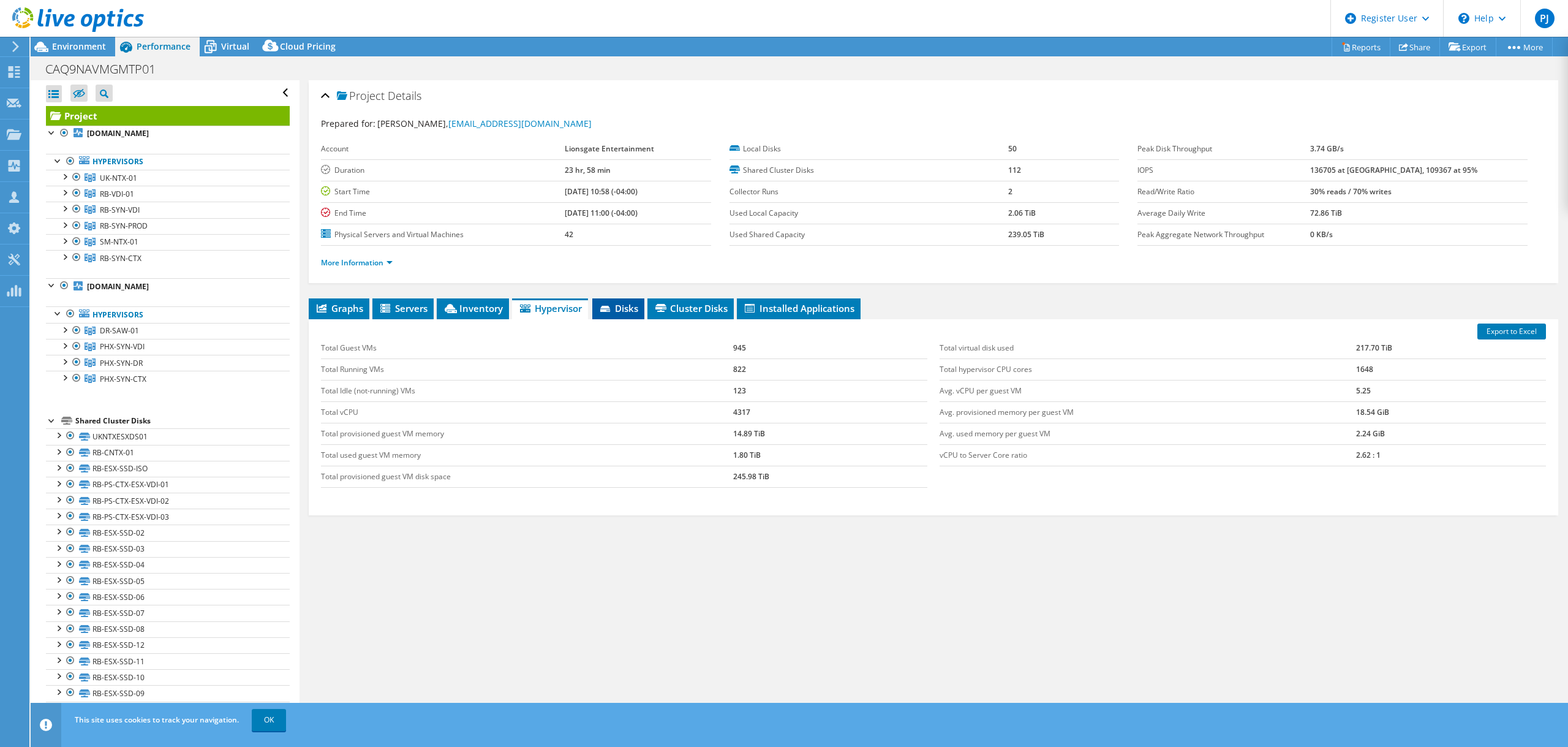
click at [607, 310] on icon at bounding box center [605, 309] width 10 height 6
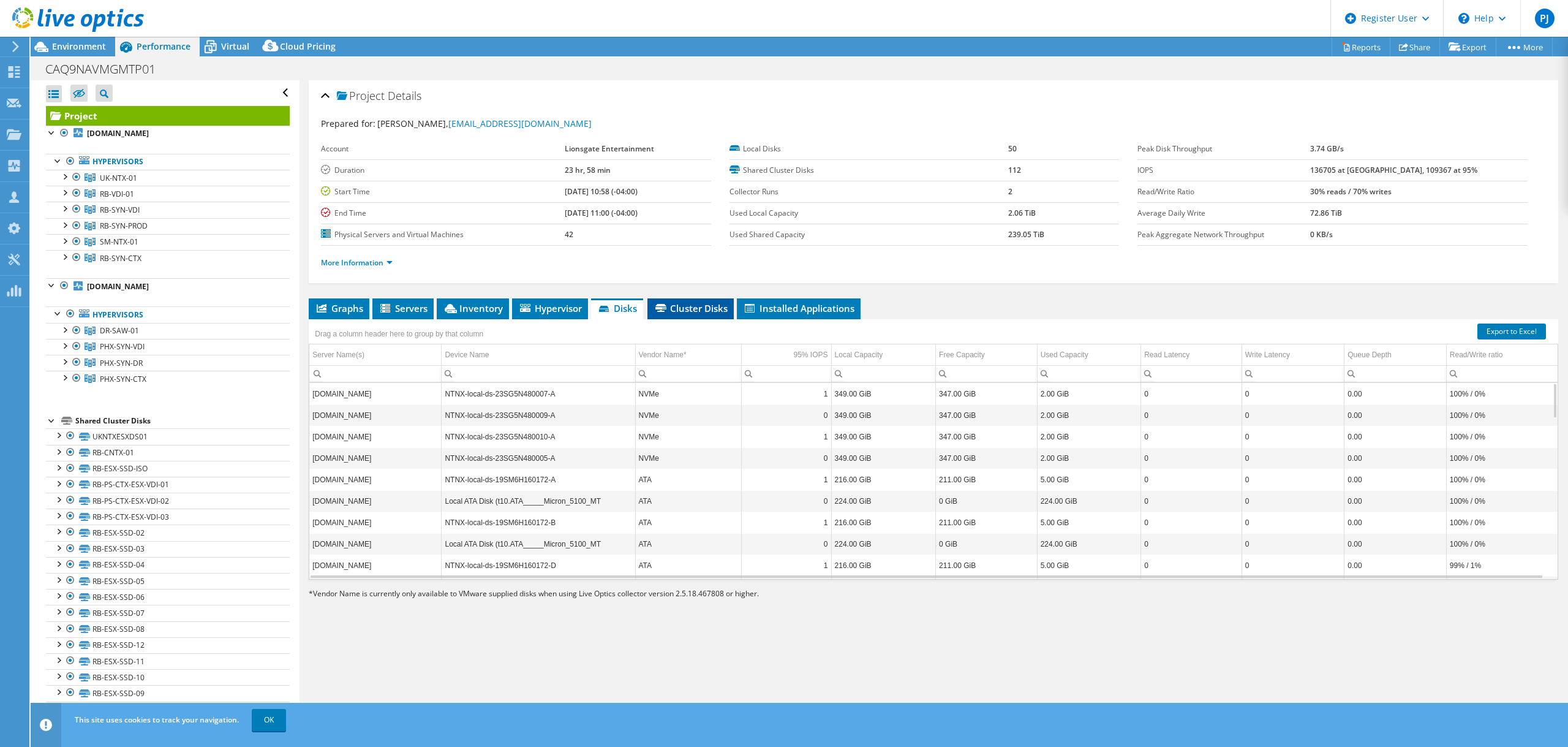
click at [700, 306] on span "Cluster Disks" at bounding box center [690, 308] width 74 height 12
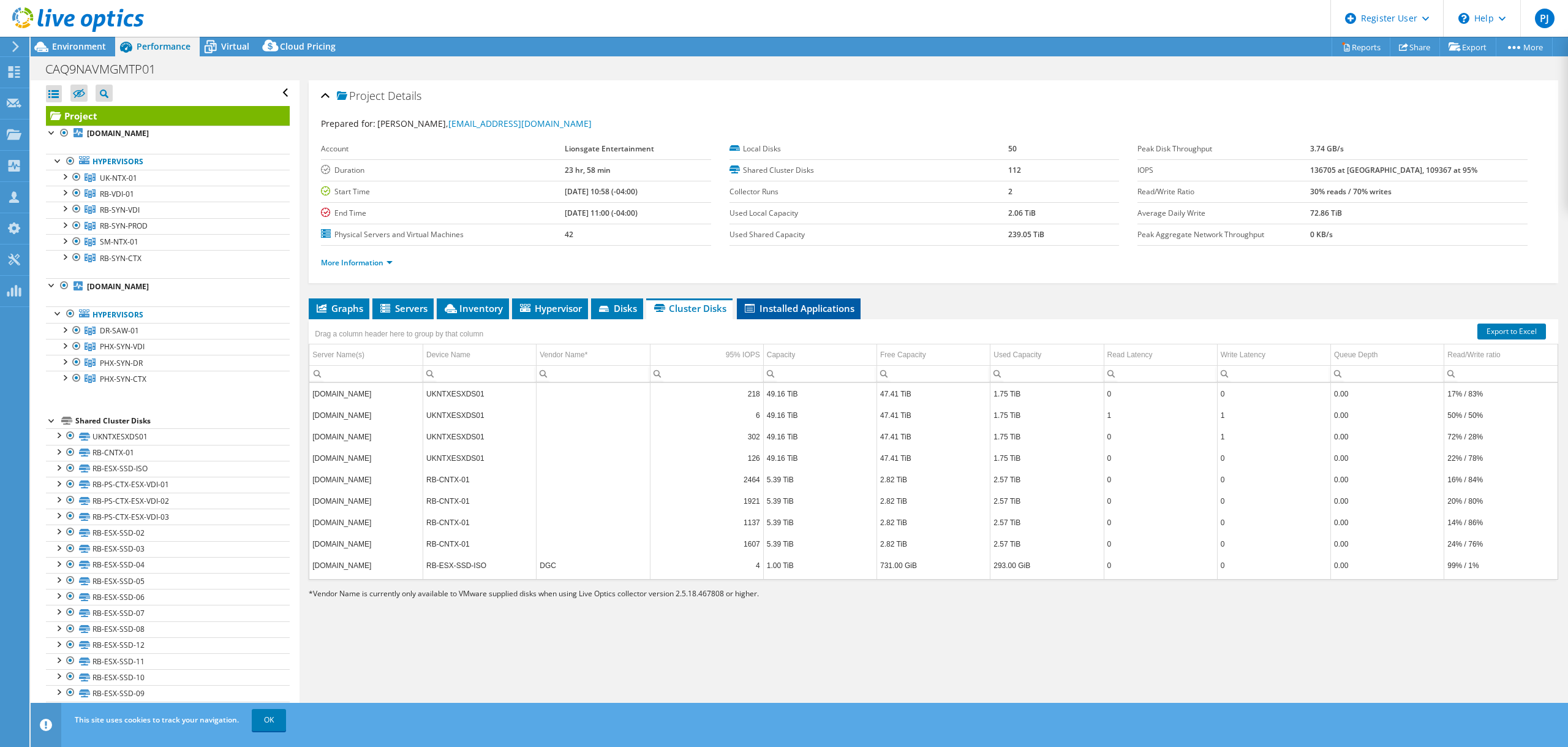
click at [813, 305] on span "Installed Applications" at bounding box center [799, 308] width 112 height 12
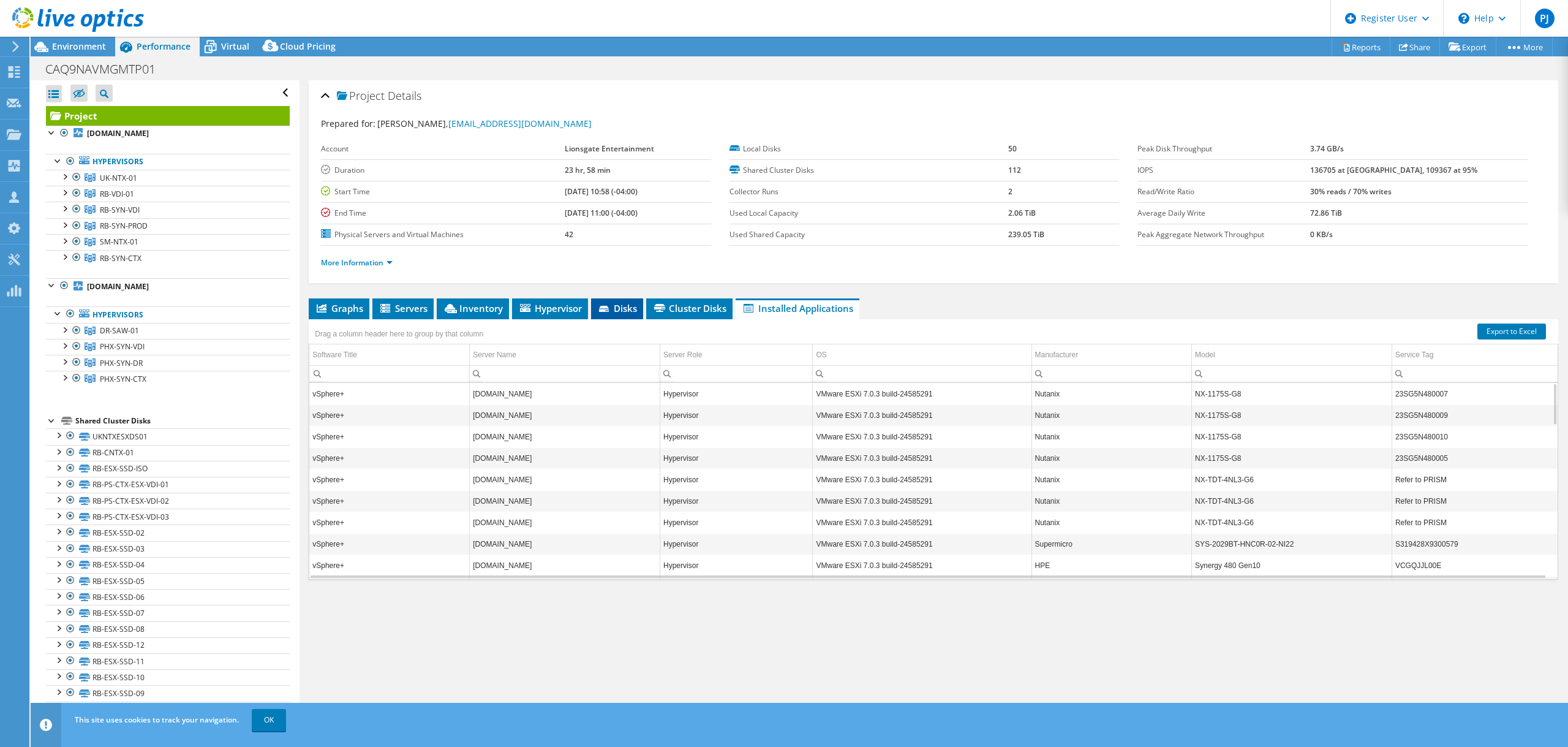
click at [623, 307] on span "Disks" at bounding box center [616, 308] width 40 height 12
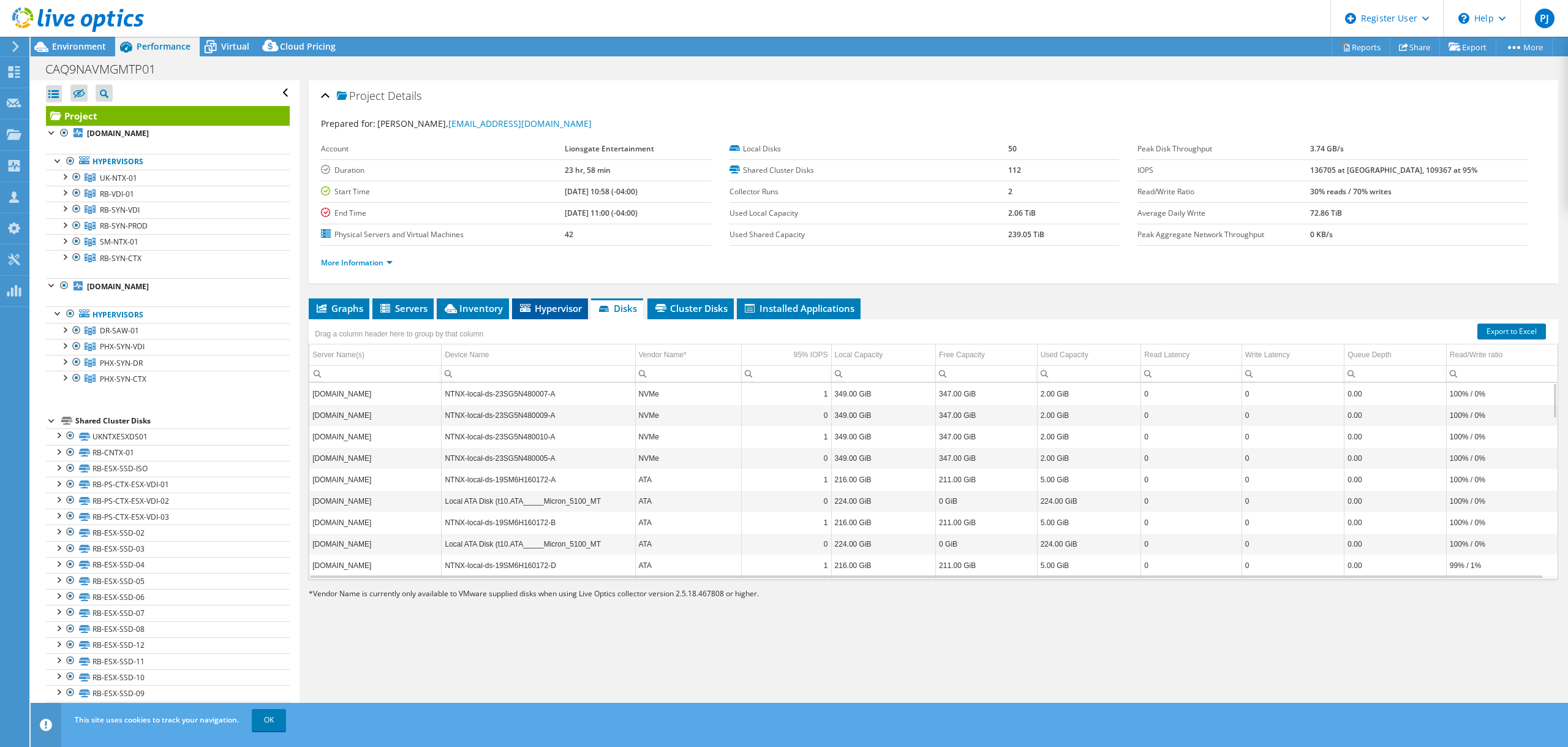
click at [557, 307] on span "Hypervisor" at bounding box center [550, 308] width 63 height 12
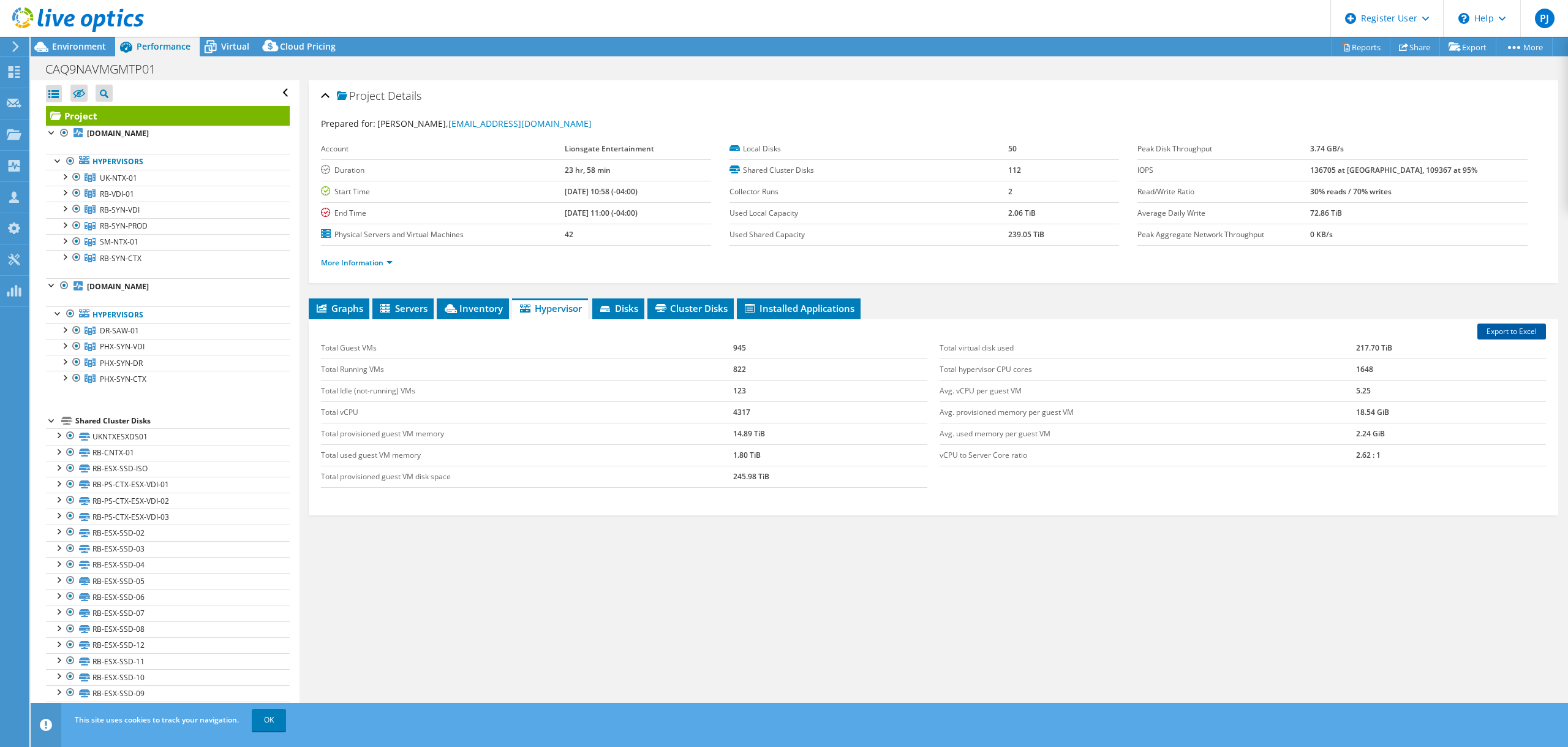
click at [1362, 332] on link "Export to Excel" at bounding box center [1512, 332] width 69 height 16
